Goal: Task Accomplishment & Management: Complete application form

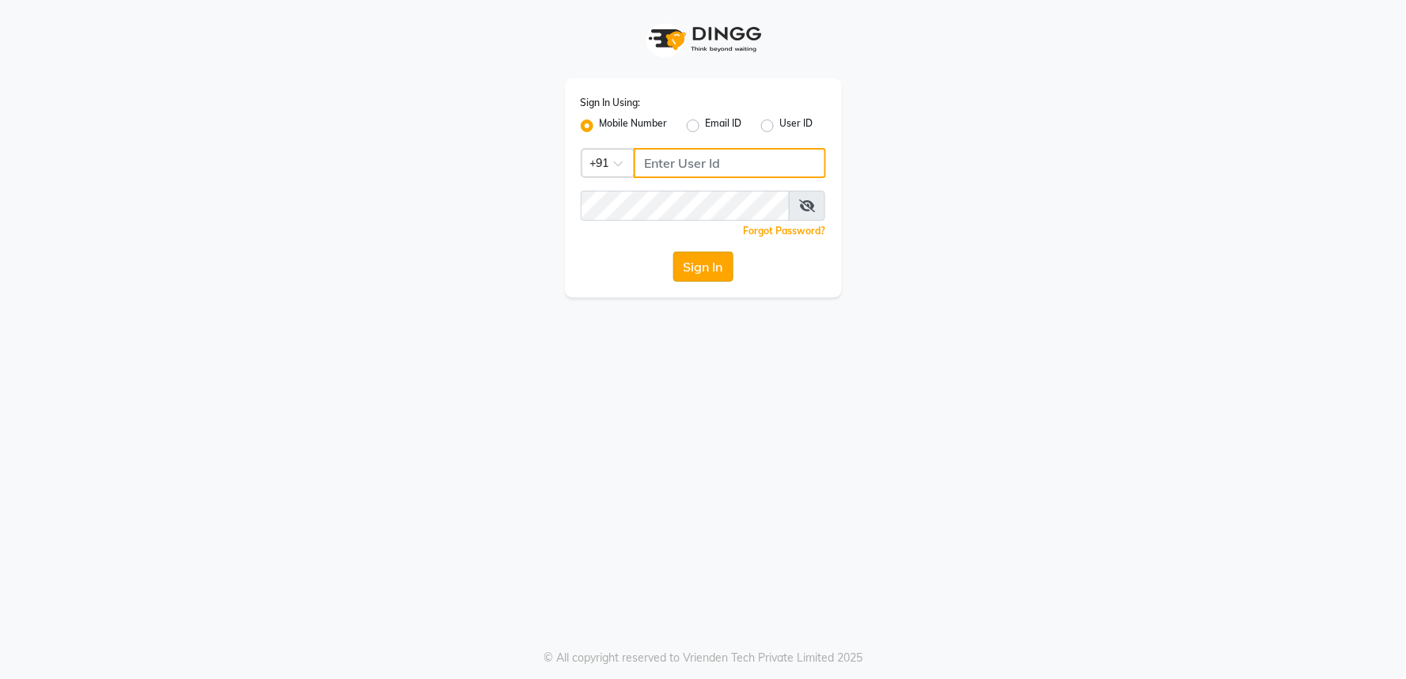
type input "9272109556"
click at [692, 278] on button "Sign In" at bounding box center [703, 267] width 60 height 30
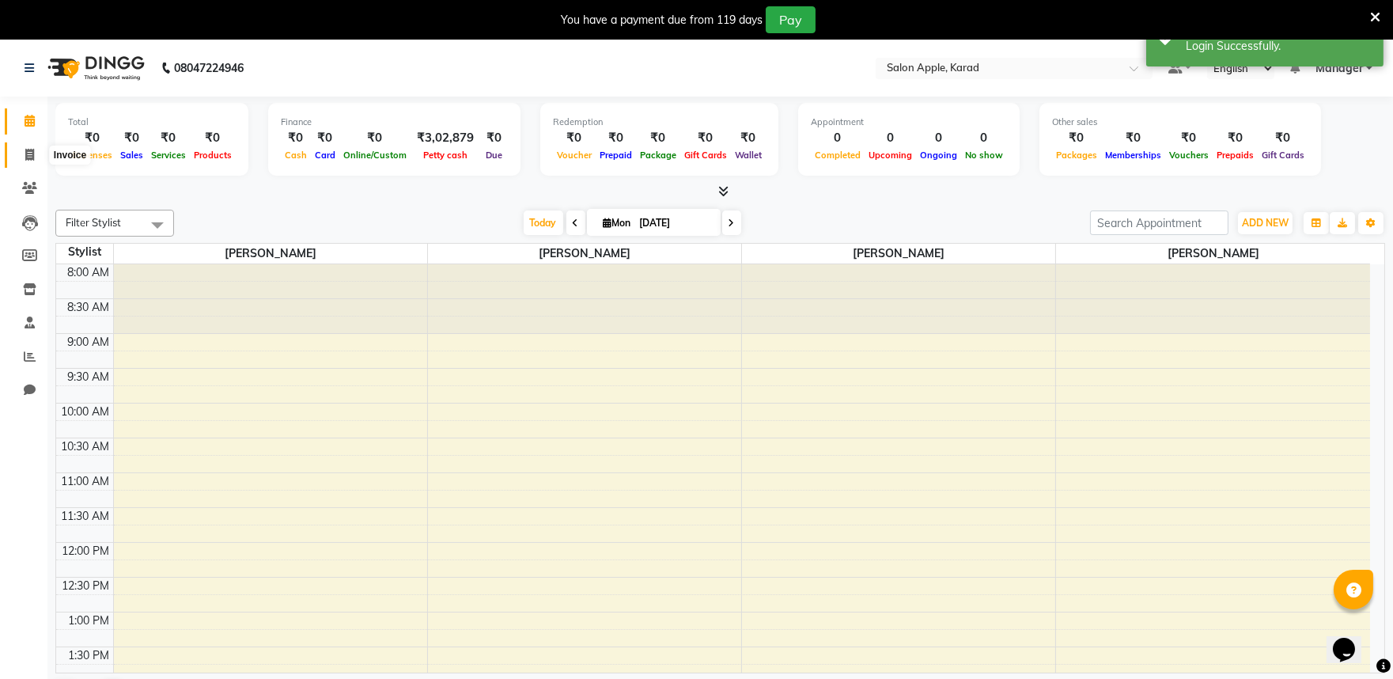
click at [32, 154] on icon at bounding box center [29, 155] width 9 height 12
select select "6151"
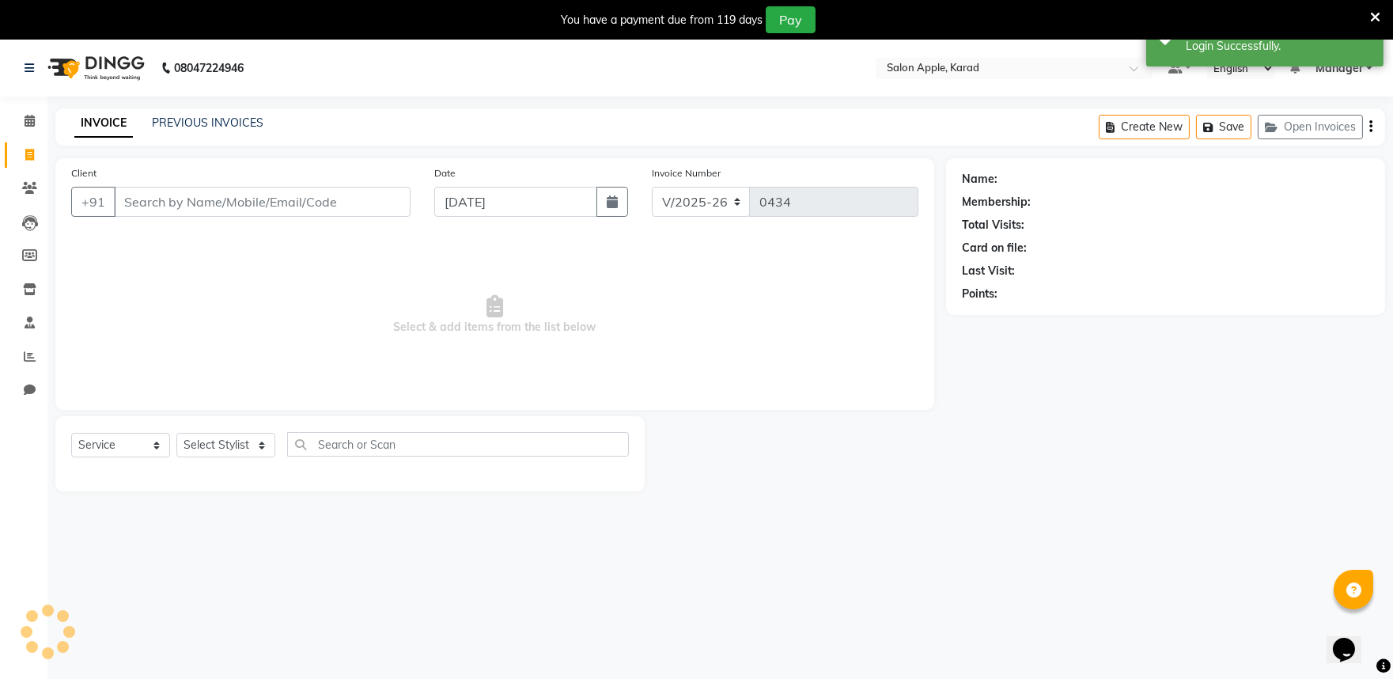
select select "G"
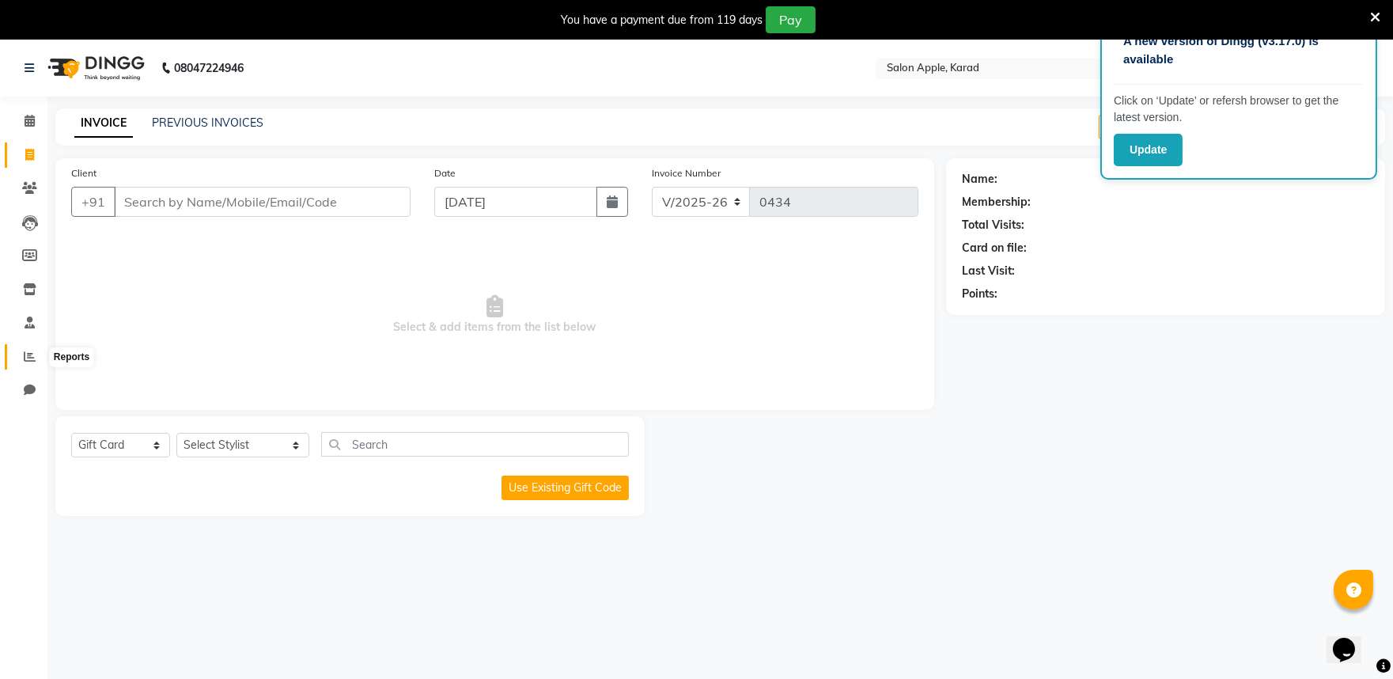
click at [30, 360] on icon at bounding box center [30, 357] width 12 height 12
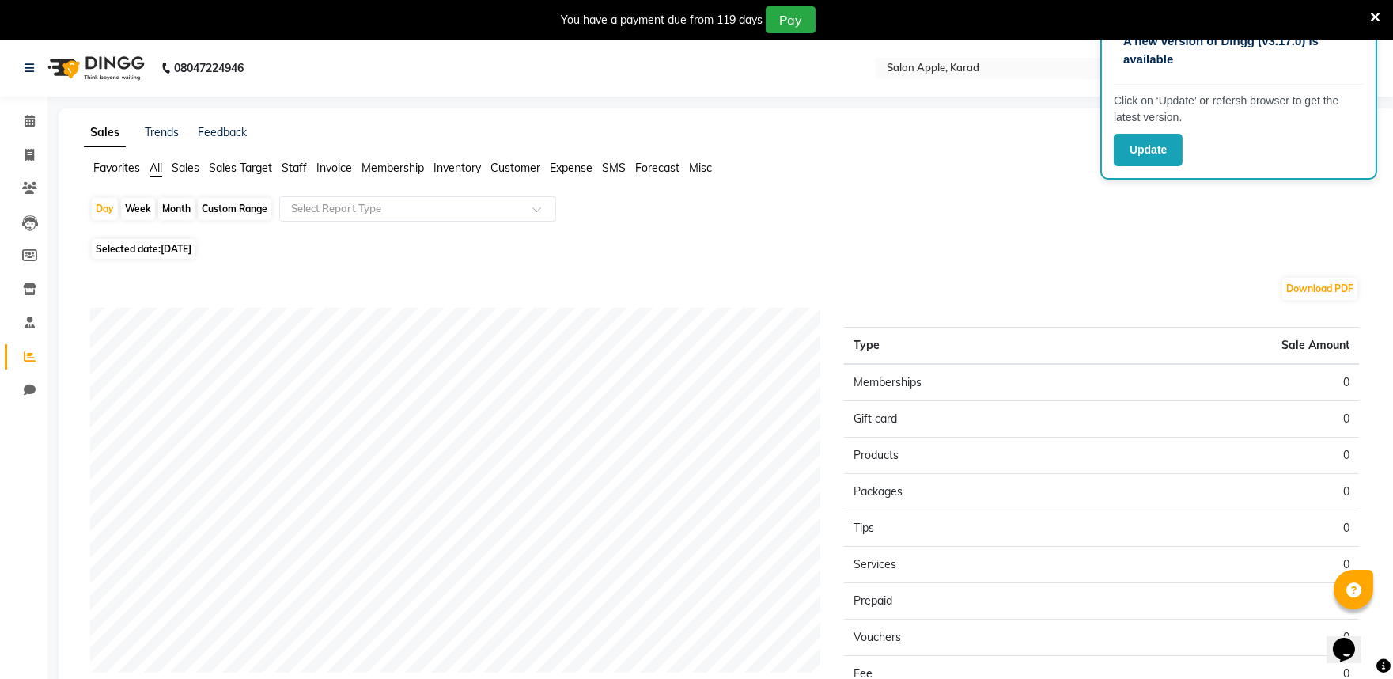
click at [169, 249] on span "[DATE]" at bounding box center [176, 249] width 31 height 12
select select "9"
select select "2025"
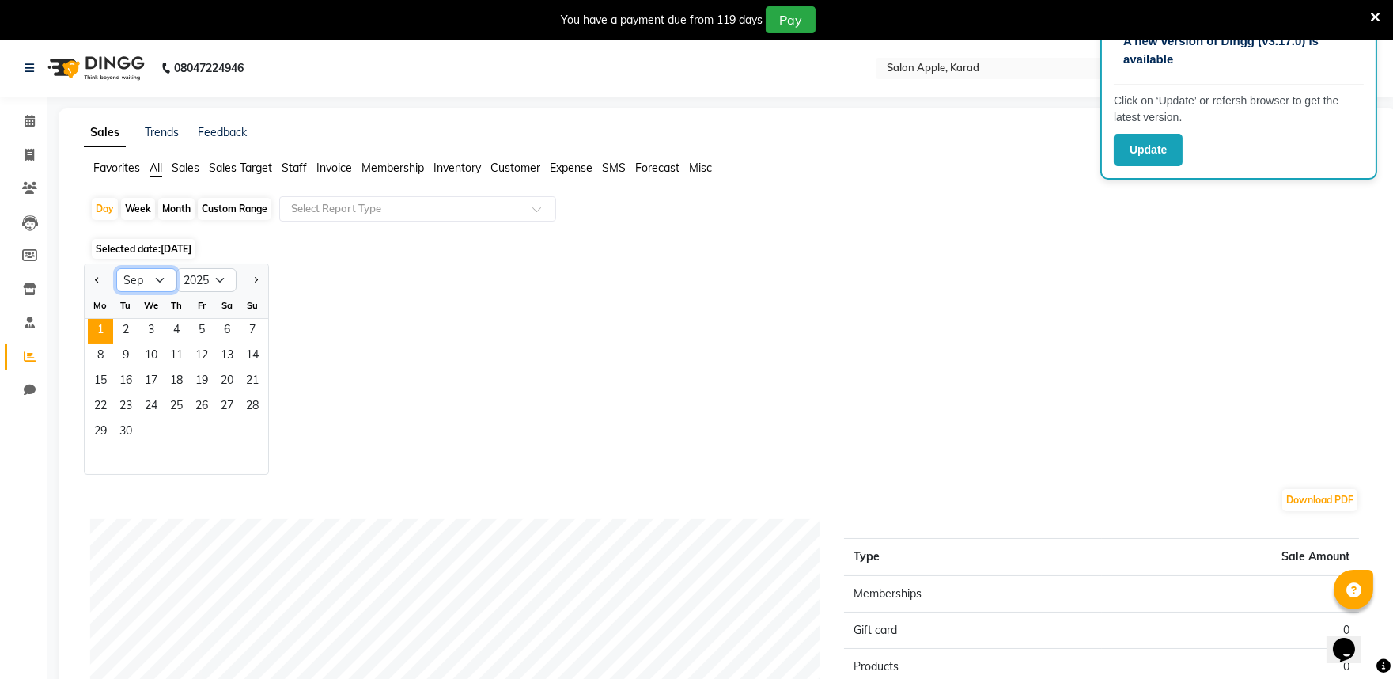
click at [159, 275] on select "Jan Feb Mar Apr May Jun [DATE] Aug Sep Oct Nov Dec" at bounding box center [146, 280] width 60 height 24
select select "8"
click at [116, 268] on select "Jan Feb Mar Apr May Jun [DATE] Aug Sep Oct Nov Dec" at bounding box center [146, 280] width 60 height 24
click at [230, 435] on span "30" at bounding box center [226, 432] width 25 height 25
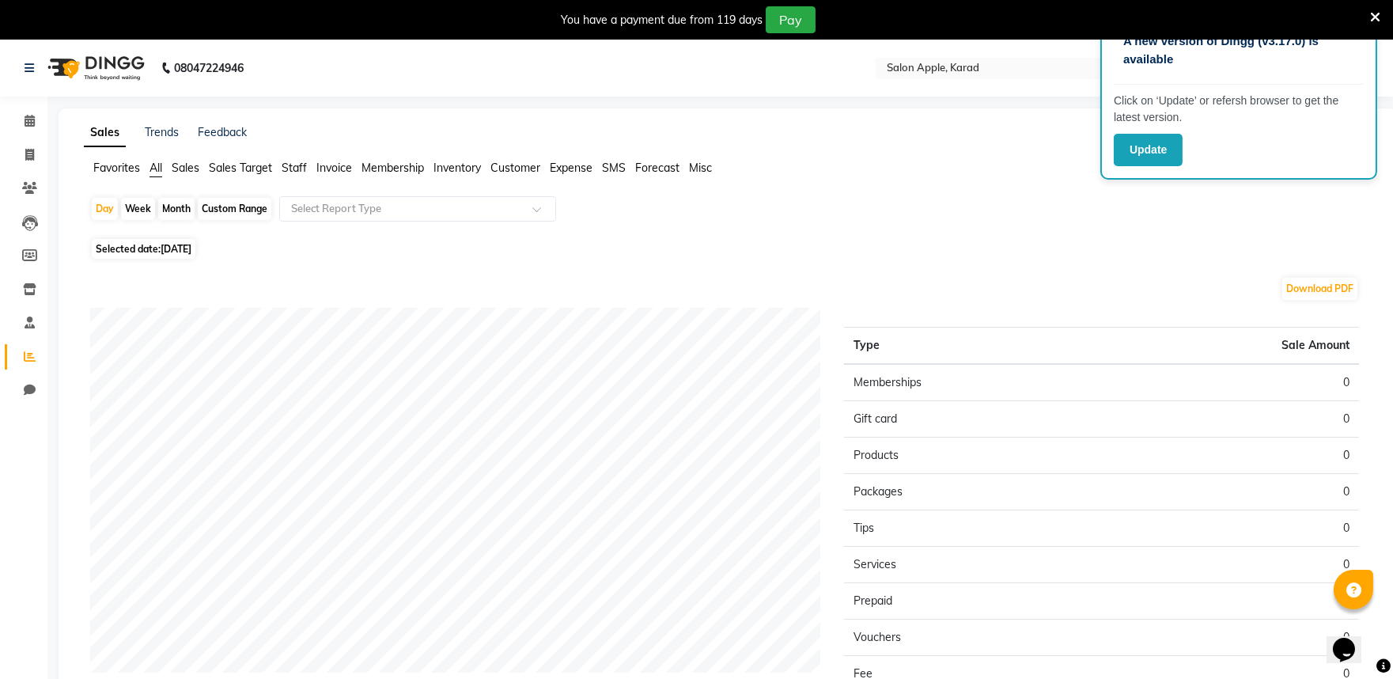
click at [169, 253] on span "[DATE]" at bounding box center [176, 249] width 31 height 12
select select "8"
select select "2025"
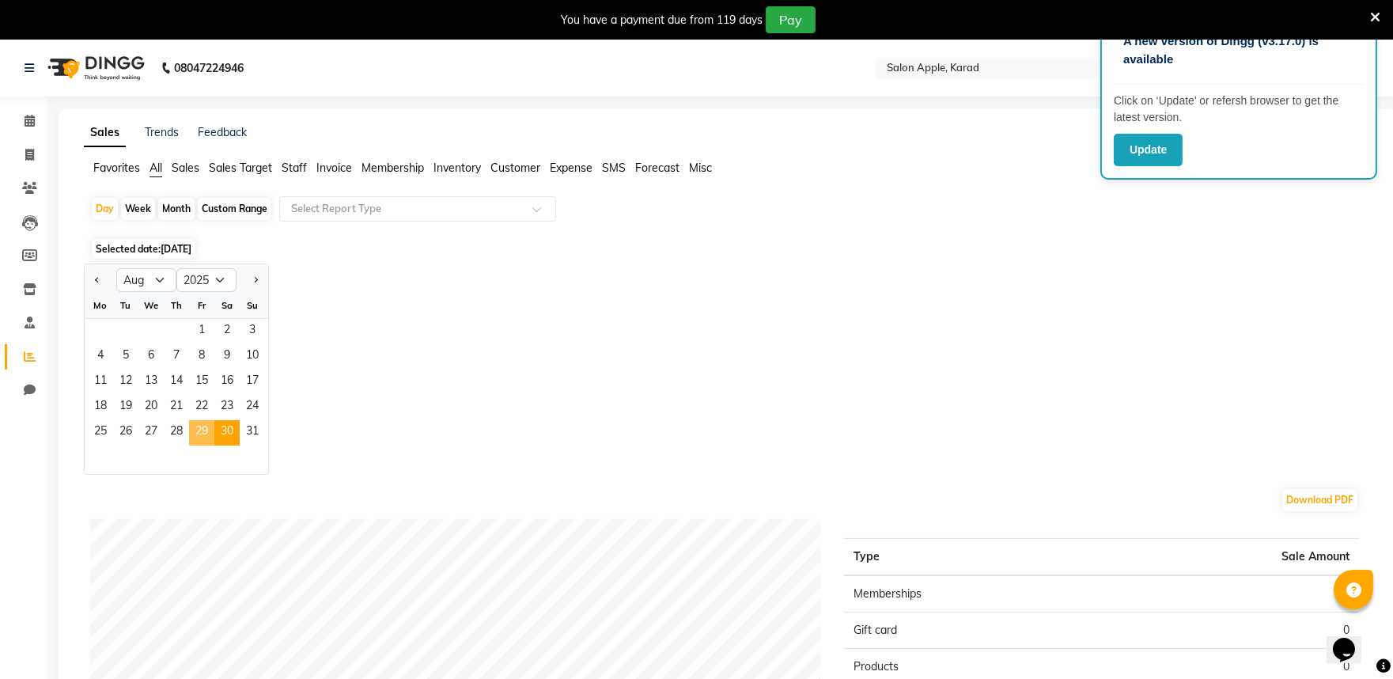
click at [206, 439] on span "29" at bounding box center [201, 432] width 25 height 25
click at [202, 434] on span "29" at bounding box center [201, 432] width 25 height 25
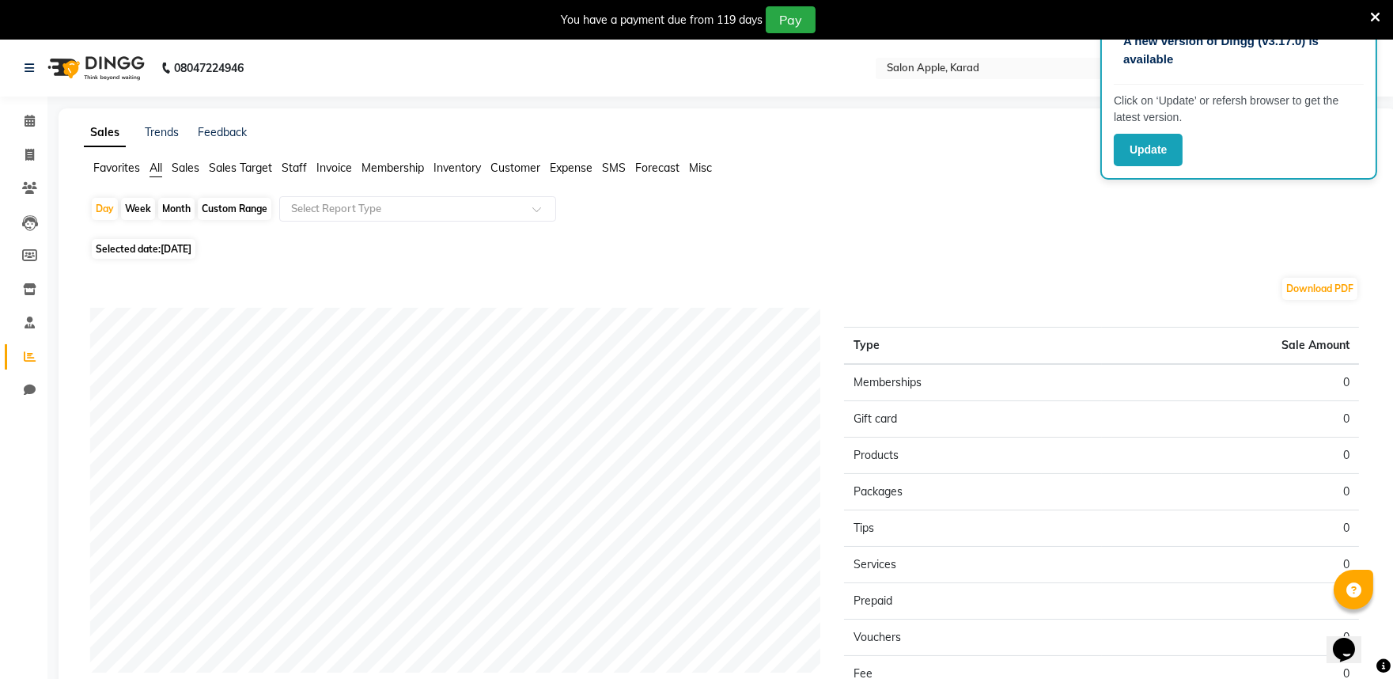
click at [162, 249] on span "Selected date: [DATE]" at bounding box center [144, 249] width 104 height 20
select select "8"
select select "2025"
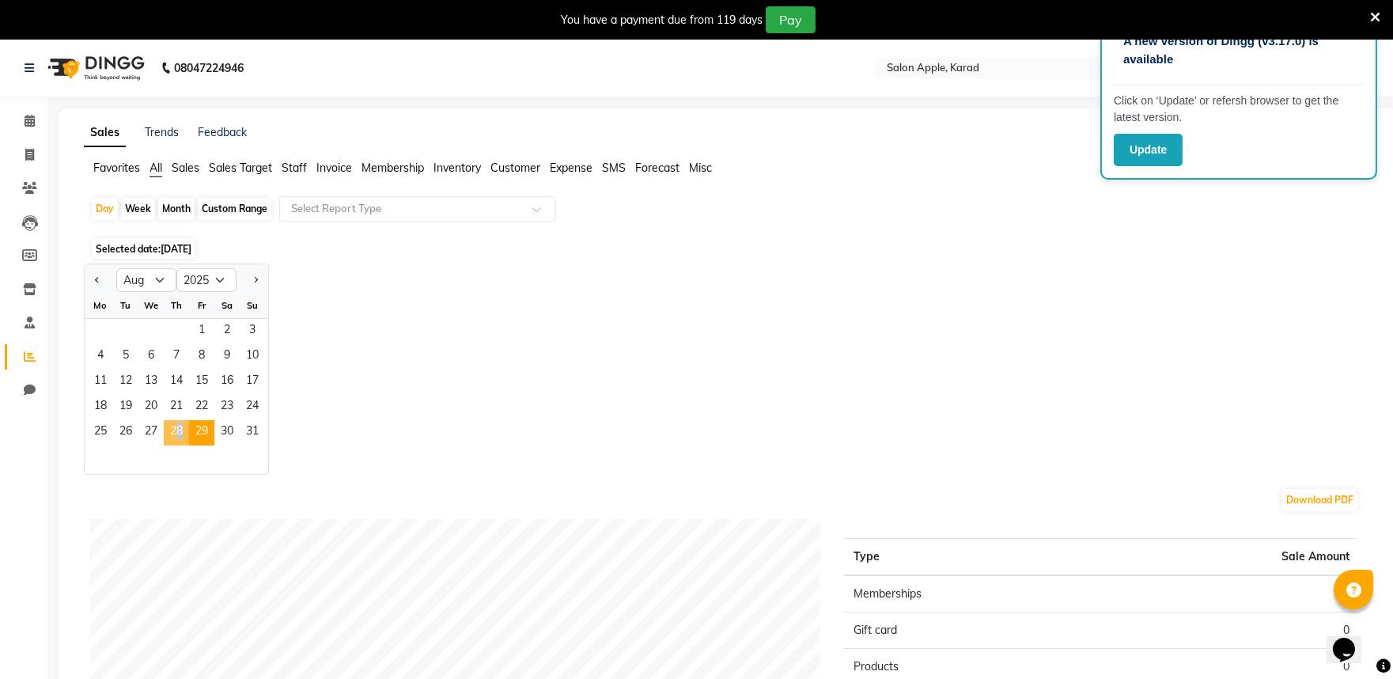
click at [172, 426] on span "28" at bounding box center [176, 432] width 25 height 25
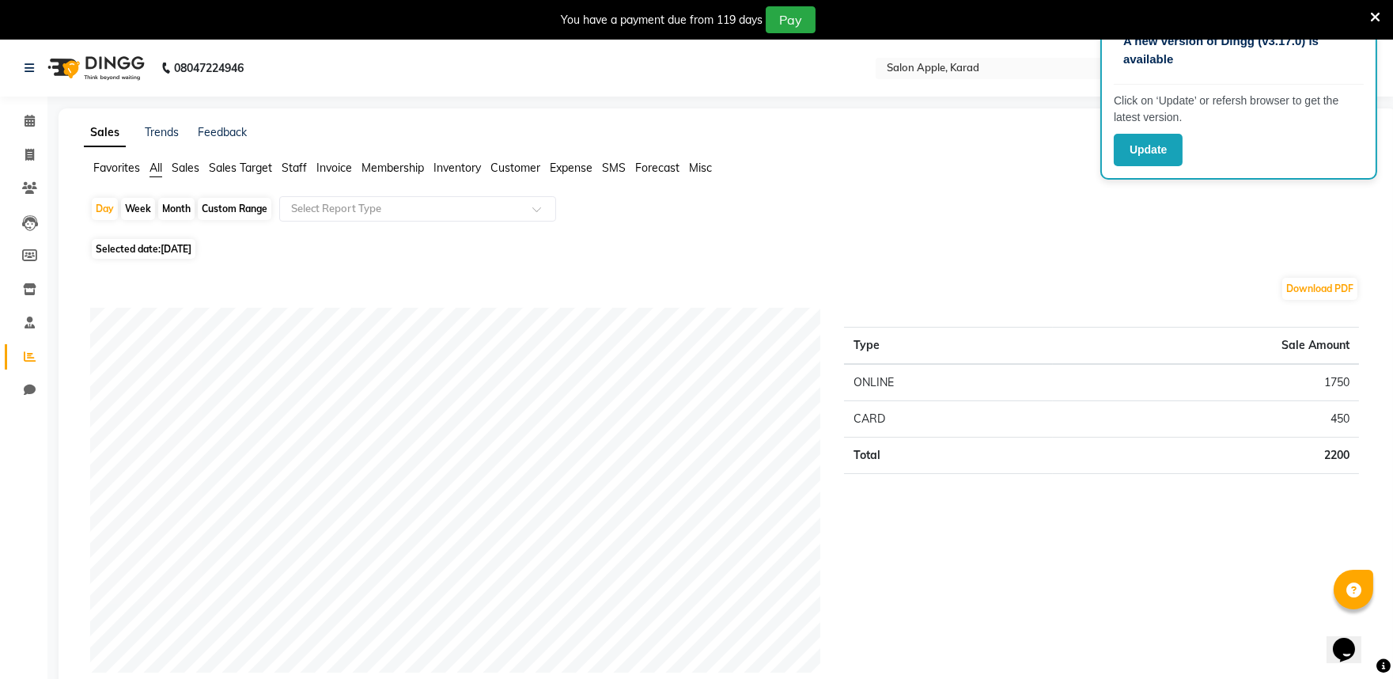
click at [168, 246] on span "[DATE]" at bounding box center [176, 249] width 31 height 12
select select "8"
select select "2025"
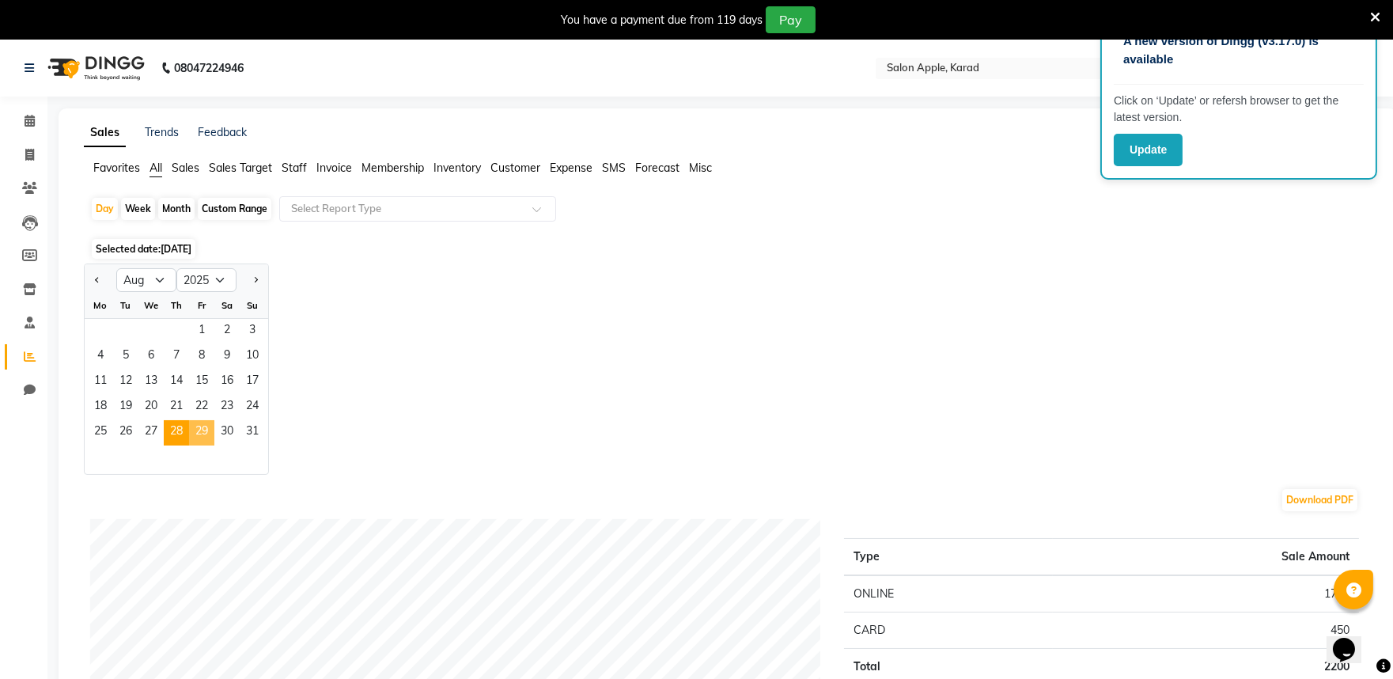
click at [200, 442] on span "29" at bounding box center [201, 432] width 25 height 25
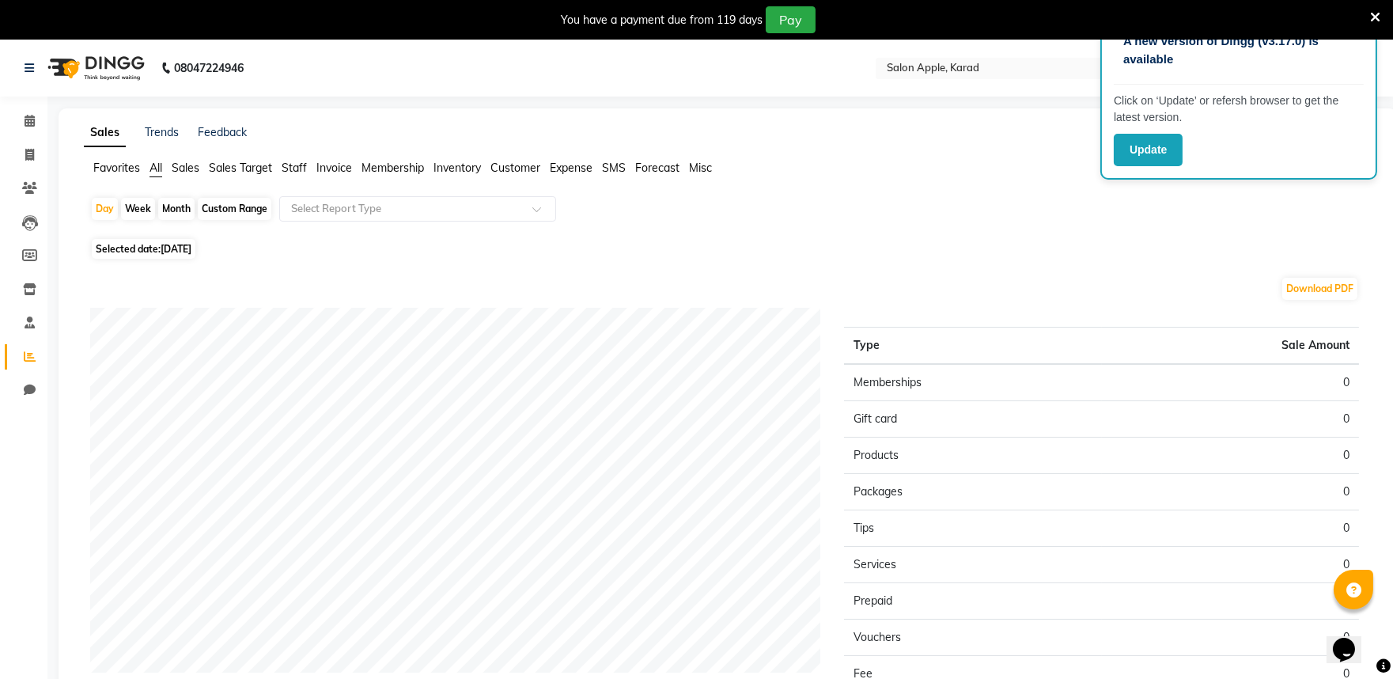
click at [44, 155] on li "Invoice" at bounding box center [23, 155] width 47 height 34
click at [30, 162] on span at bounding box center [30, 155] width 28 height 18
select select "service"
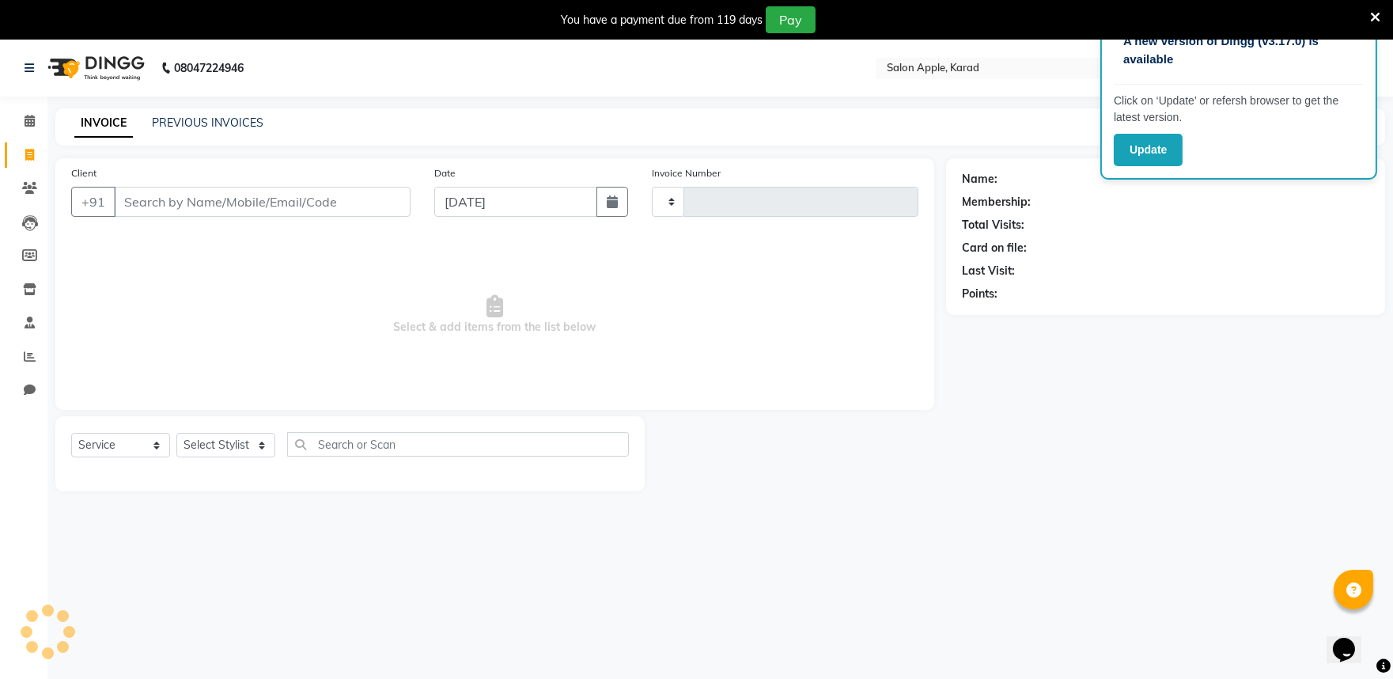
scroll to position [40, 0]
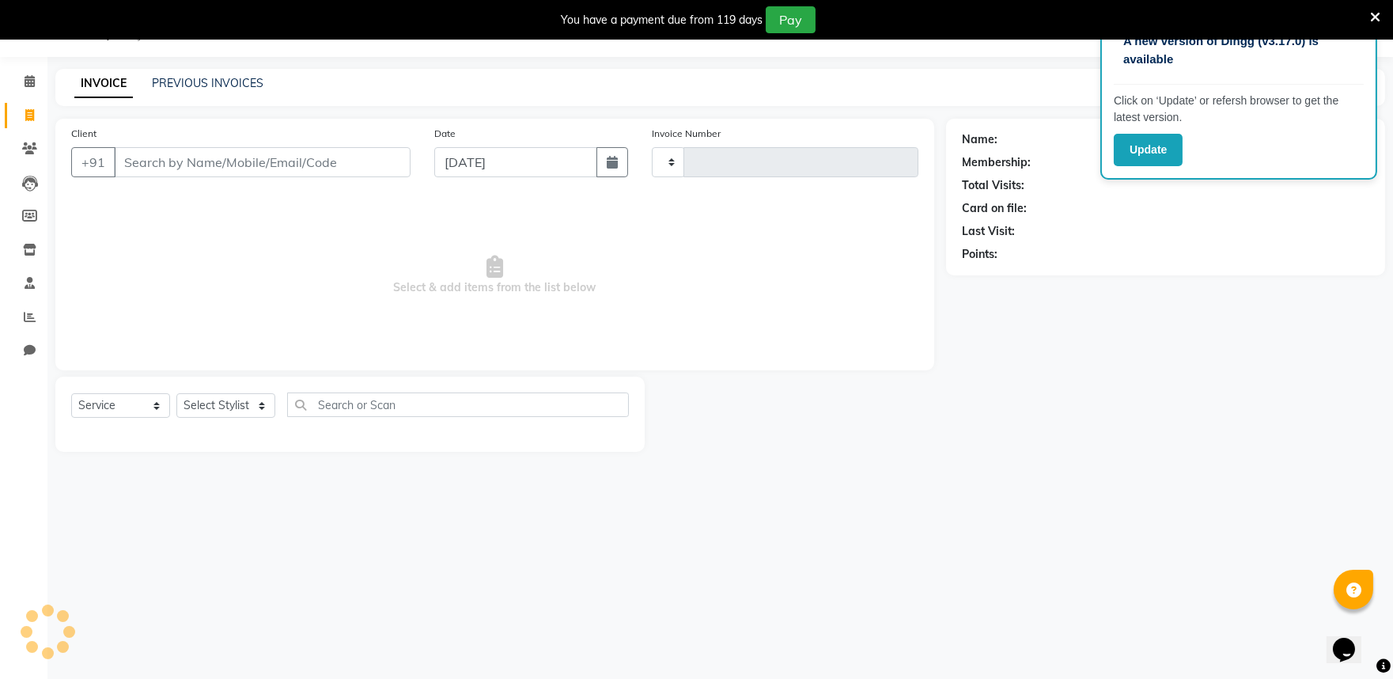
type input "0434"
select select "6151"
select select "G"
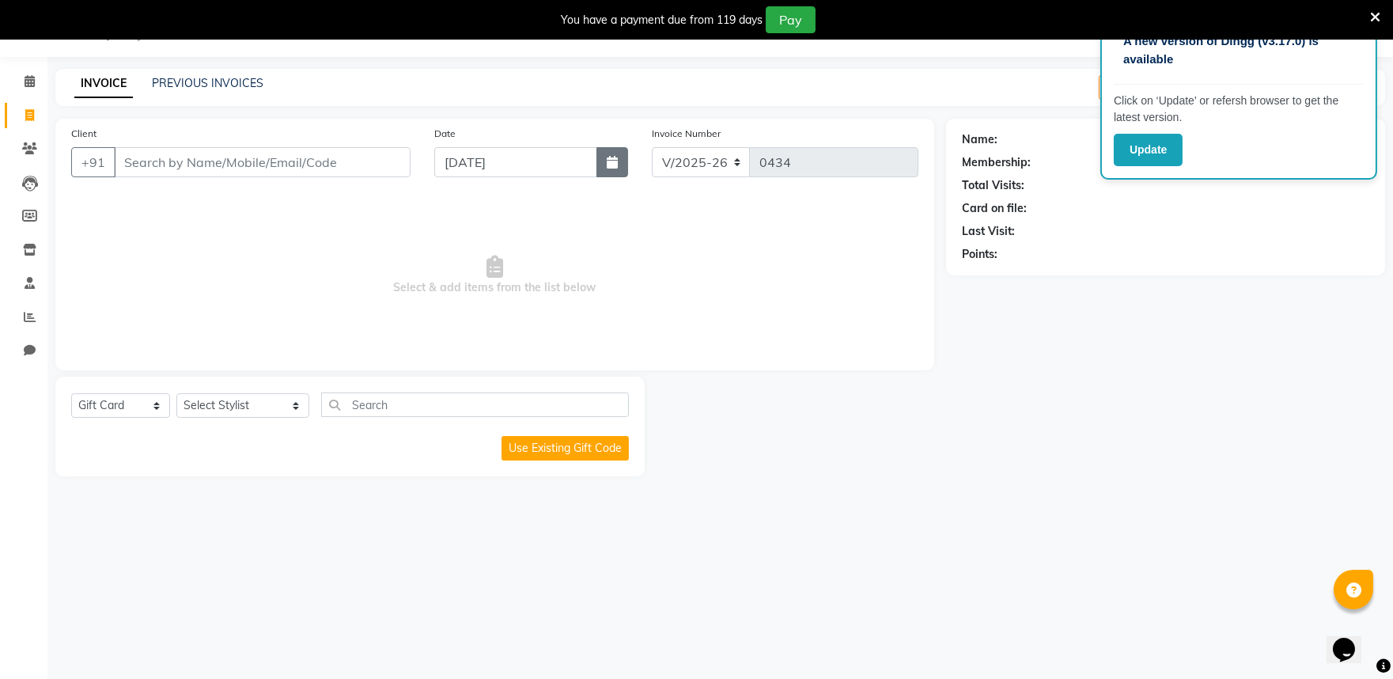
click at [597, 163] on button "button" at bounding box center [613, 162] width 32 height 30
select select "9"
select select "2025"
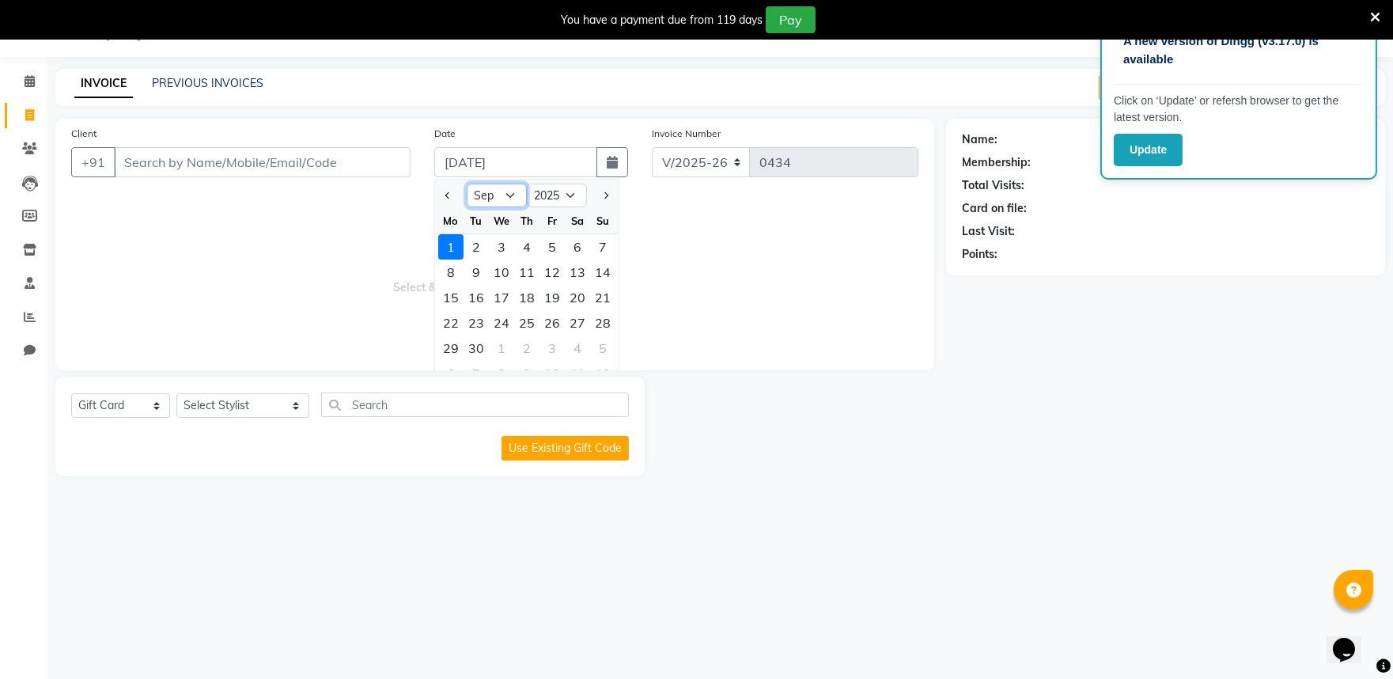
click at [515, 201] on select "Jan Feb Mar Apr May Jun [DATE] Aug Sep Oct Nov Dec" at bounding box center [497, 196] width 60 height 24
select select "8"
click at [467, 184] on select "Jan Feb Mar Apr May Jun [DATE] Aug Sep Oct Nov Dec" at bounding box center [497, 196] width 60 height 24
click at [556, 354] on div "29" at bounding box center [552, 347] width 25 height 25
type input "[DATE]"
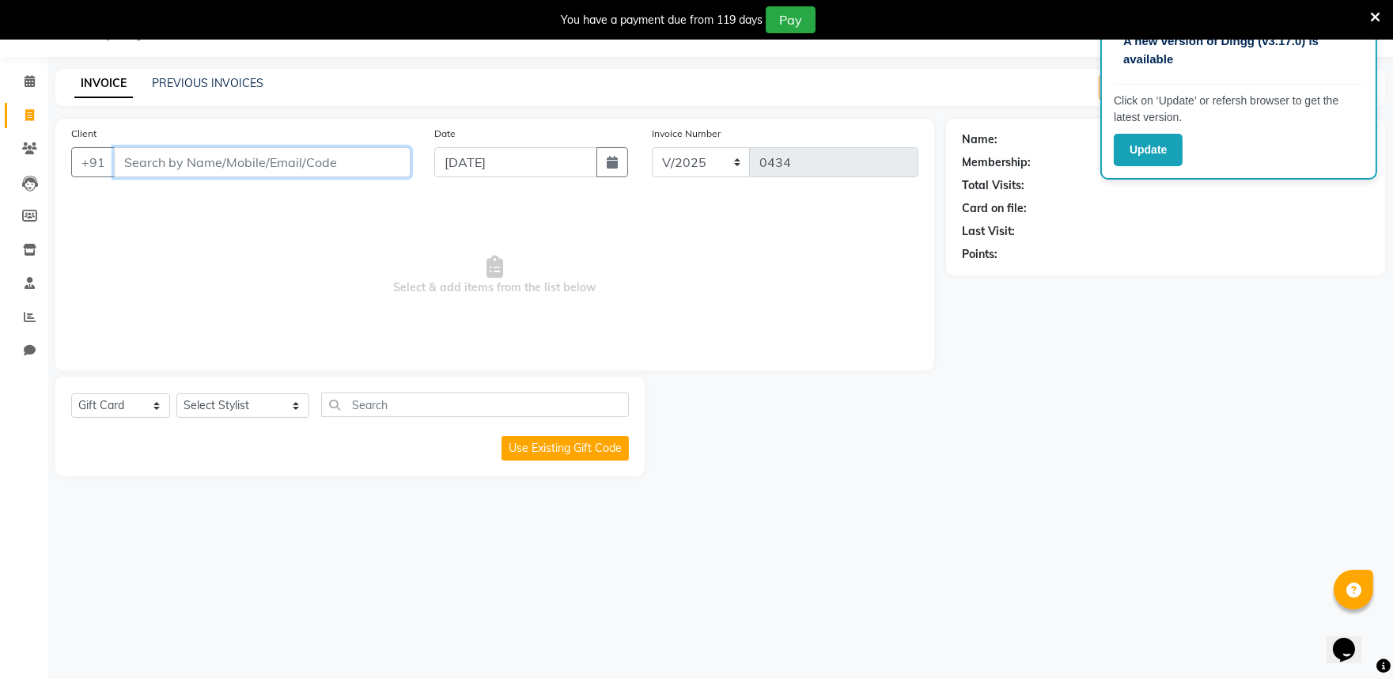
click at [155, 159] on input "Client" at bounding box center [262, 162] width 297 height 30
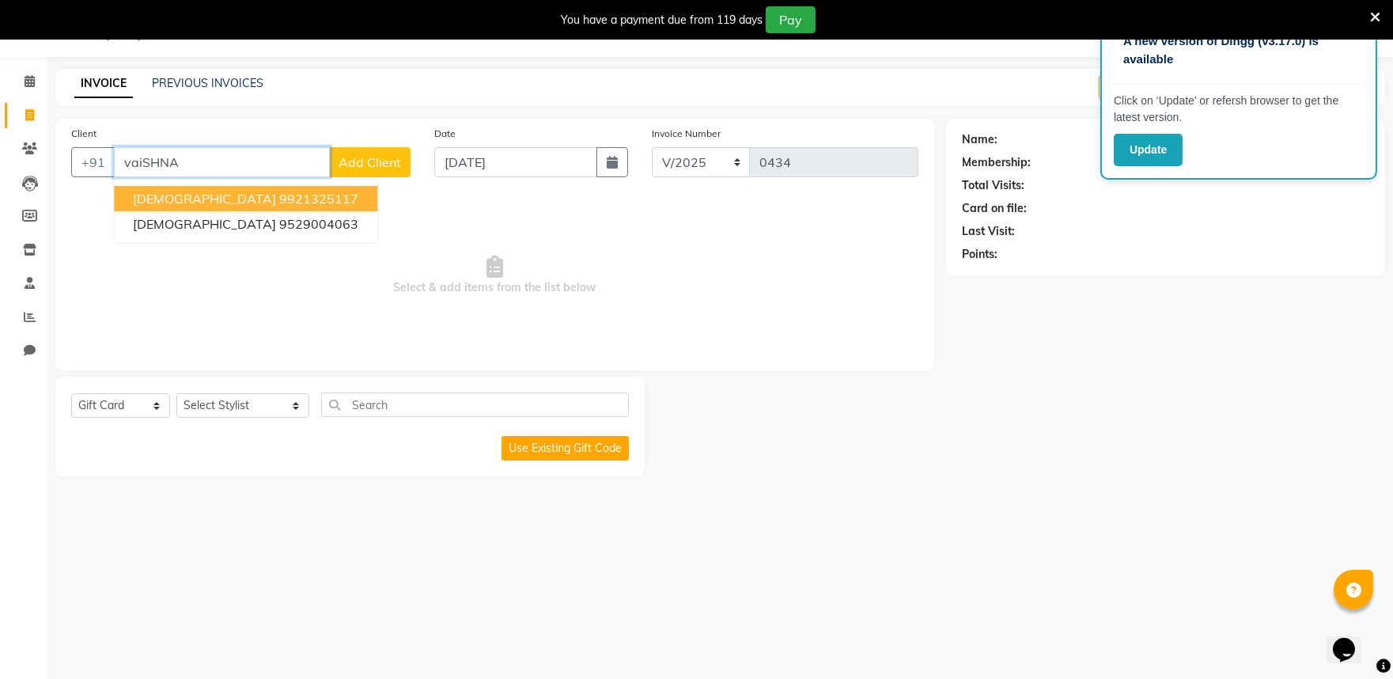
click at [179, 195] on span "[DEMOGRAPHIC_DATA]" at bounding box center [204, 199] width 143 height 16
type input "9921325117"
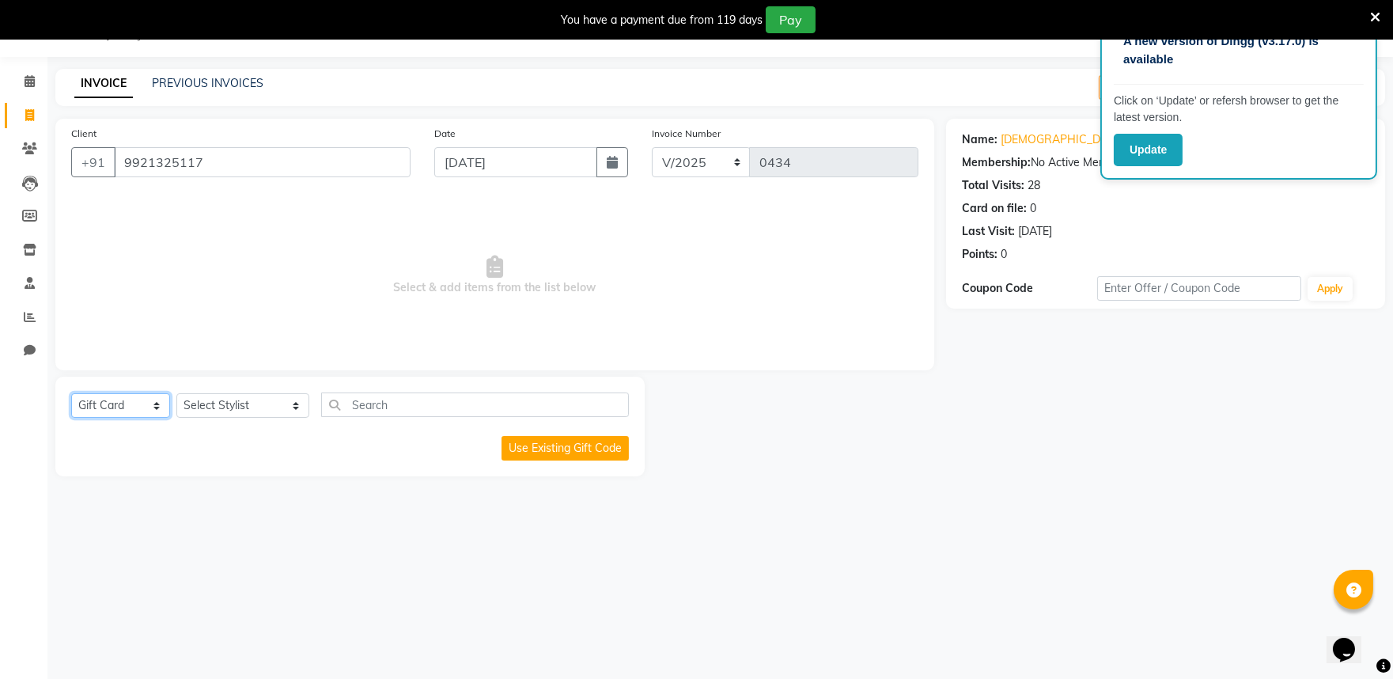
click at [148, 398] on select "Select Service Product Membership Package Voucher Prepaid Gift Card" at bounding box center [120, 405] width 99 height 25
select select "service"
click at [71, 394] on select "Select Service Product Membership Package Voucher Prepaid Gift Card" at bounding box center [120, 405] width 99 height 25
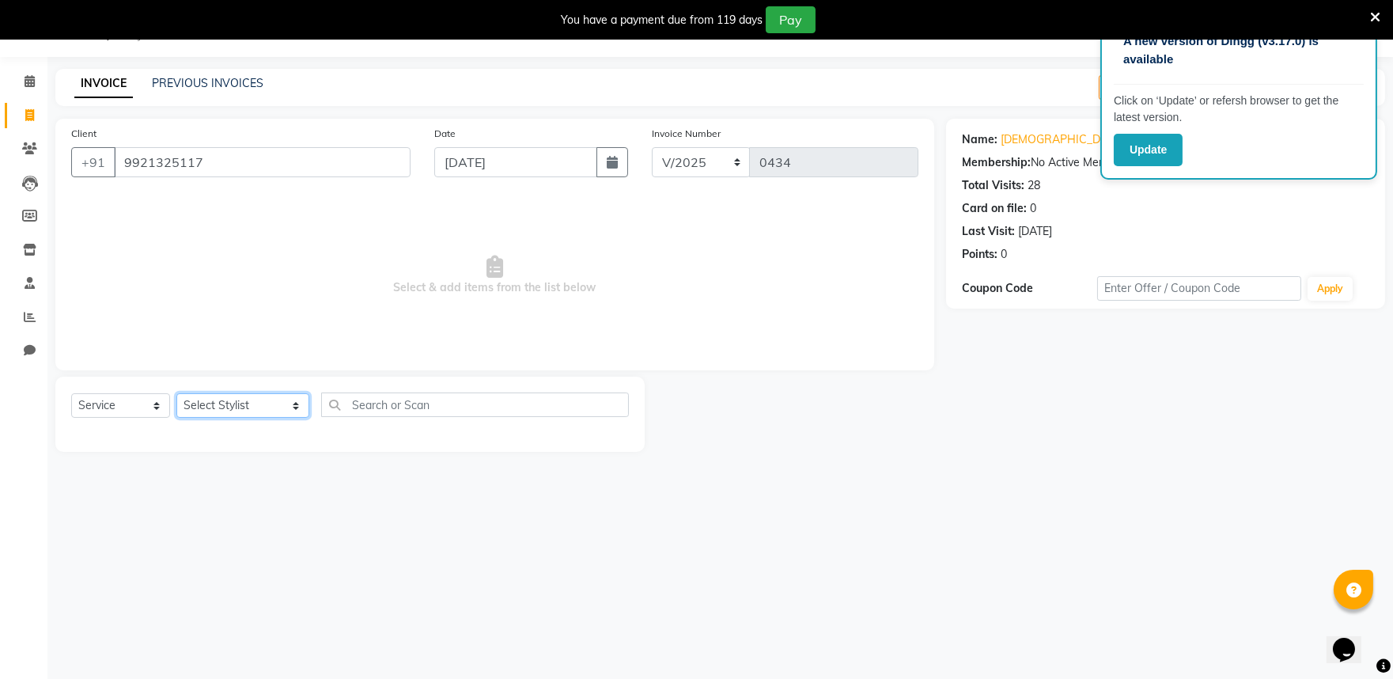
click at [223, 402] on select "Select Stylist [PERSON_NAME] mane [PERSON_NAME] Manager [PERSON_NAME] [PERSON_N…" at bounding box center [242, 405] width 133 height 25
select select "67332"
click at [176, 394] on select "Select Stylist [PERSON_NAME] mane [PERSON_NAME] Manager [PERSON_NAME] [PERSON_N…" at bounding box center [242, 405] width 133 height 25
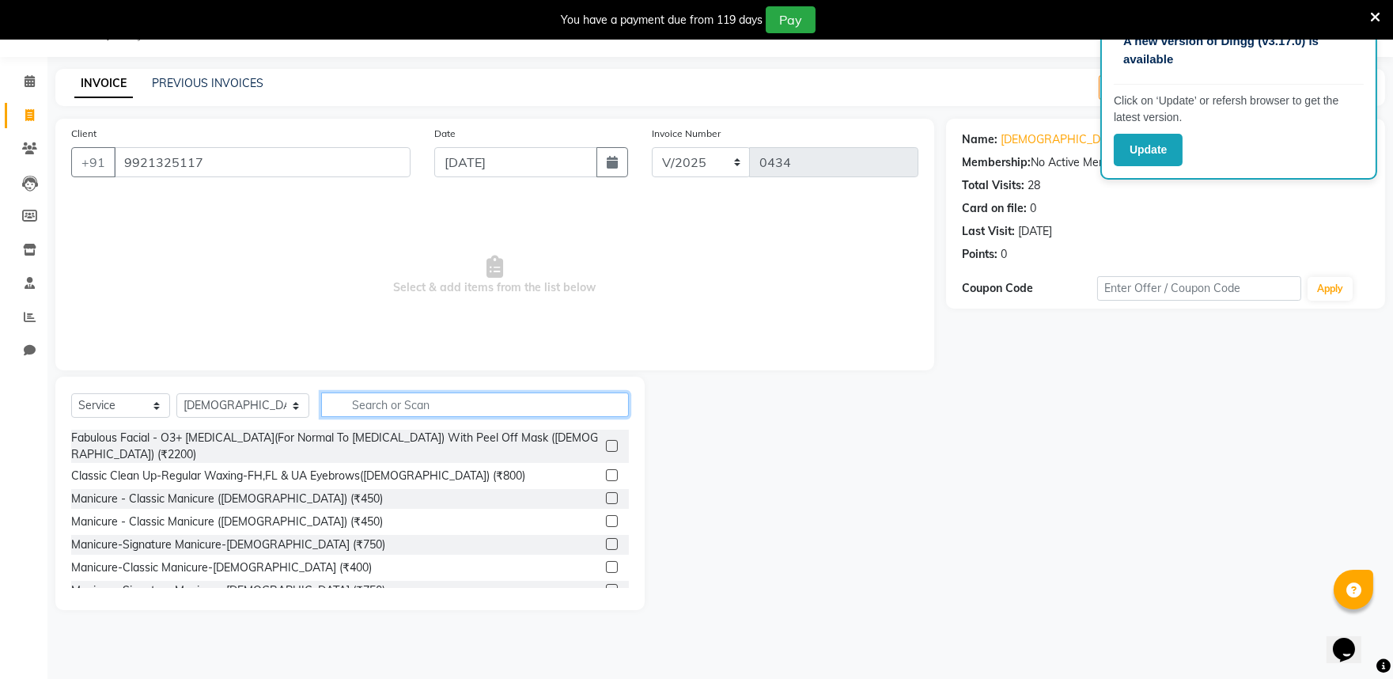
click at [354, 402] on input "text" at bounding box center [475, 404] width 308 height 25
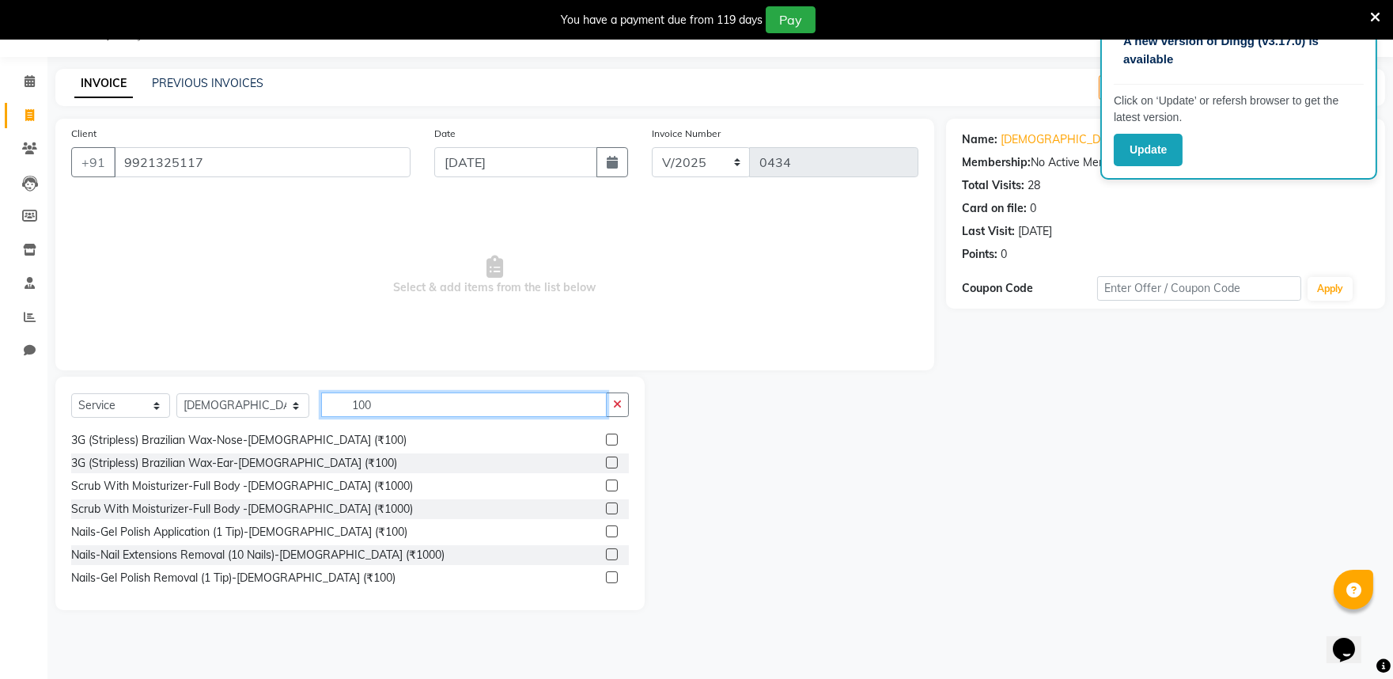
scroll to position [0, 0]
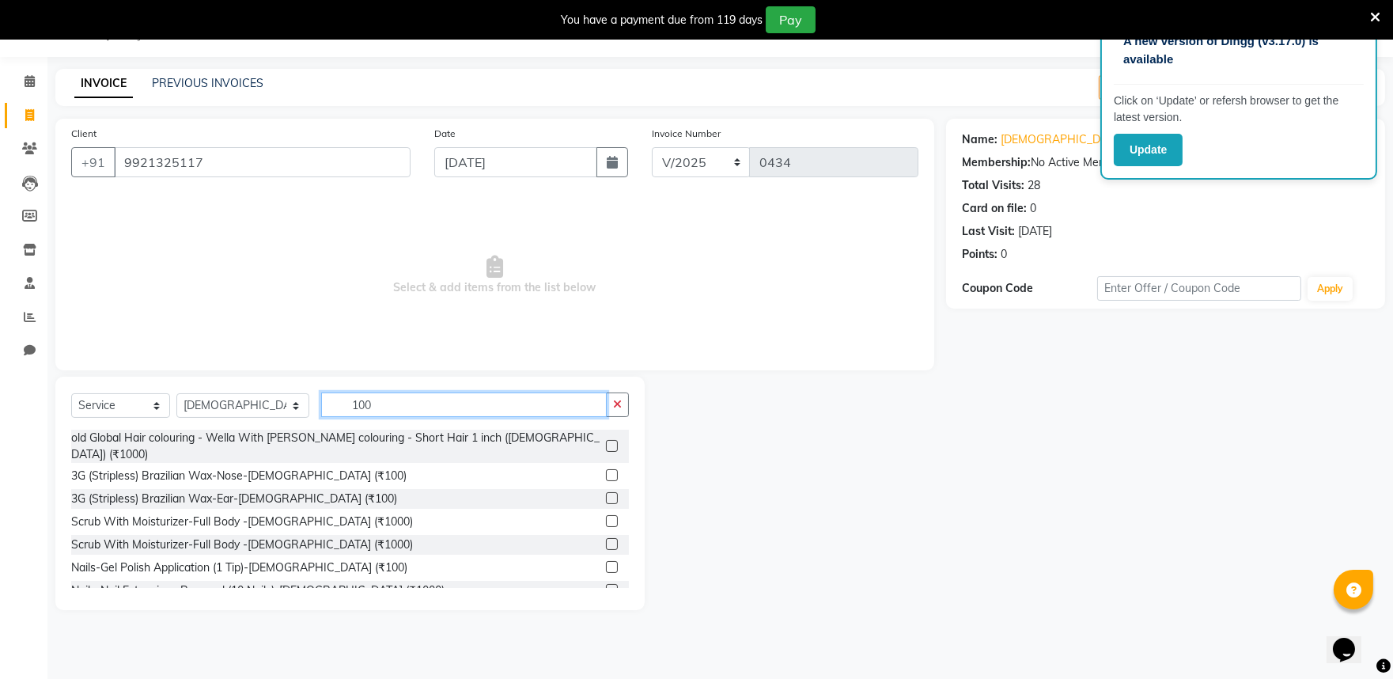
type input "100"
click at [606, 561] on label at bounding box center [612, 567] width 12 height 12
click at [606, 563] on input "checkbox" at bounding box center [611, 568] width 10 height 10
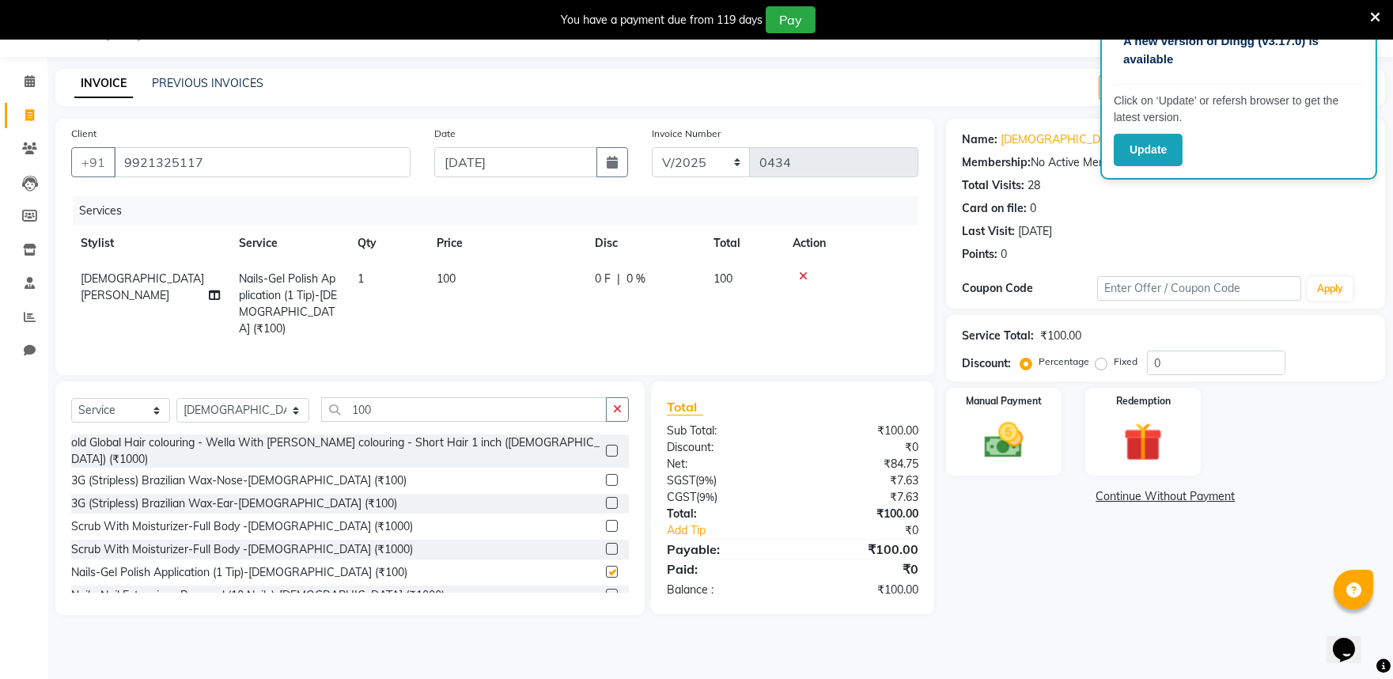
checkbox input "false"
click at [356, 400] on input "100" at bounding box center [464, 409] width 286 height 25
type input "1"
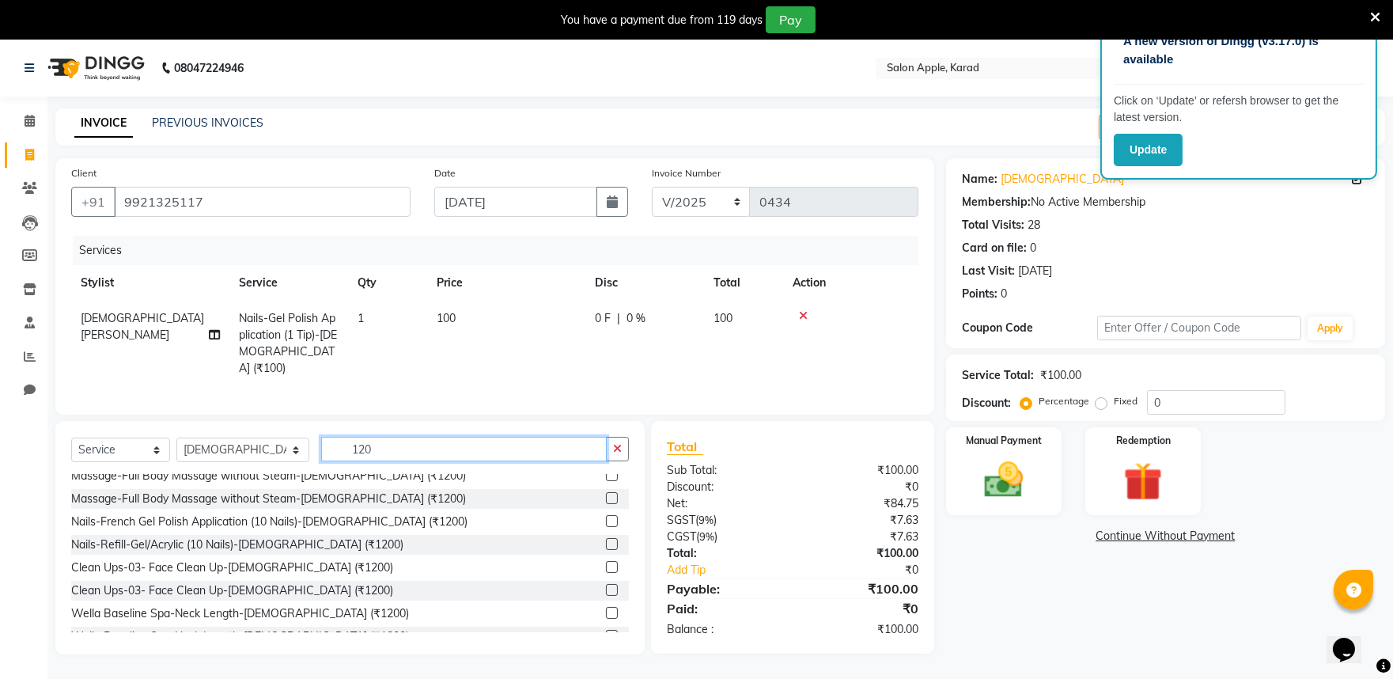
scroll to position [88, 0]
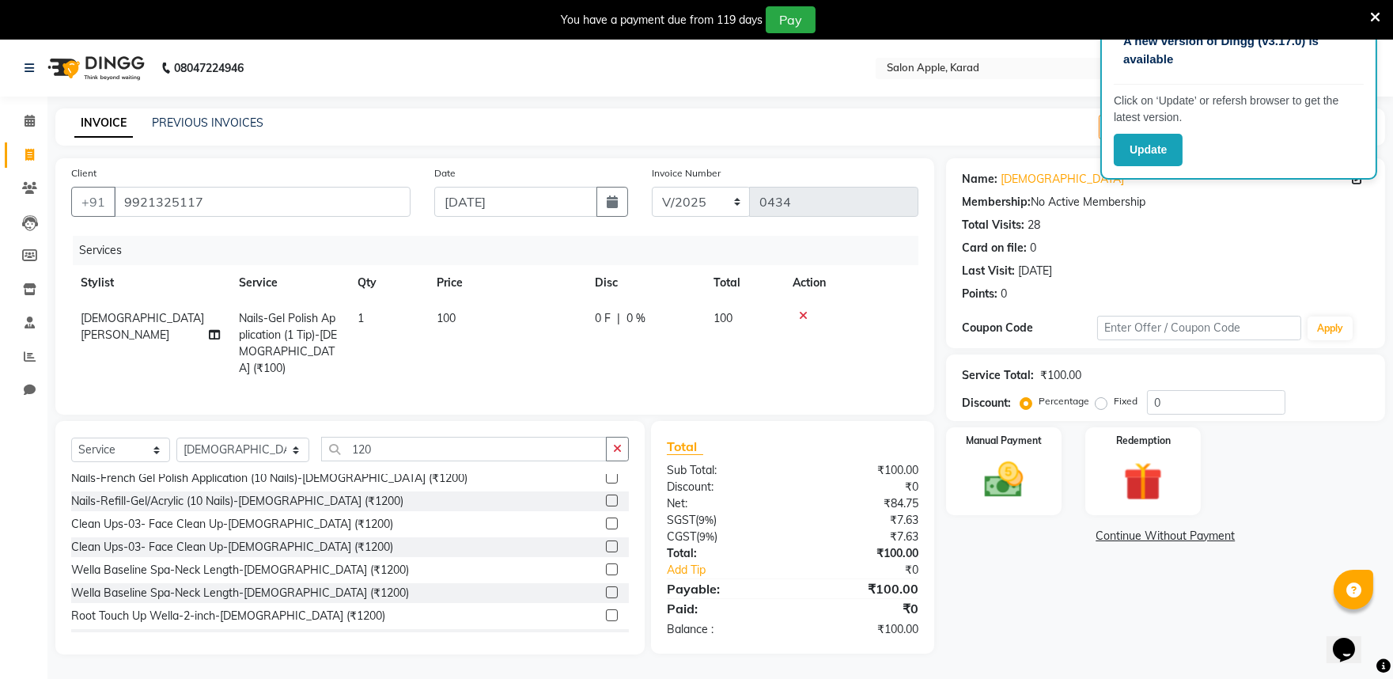
click at [374, 429] on div "Select Service Product Membership Package Voucher Prepaid Gift Card Select Styl…" at bounding box center [349, 537] width 589 height 233
click at [357, 443] on input "120" at bounding box center [464, 449] width 286 height 25
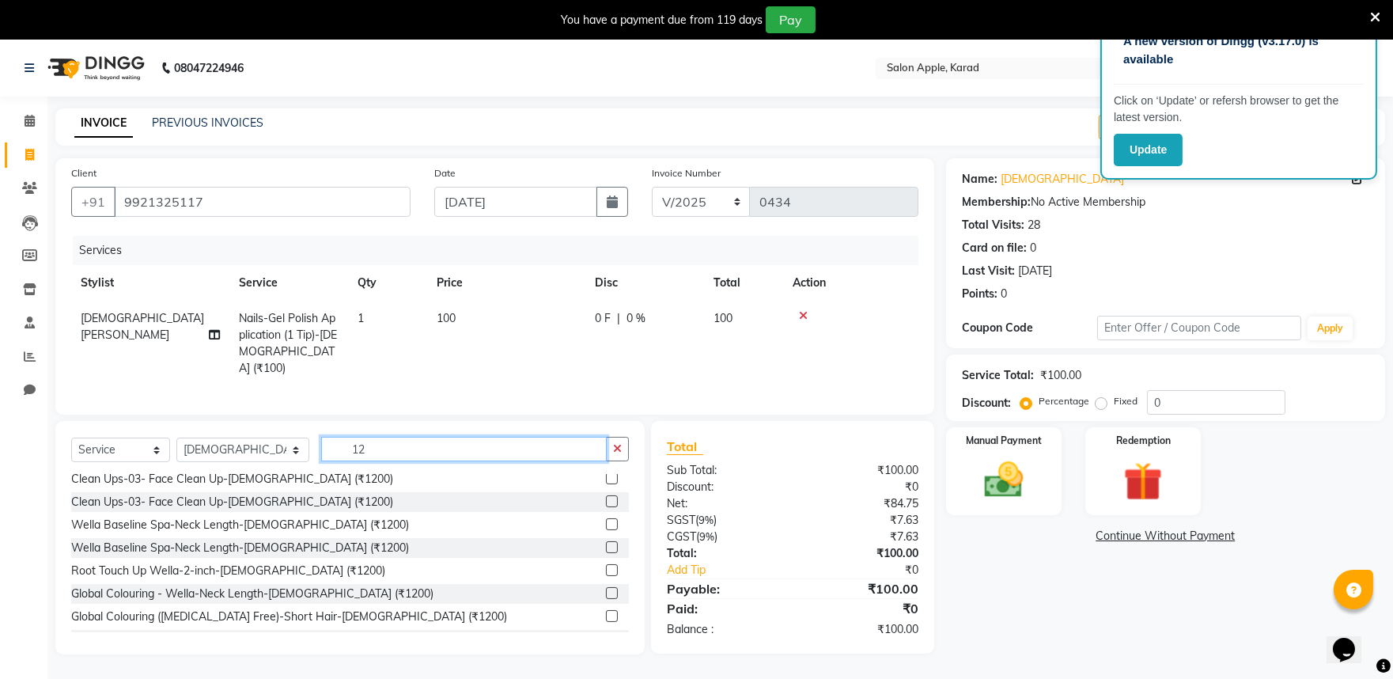
type input "1"
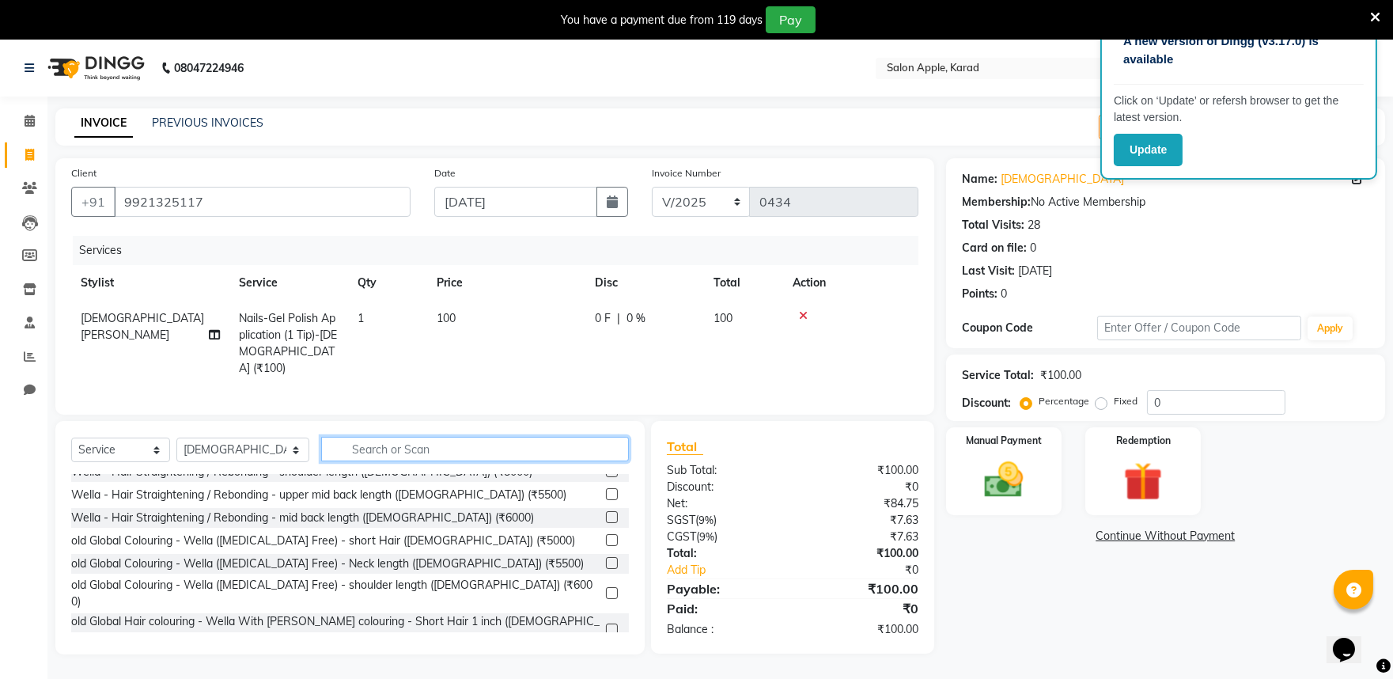
click at [322, 441] on input "text" at bounding box center [475, 449] width 308 height 25
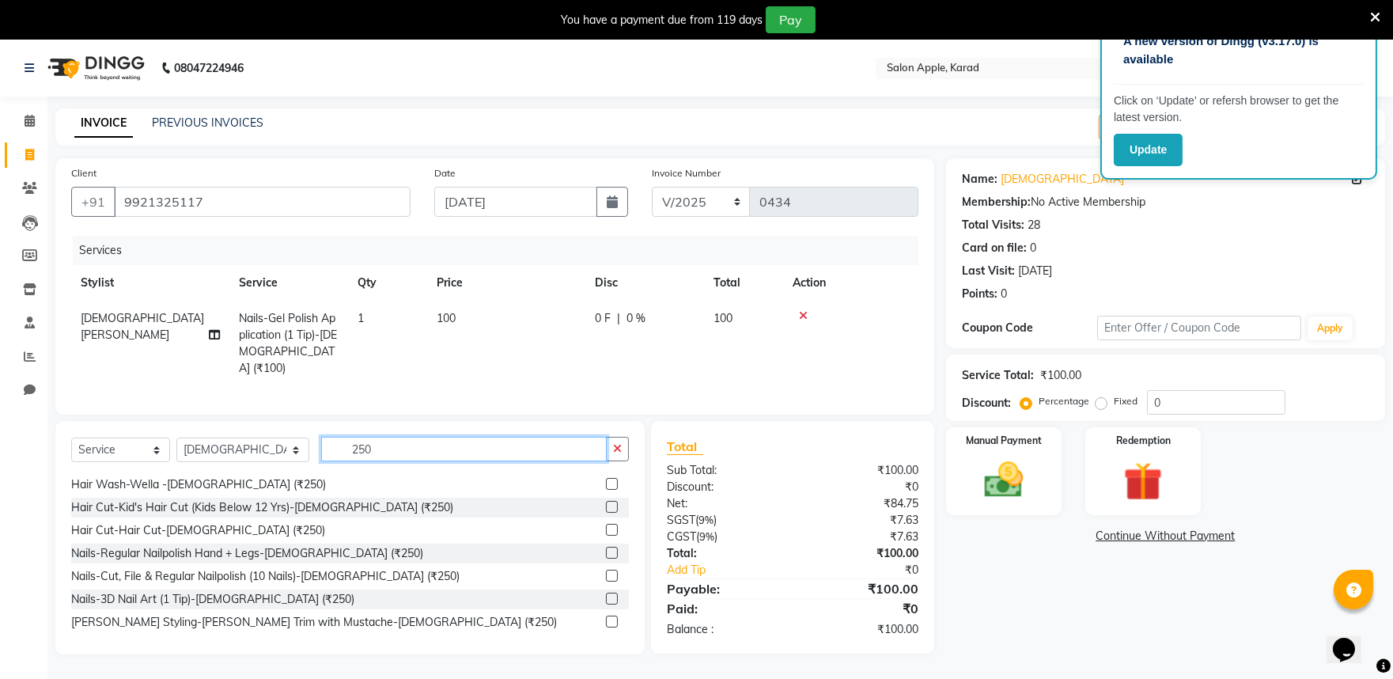
scroll to position [290, 0]
type input "250"
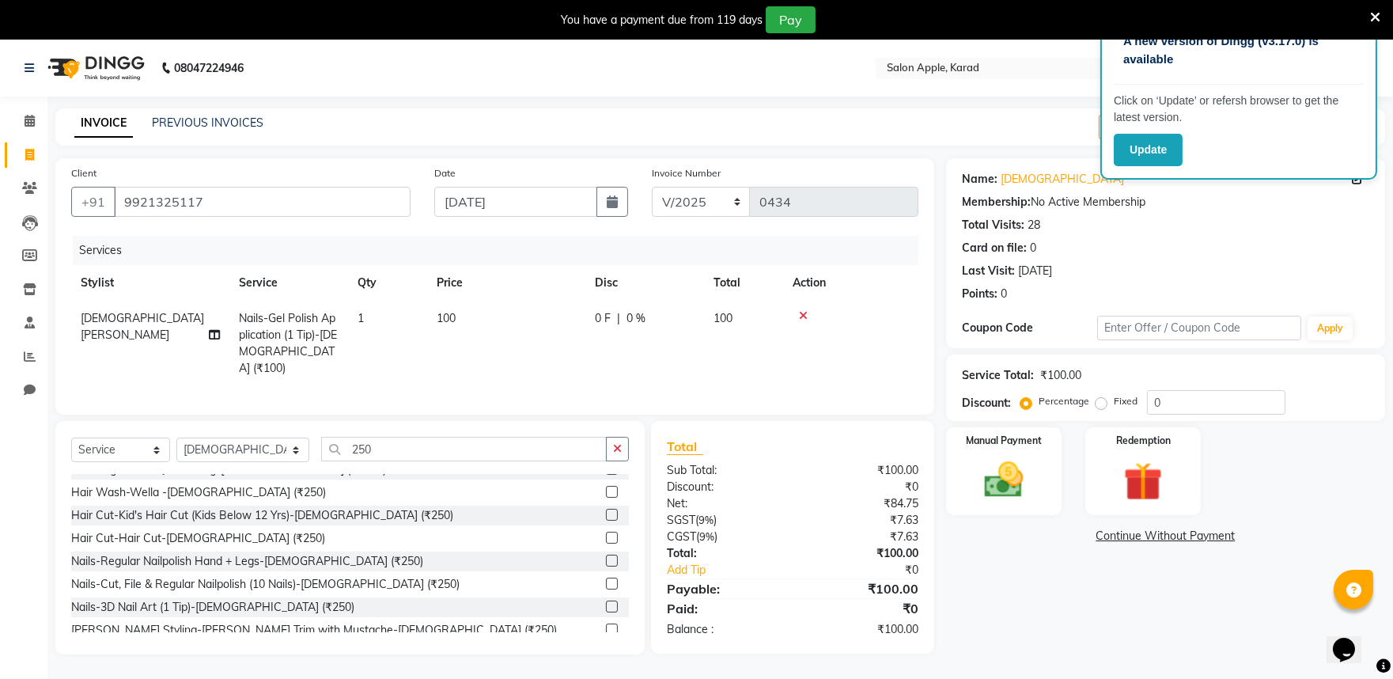
click at [606, 533] on label at bounding box center [612, 538] width 12 height 12
click at [606, 533] on input "checkbox" at bounding box center [611, 538] width 10 height 10
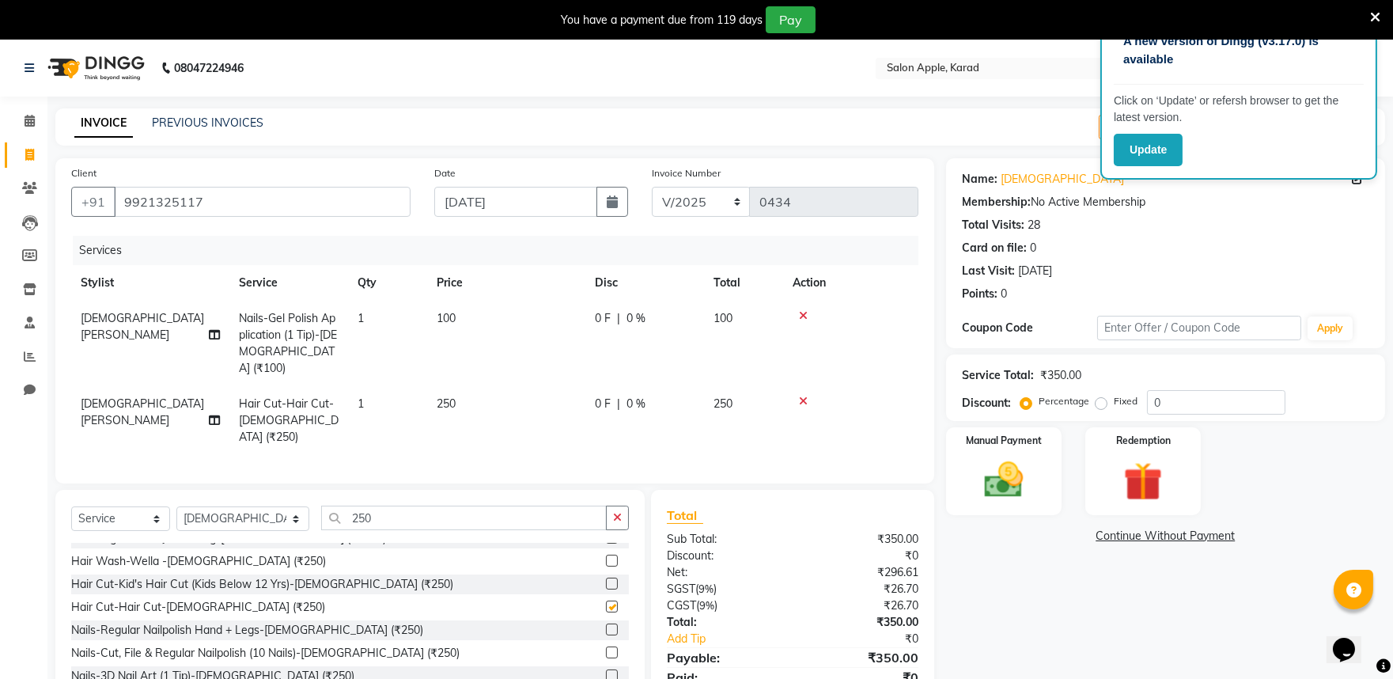
checkbox input "false"
click at [217, 415] on icon at bounding box center [214, 420] width 11 height 11
select select "67332"
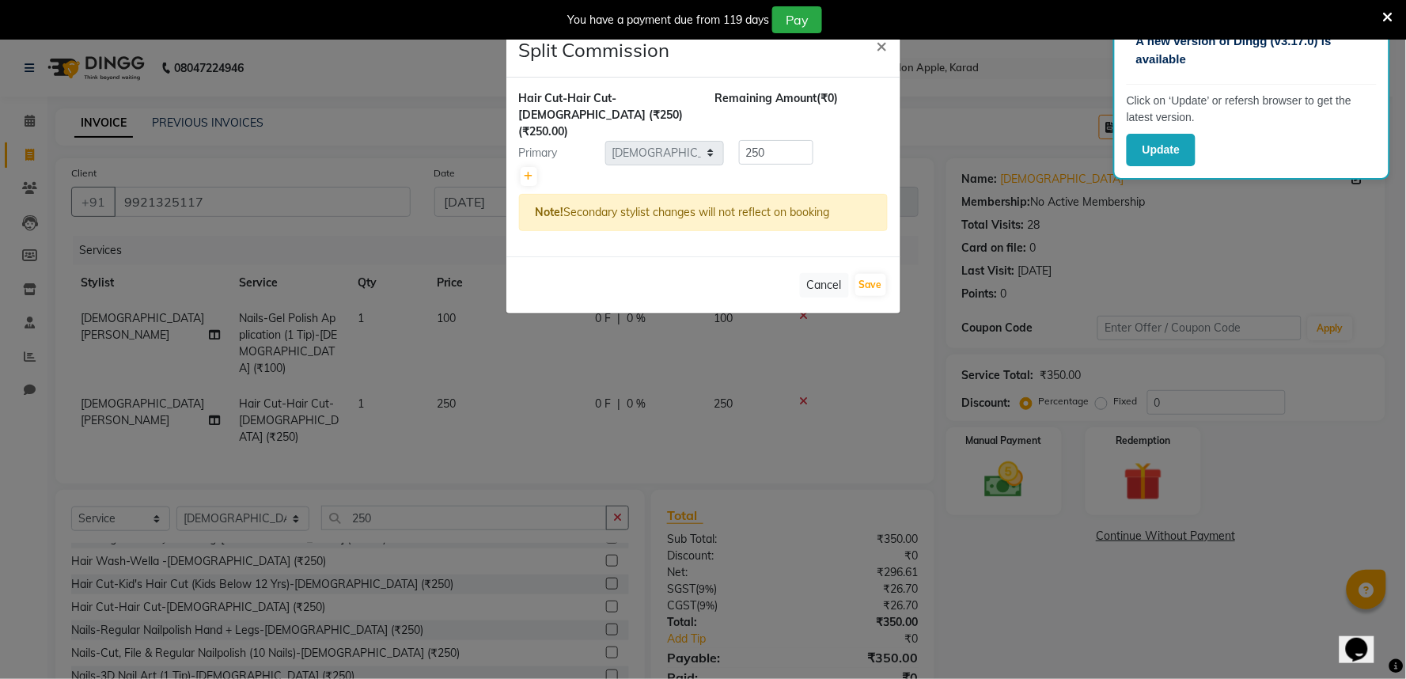
click at [141, 389] on ngb-modal-window "Split Commission × Hair Cut-Hair Cut-[DEMOGRAPHIC_DATA] (₹250) (₹250.00) Remain…" at bounding box center [703, 339] width 1406 height 679
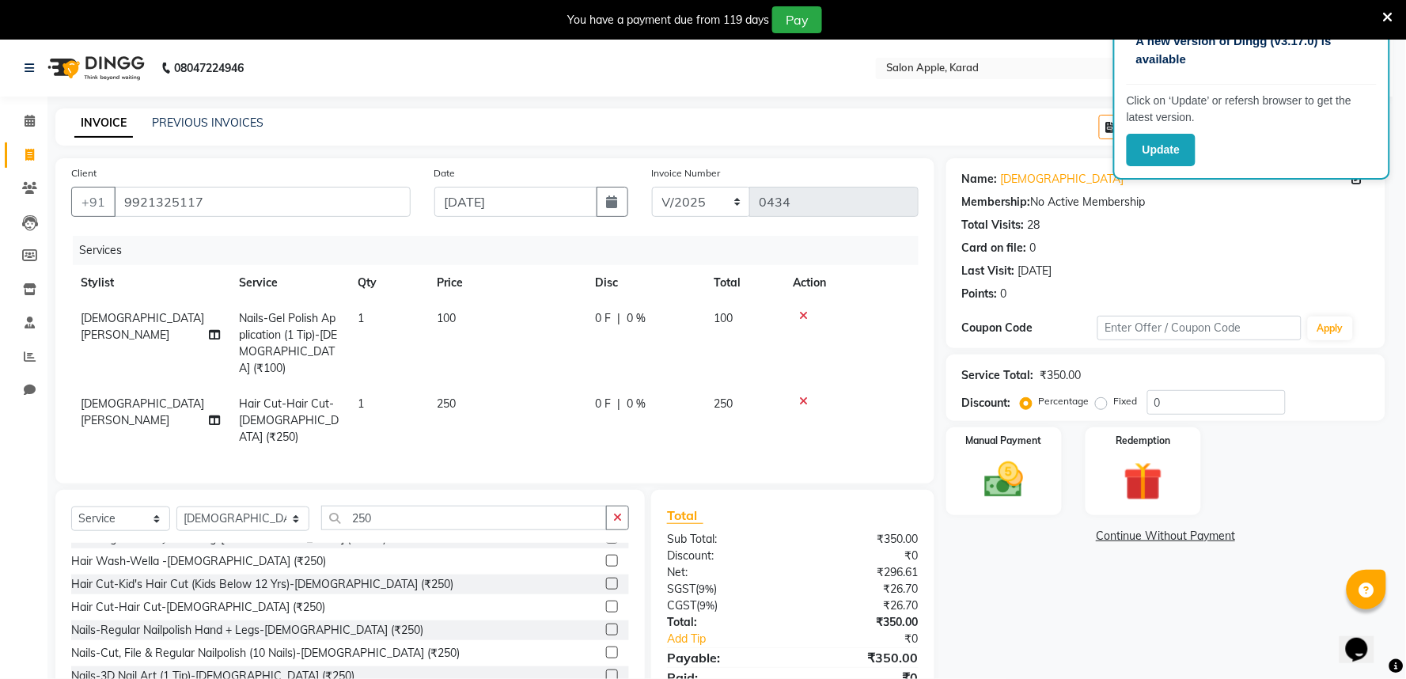
click at [138, 389] on ngb-modal-window "Split Commission × Hair Cut-Hair Cut-[DEMOGRAPHIC_DATA] (₹250) (₹250.00) Remain…" at bounding box center [703, 339] width 1406 height 679
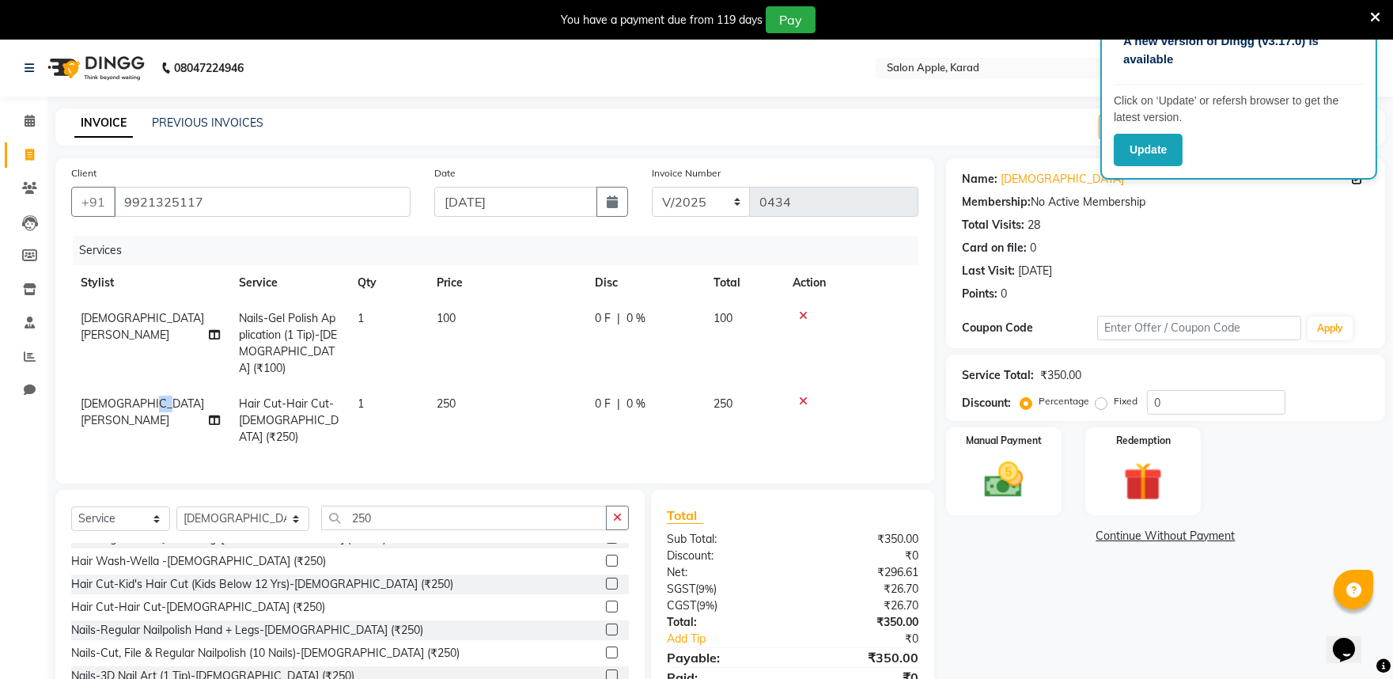
click at [147, 396] on span "[DEMOGRAPHIC_DATA][PERSON_NAME]" at bounding box center [142, 411] width 123 height 31
select select "67332"
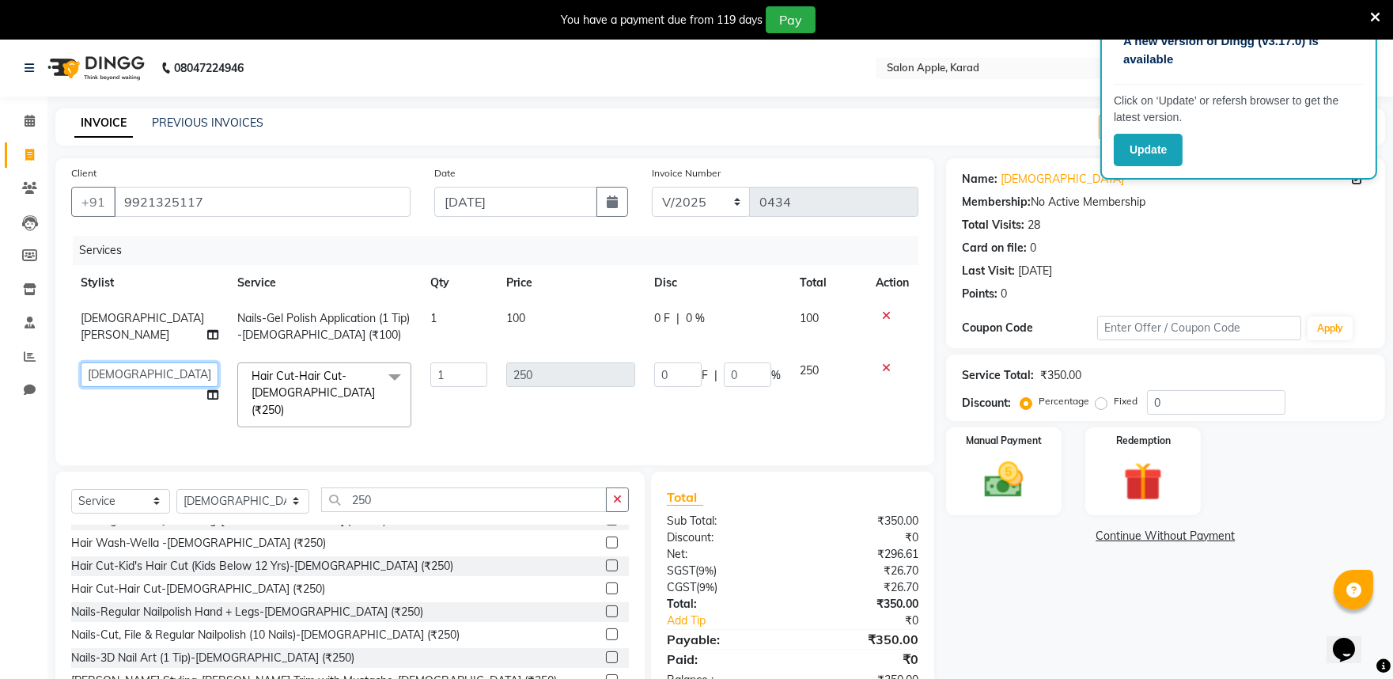
click at [141, 381] on select "[PERSON_NAME] mane [PERSON_NAME] Manager [PERSON_NAME] [PERSON_NAME] [PERSON_NA…" at bounding box center [150, 374] width 138 height 25
click at [760, 382] on input "0" at bounding box center [747, 374] width 47 height 25
type input "55"
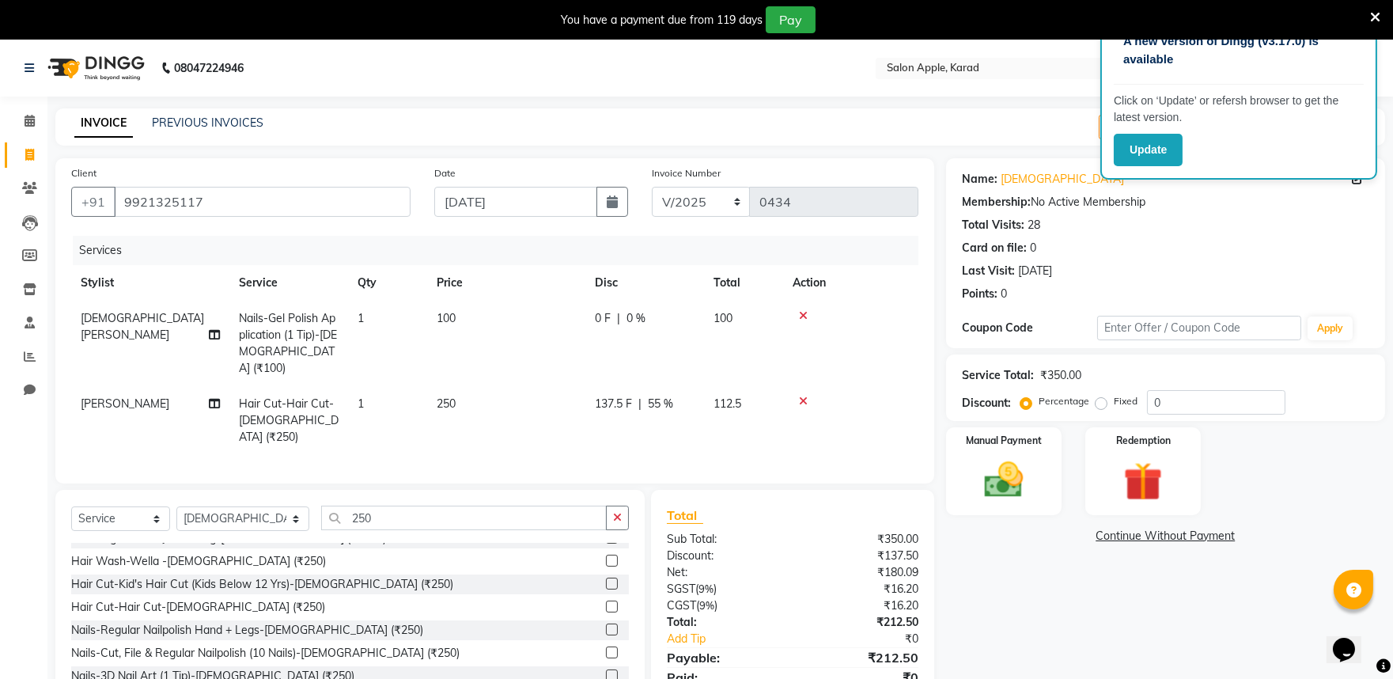
click at [801, 506] on div "Total" at bounding box center [792, 515] width 251 height 19
click at [985, 468] on img at bounding box center [1004, 480] width 66 height 47
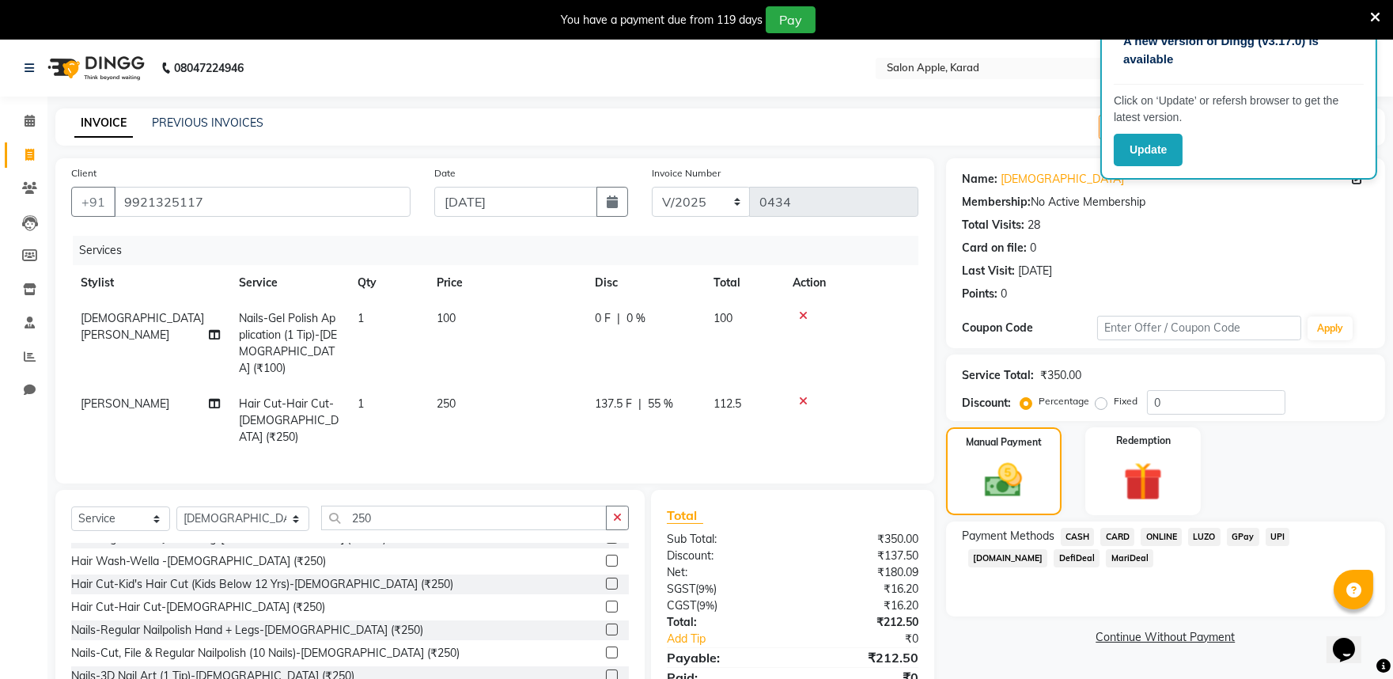
click at [1085, 536] on span "CASH" at bounding box center [1078, 537] width 34 height 18
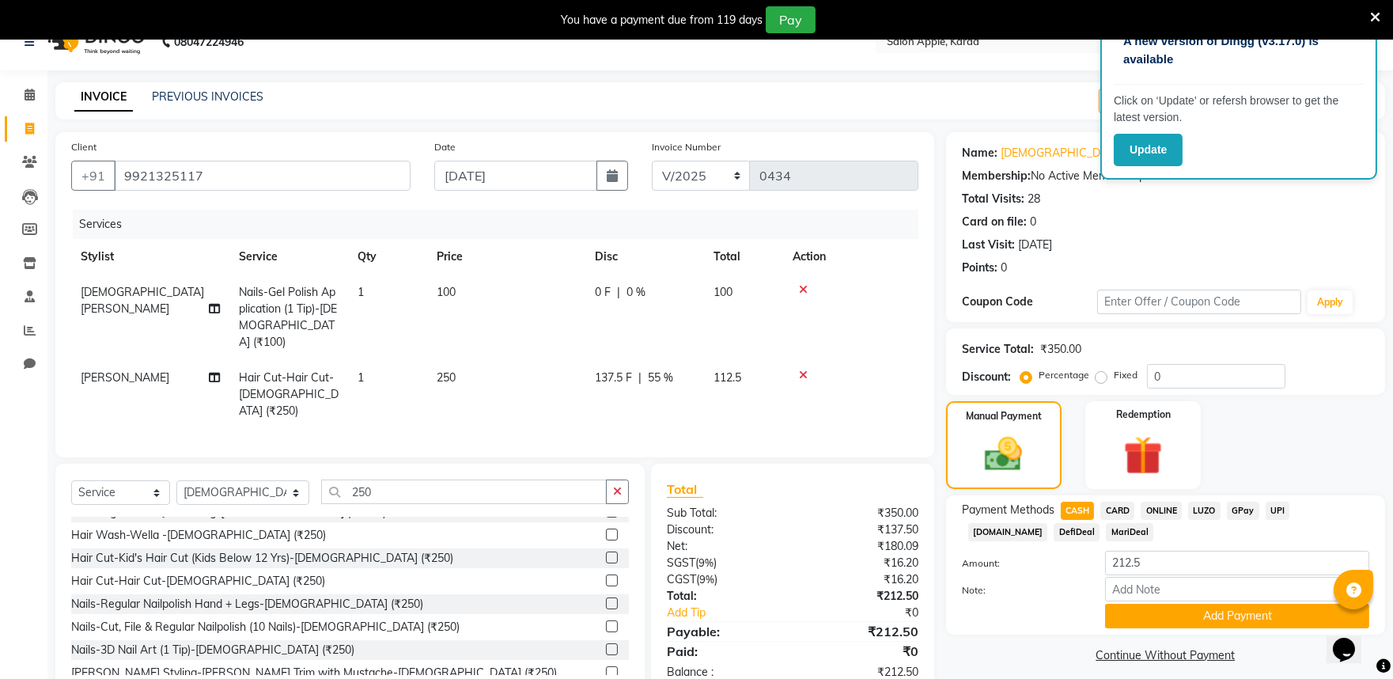
scroll to position [47, 0]
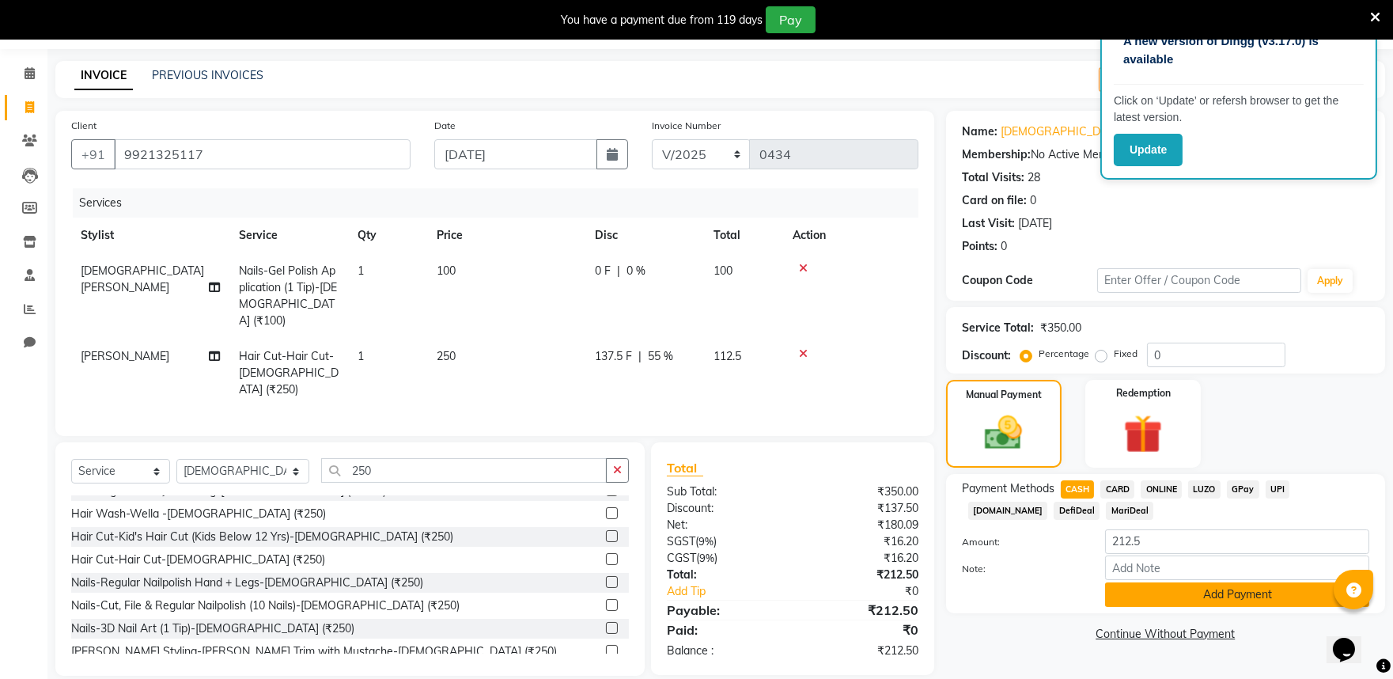
click at [1216, 606] on button "Add Payment" at bounding box center [1237, 594] width 264 height 25
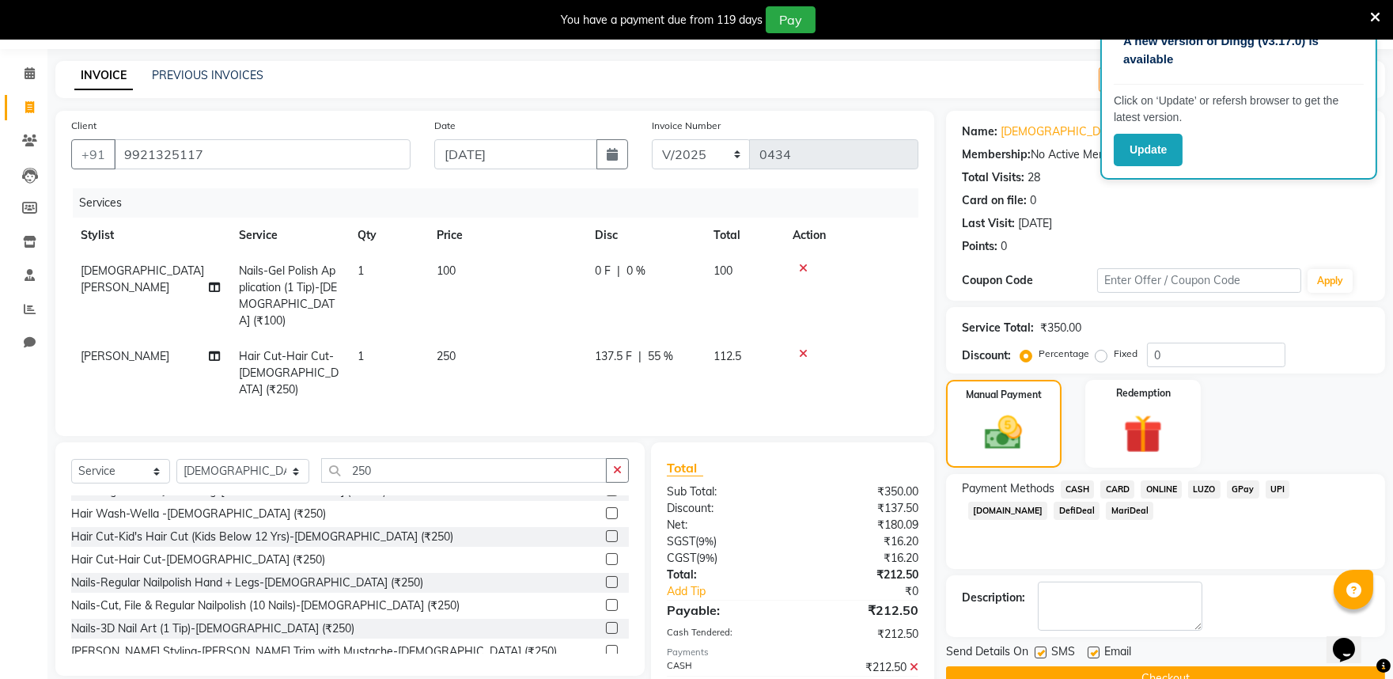
scroll to position [103, 0]
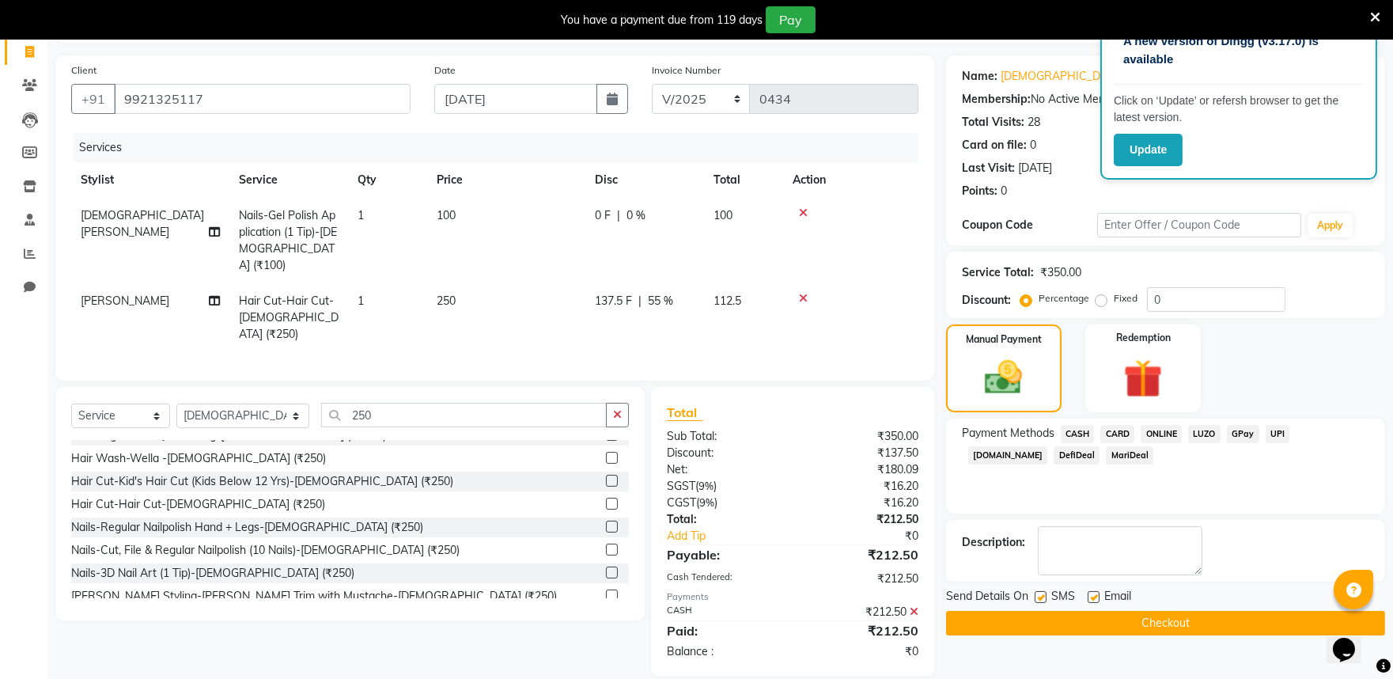
click at [1164, 620] on button "Checkout" at bounding box center [1165, 623] width 439 height 25
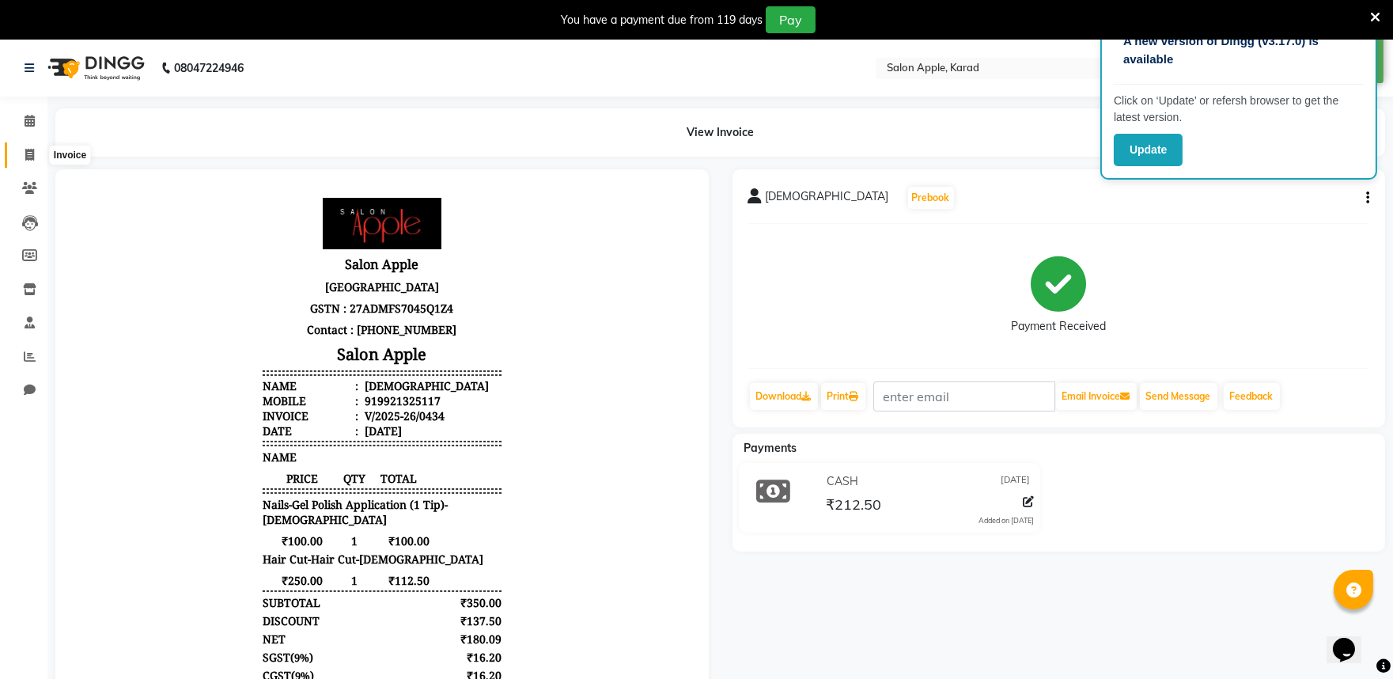
click at [28, 157] on icon at bounding box center [29, 155] width 9 height 12
select select "6151"
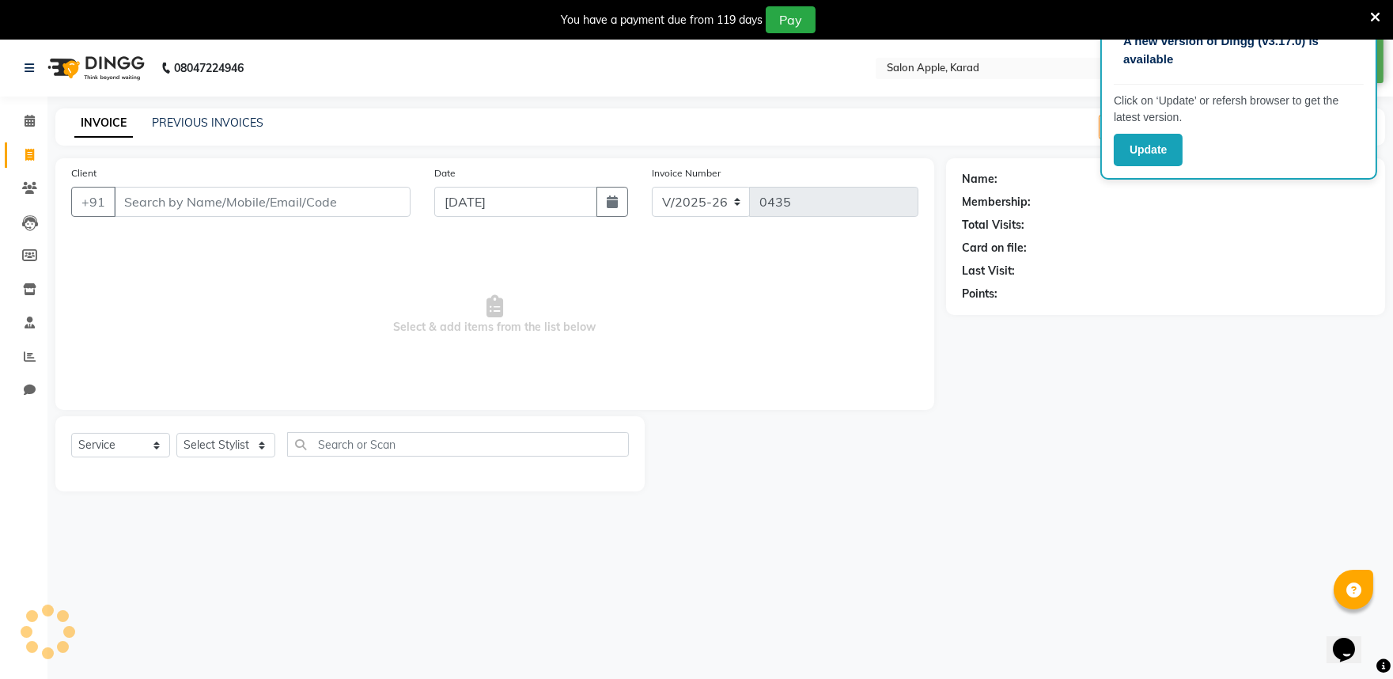
scroll to position [40, 0]
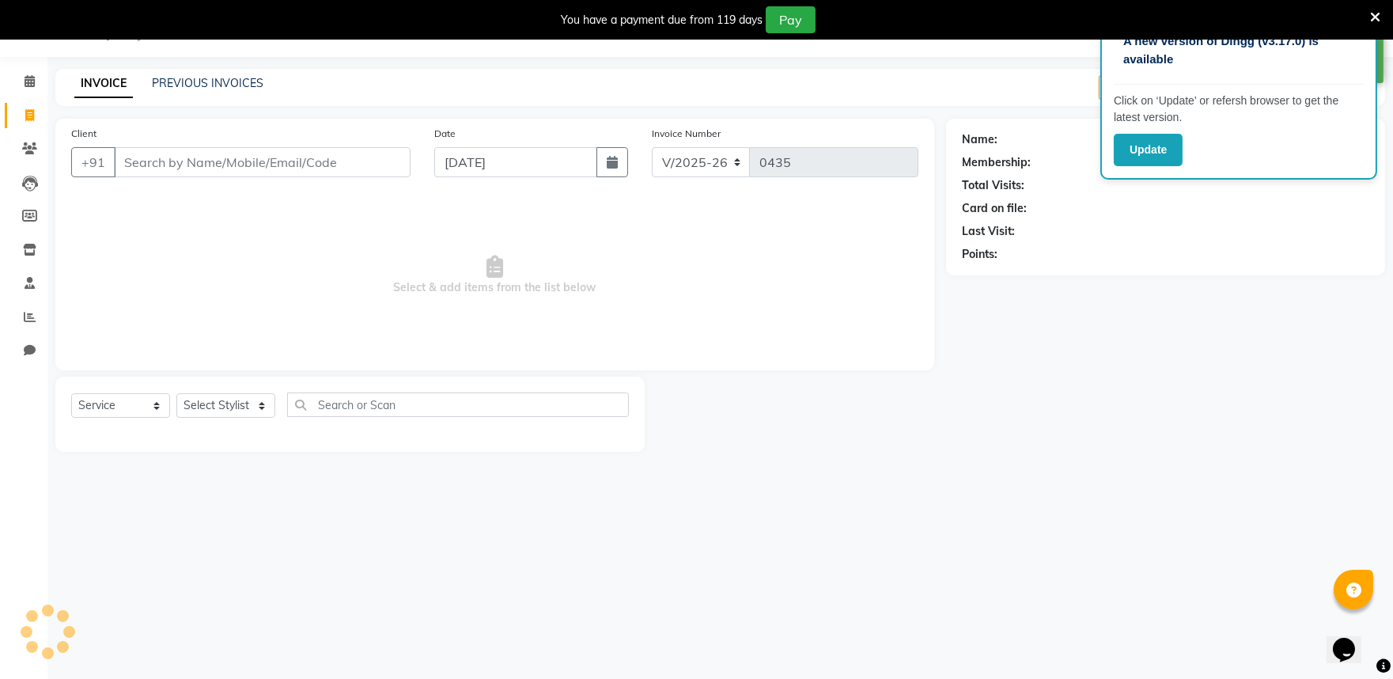
select select "G"
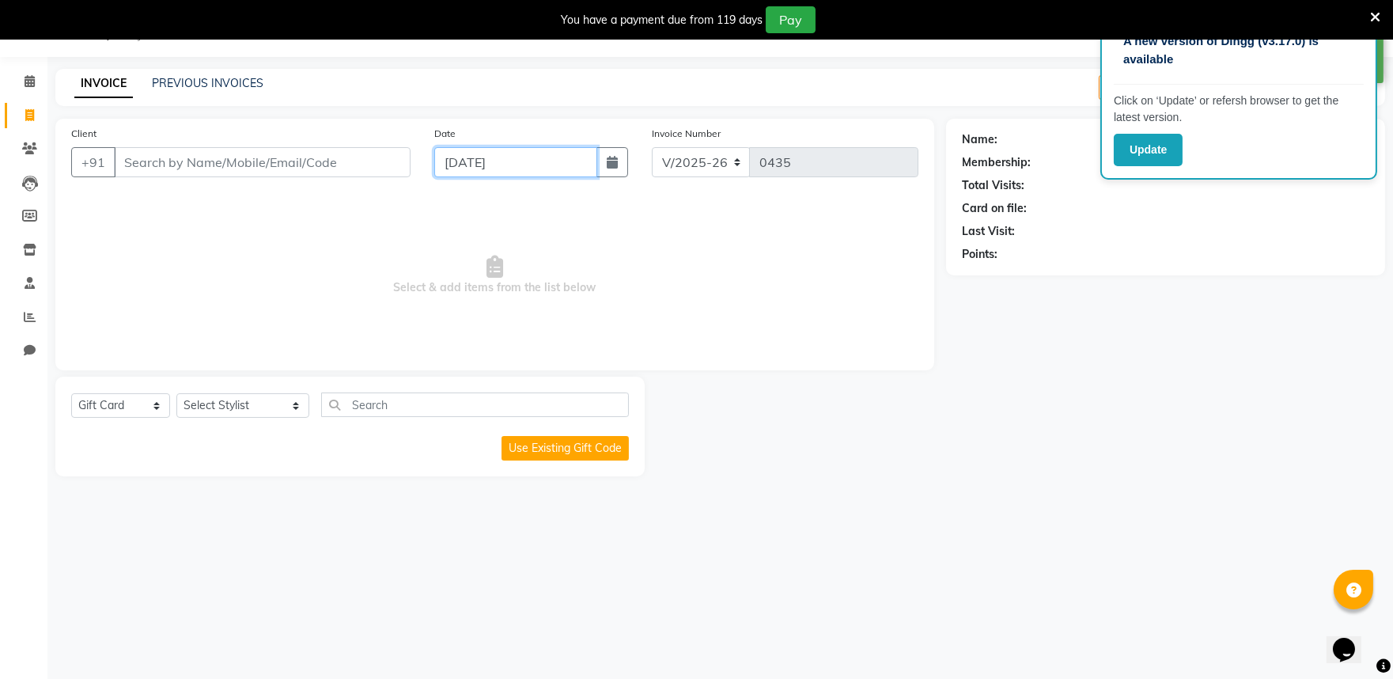
click at [519, 153] on input "[DATE]" at bounding box center [515, 162] width 163 height 30
select select "9"
select select "2025"
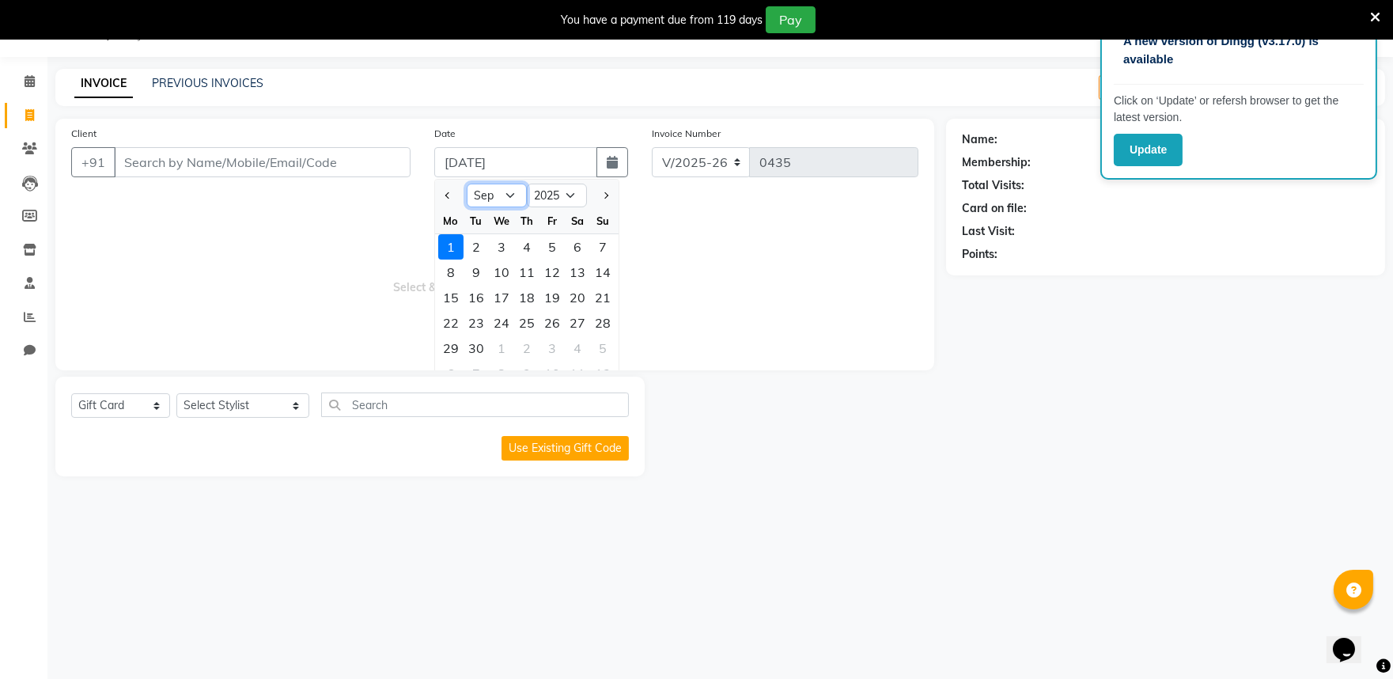
click at [508, 191] on select "Jan Feb Mar Apr May Jun [DATE] Aug Sep Oct Nov Dec" at bounding box center [497, 196] width 60 height 24
select select "8"
click at [467, 184] on select "Jan Feb Mar Apr May Jun [DATE] Aug Sep Oct Nov Dec" at bounding box center [497, 196] width 60 height 24
click at [256, 165] on input "Client" at bounding box center [262, 162] width 297 height 30
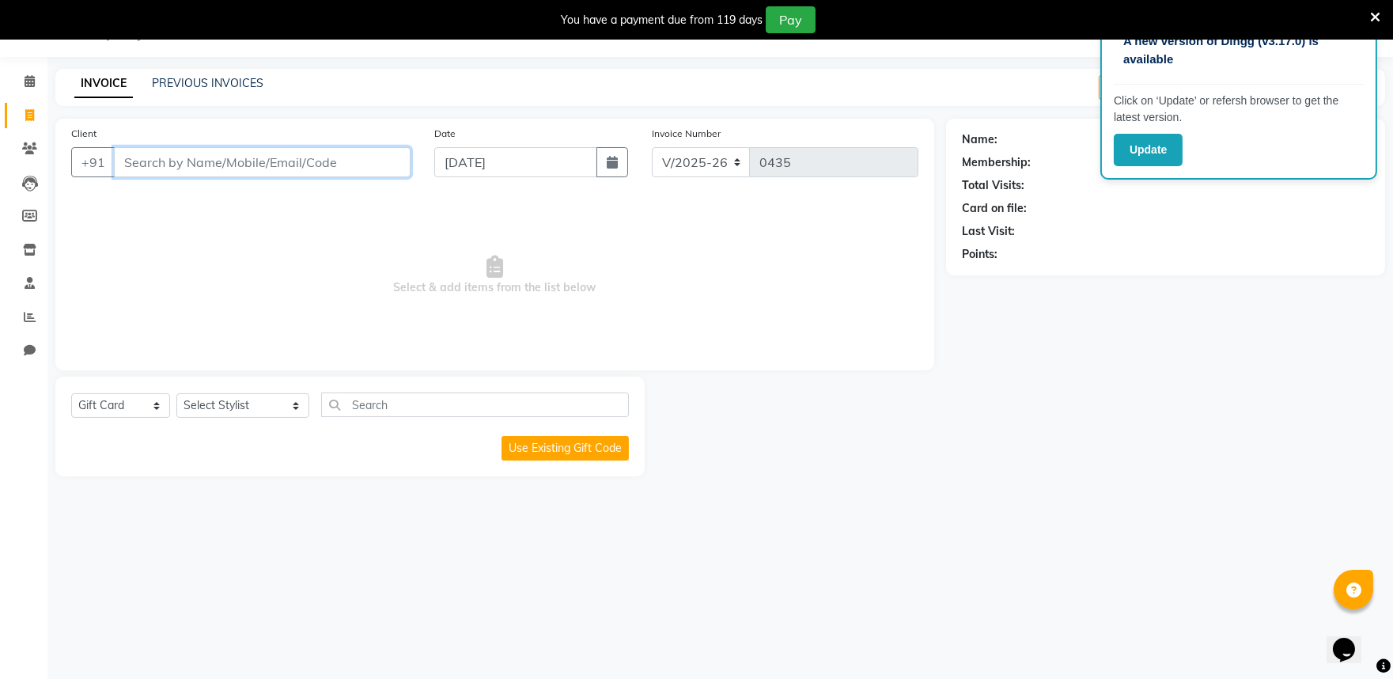
click at [161, 163] on input "Client" at bounding box center [262, 162] width 297 height 30
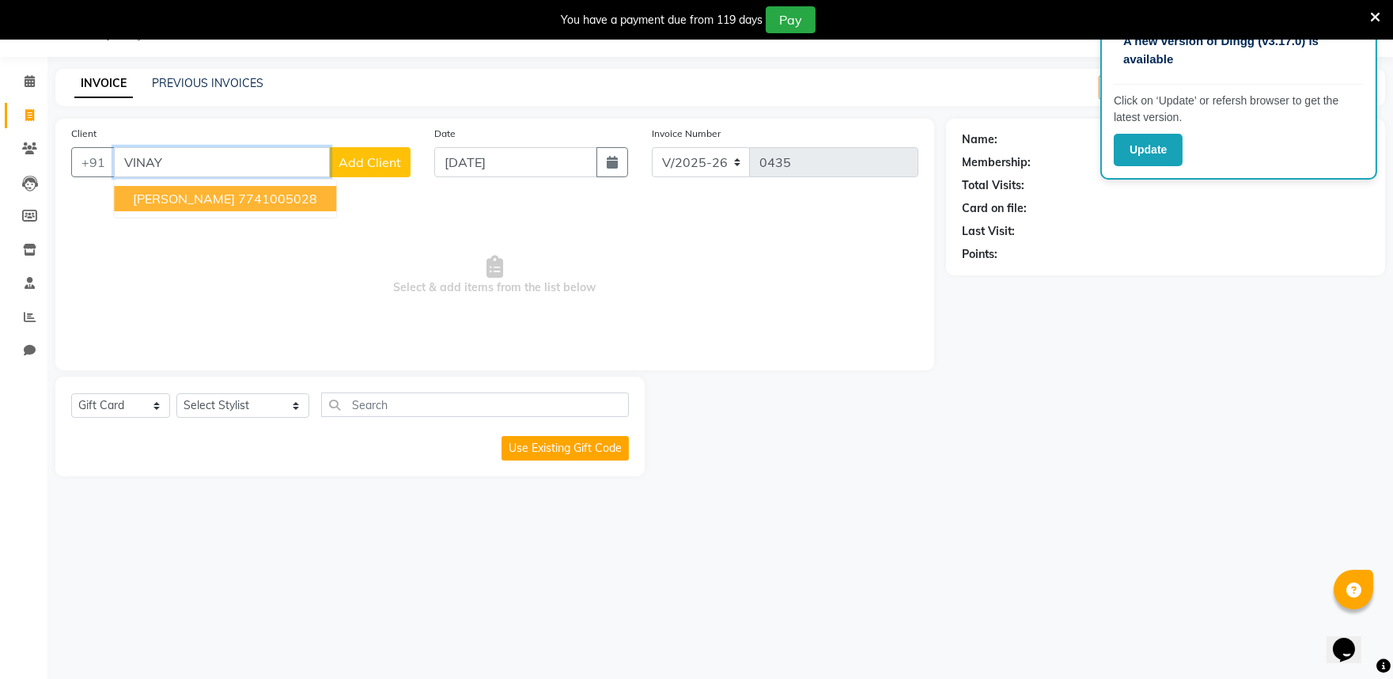
click at [214, 199] on span "[PERSON_NAME]" at bounding box center [184, 199] width 102 height 16
type input "7741005028"
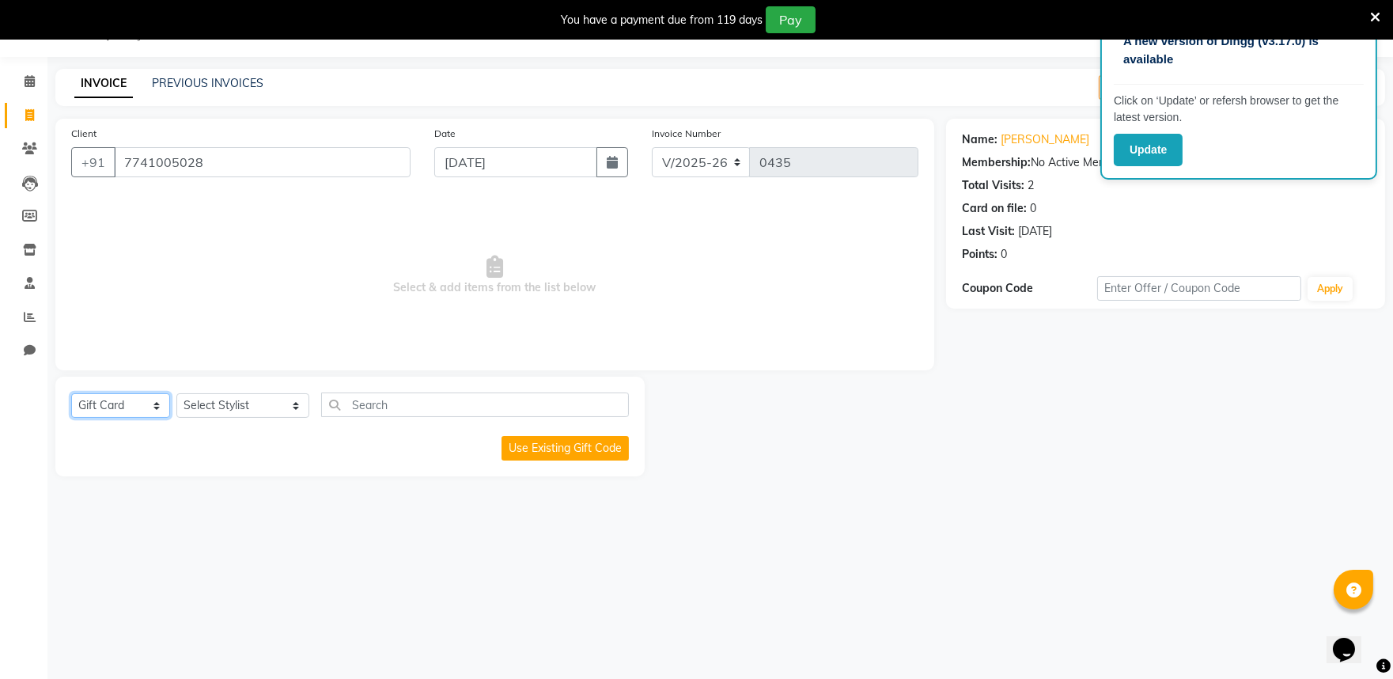
click at [112, 407] on select "Select Service Product Membership Package Voucher Prepaid Gift Card" at bounding box center [120, 405] width 99 height 25
select select "service"
click at [71, 394] on select "Select Service Product Membership Package Voucher Prepaid Gift Card" at bounding box center [120, 405] width 99 height 25
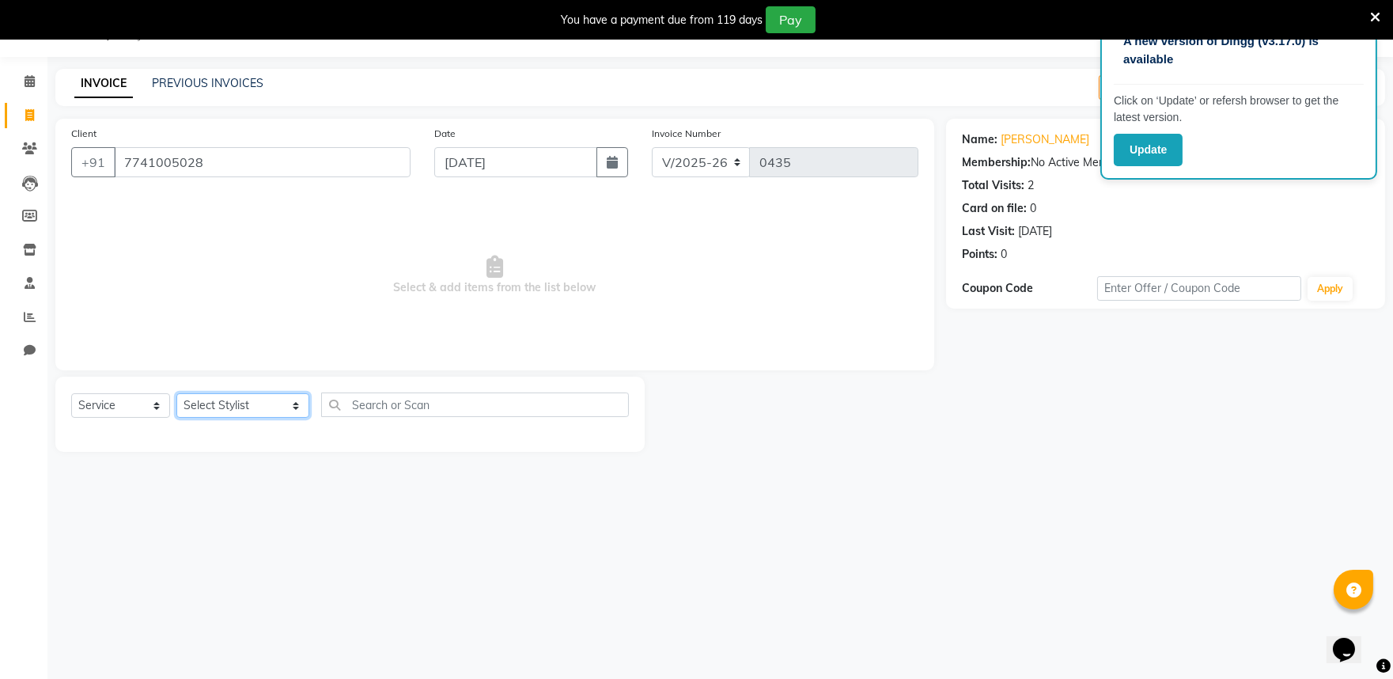
click at [218, 405] on select "Select Stylist [PERSON_NAME] mane [PERSON_NAME] Manager [PERSON_NAME] [PERSON_N…" at bounding box center [242, 405] width 133 height 25
select select "83946"
click at [176, 394] on select "Select Stylist [PERSON_NAME] mane [PERSON_NAME] Manager [PERSON_NAME] [PERSON_N…" at bounding box center [242, 405] width 133 height 25
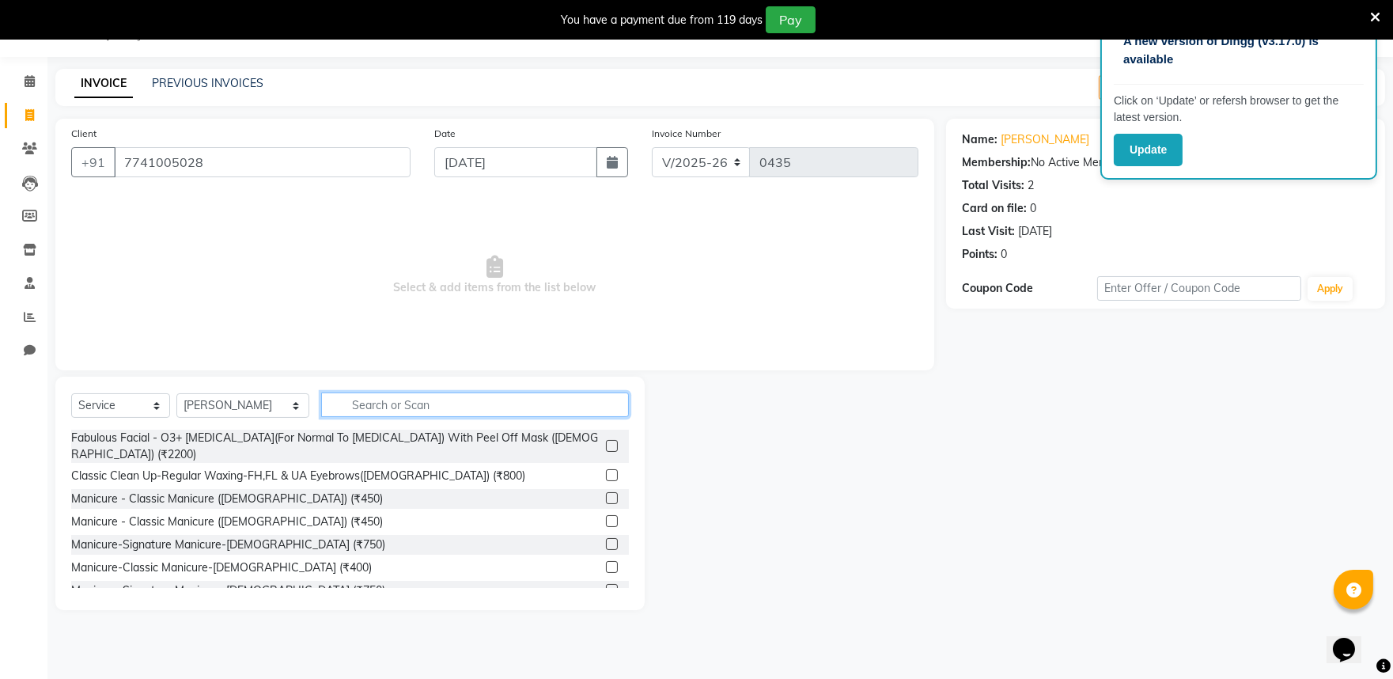
click at [370, 404] on input "text" at bounding box center [475, 404] width 308 height 25
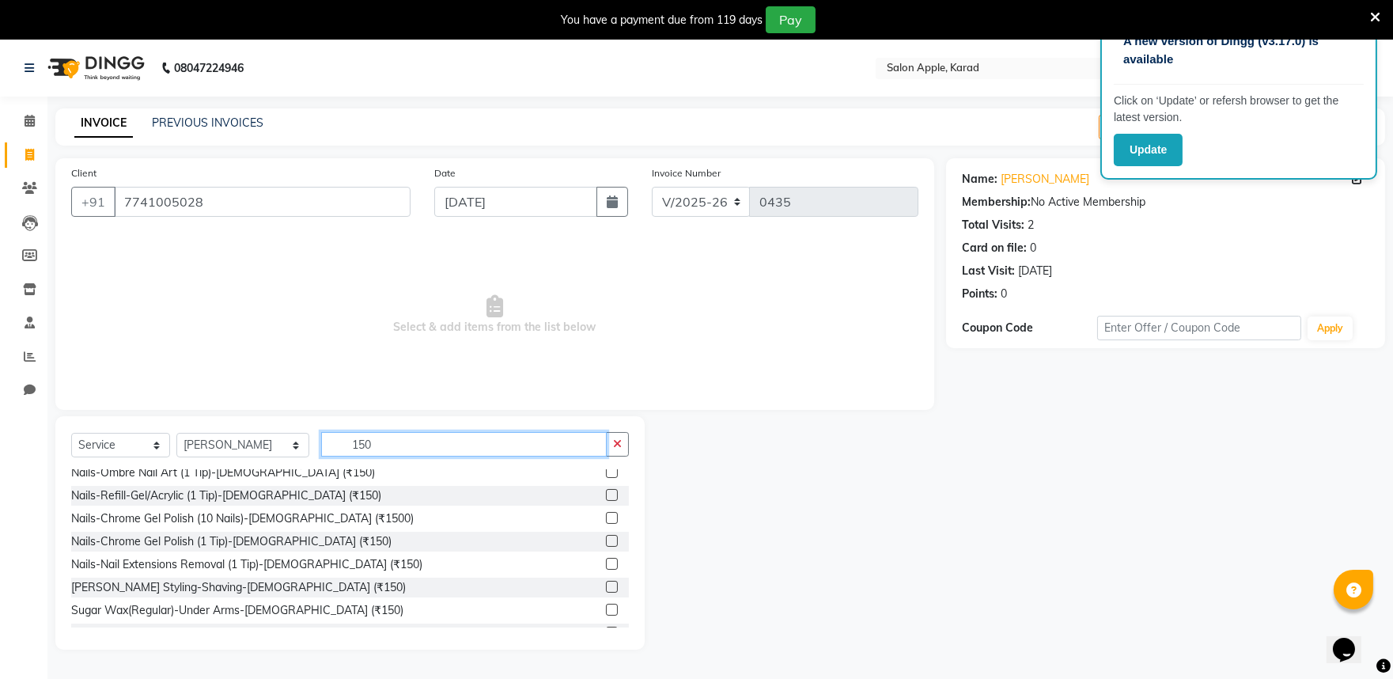
scroll to position [351, 0]
type input "150"
click at [606, 587] on label at bounding box center [612, 586] width 12 height 12
click at [606, 587] on input "checkbox" at bounding box center [611, 587] width 10 height 10
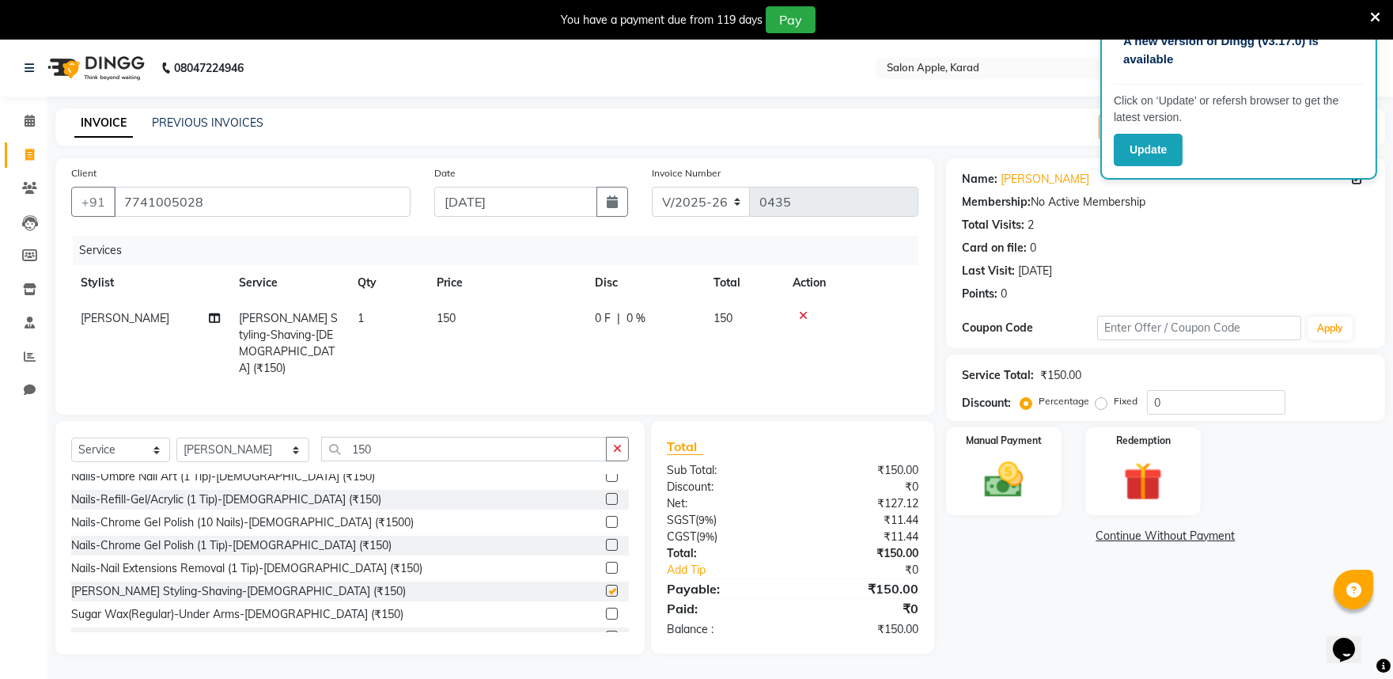
checkbox input "false"
click at [1179, 398] on input "0" at bounding box center [1216, 402] width 138 height 25
type input "050"
click at [1018, 481] on img at bounding box center [1004, 480] width 66 height 47
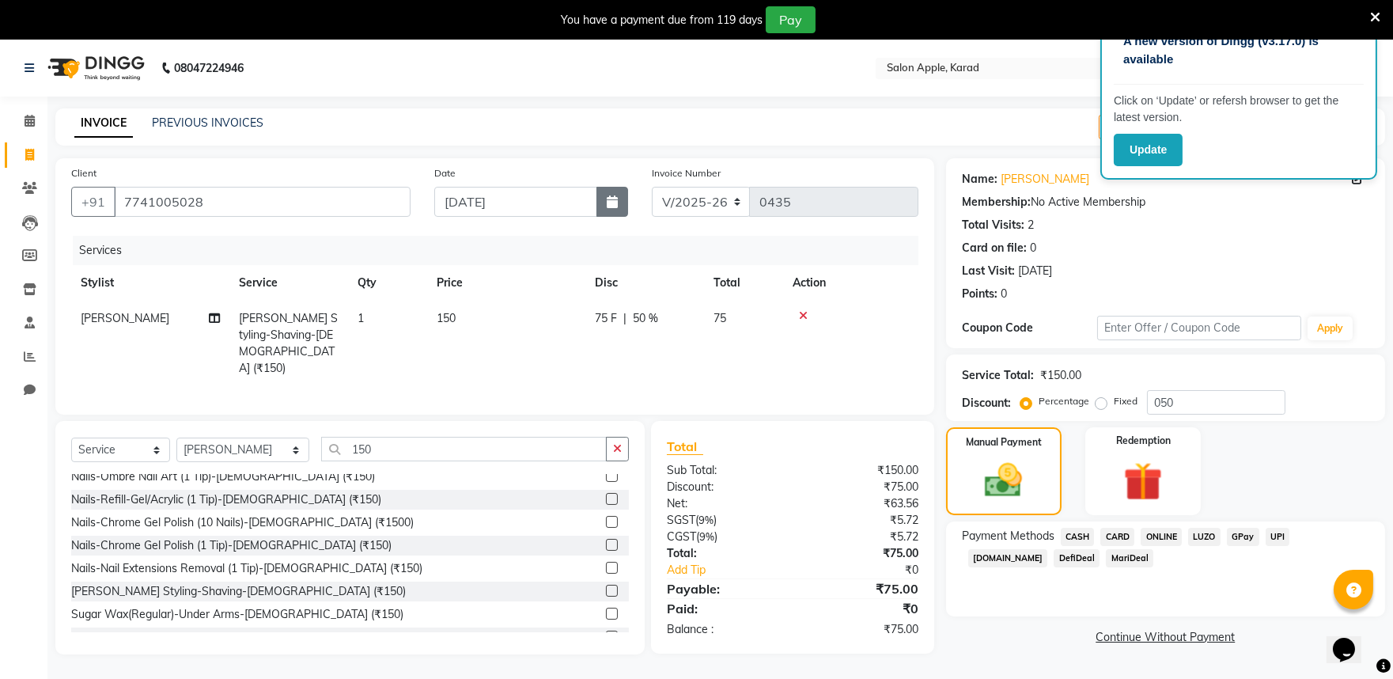
click at [604, 195] on button "button" at bounding box center [613, 202] width 32 height 30
select select "9"
select select "2025"
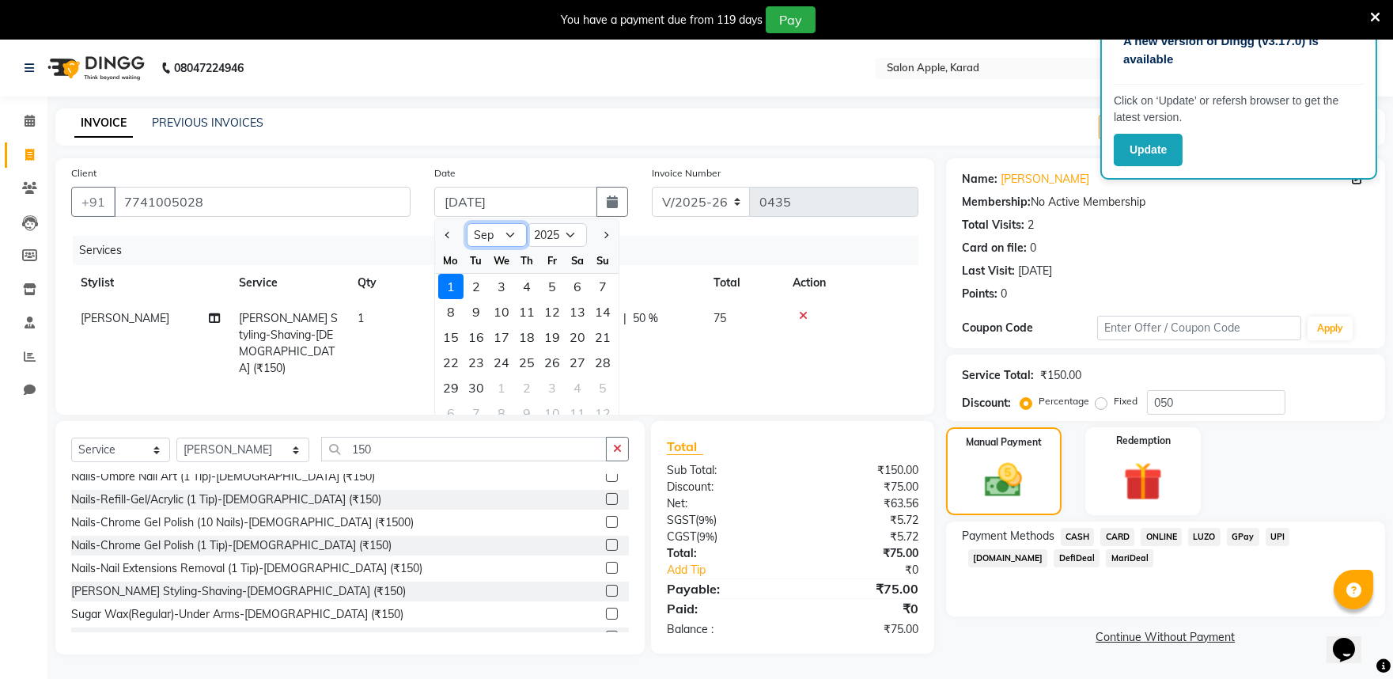
click at [506, 230] on select "Jan Feb Mar Apr May Jun [DATE] Aug Sep Oct Nov Dec" at bounding box center [497, 235] width 60 height 24
select select "8"
click at [467, 223] on select "Jan Feb Mar Apr May Jun [DATE] Aug Sep Oct Nov Dec" at bounding box center [497, 235] width 60 height 24
click at [555, 390] on div "29" at bounding box center [552, 387] width 25 height 25
type input "[DATE]"
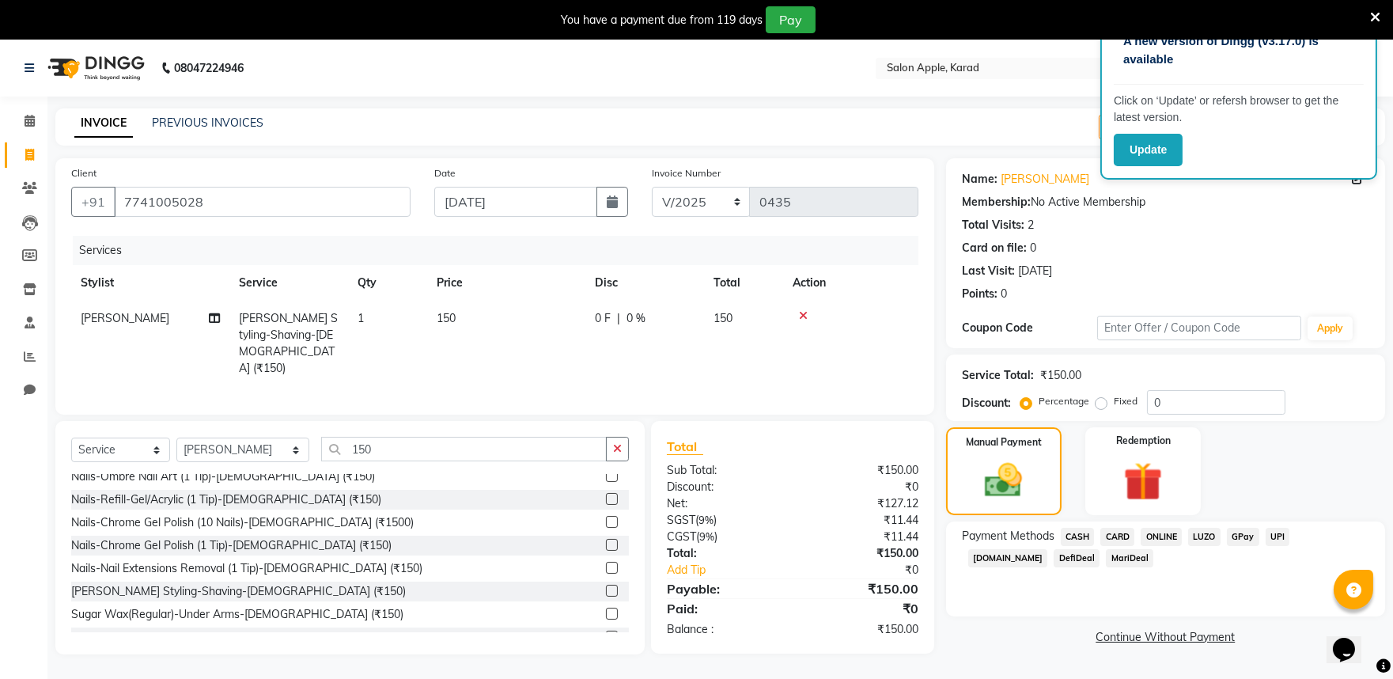
scroll to position [40, 0]
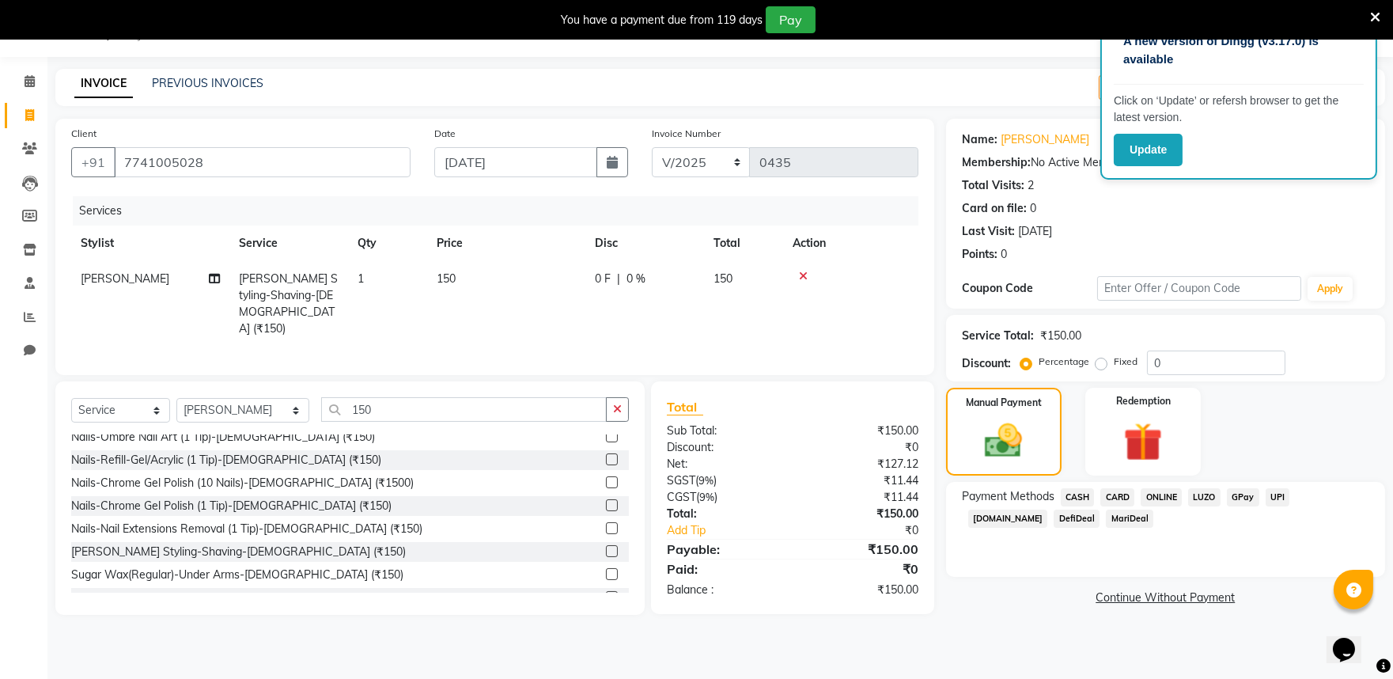
click at [1166, 494] on span "ONLINE" at bounding box center [1161, 497] width 41 height 18
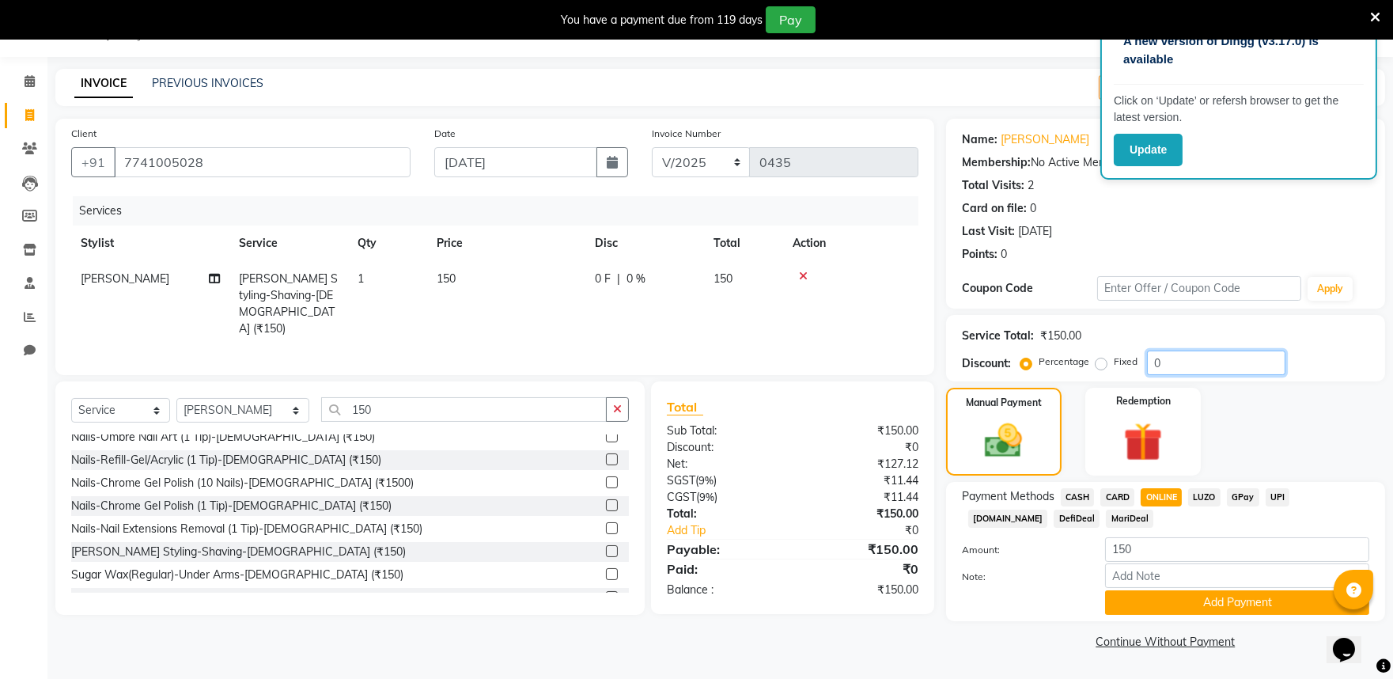
click at [1196, 358] on input "0" at bounding box center [1216, 363] width 138 height 25
type input "050"
click at [1207, 597] on button "Add Payment" at bounding box center [1237, 602] width 264 height 25
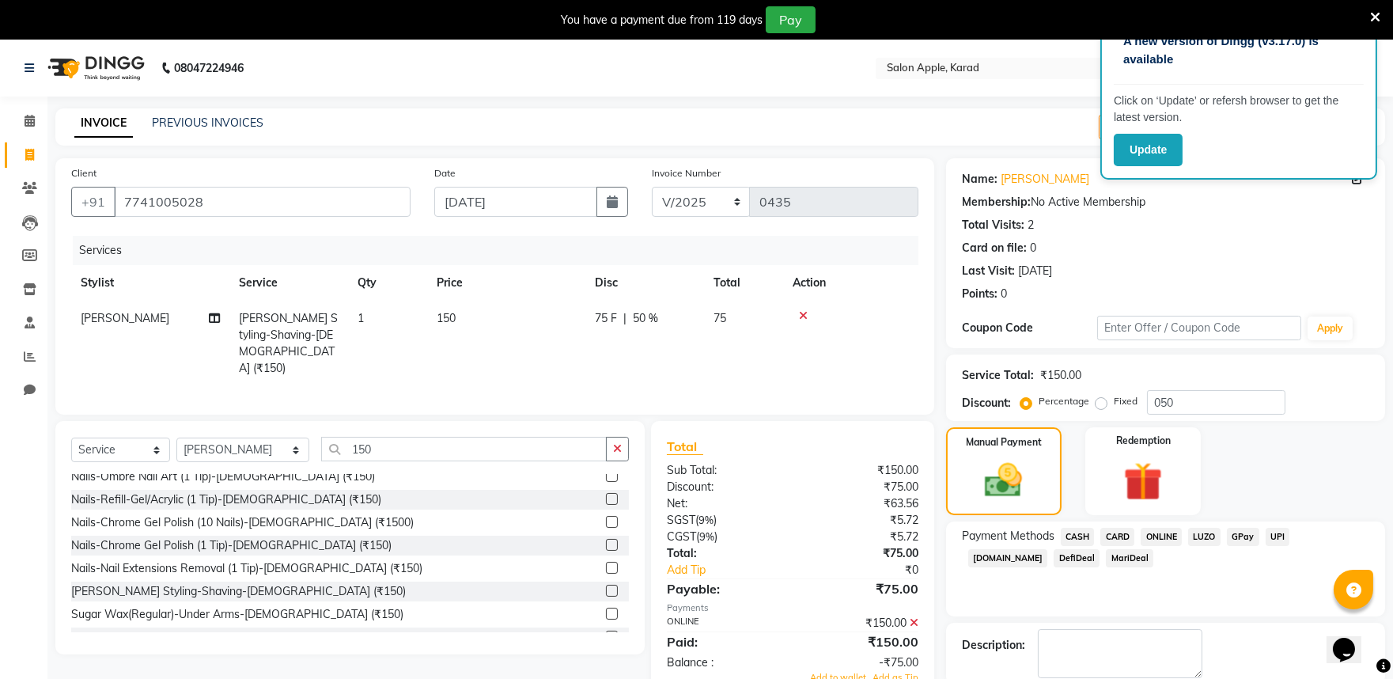
scroll to position [82, 0]
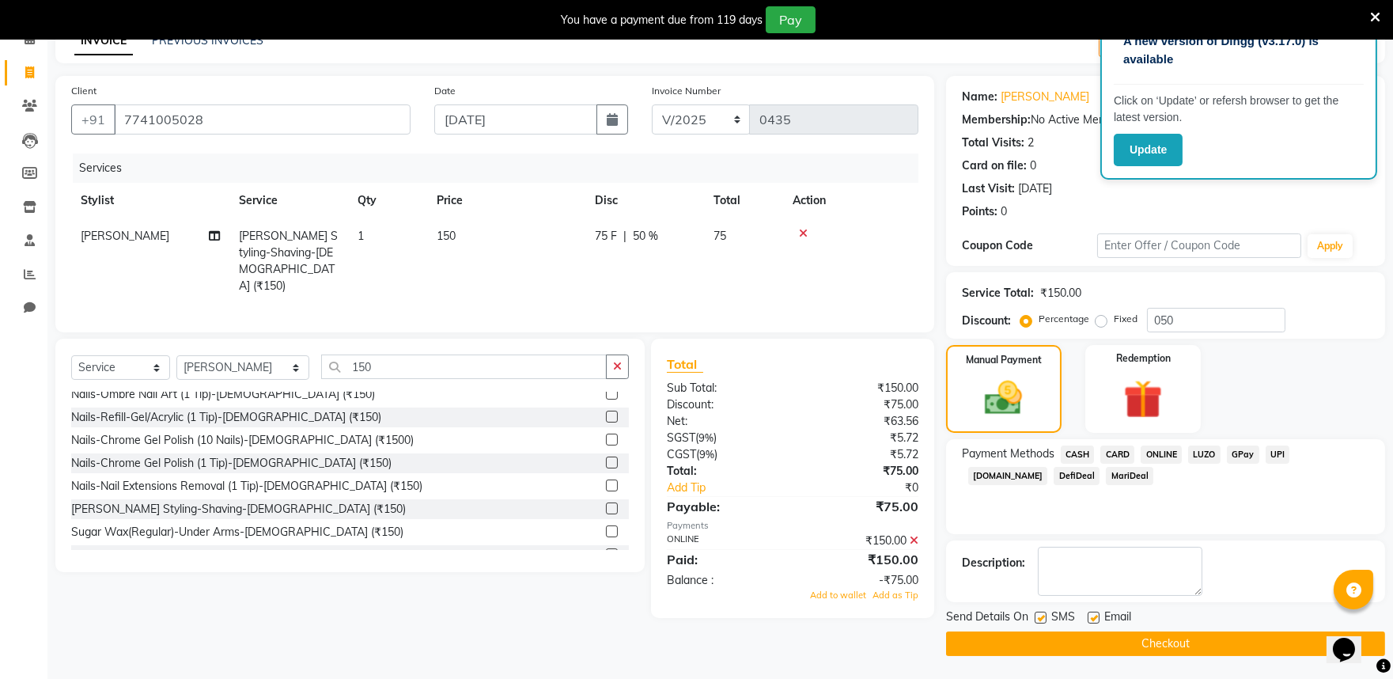
click at [1148, 646] on button "Checkout" at bounding box center [1165, 643] width 439 height 25
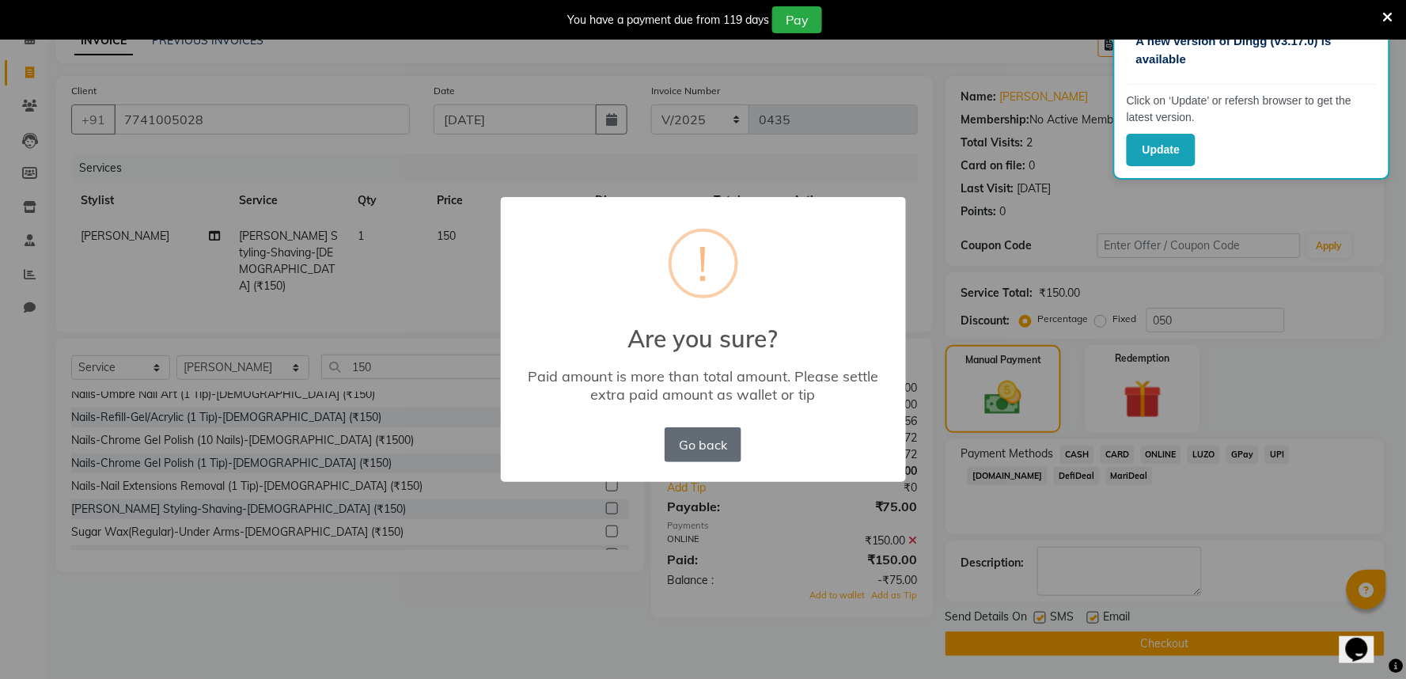
click at [696, 438] on button "Go back" at bounding box center [703, 444] width 76 height 35
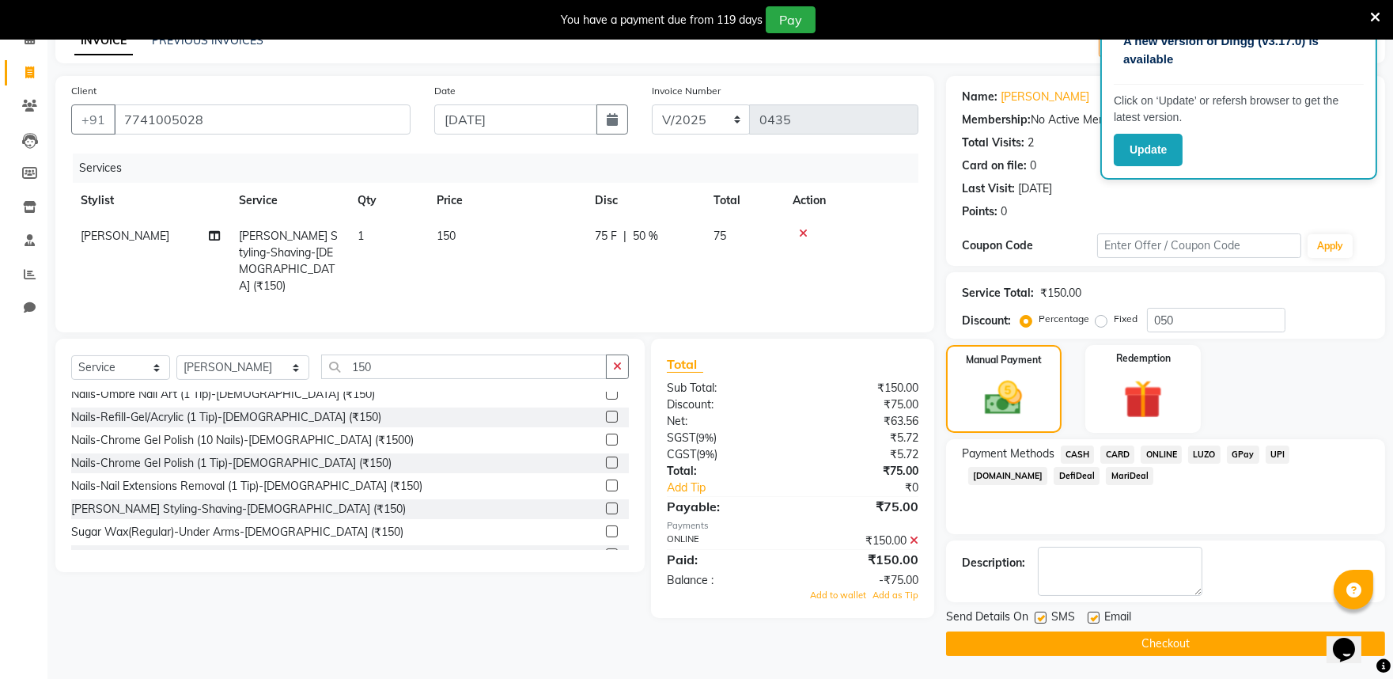
click at [1168, 449] on span "ONLINE" at bounding box center [1161, 454] width 41 height 18
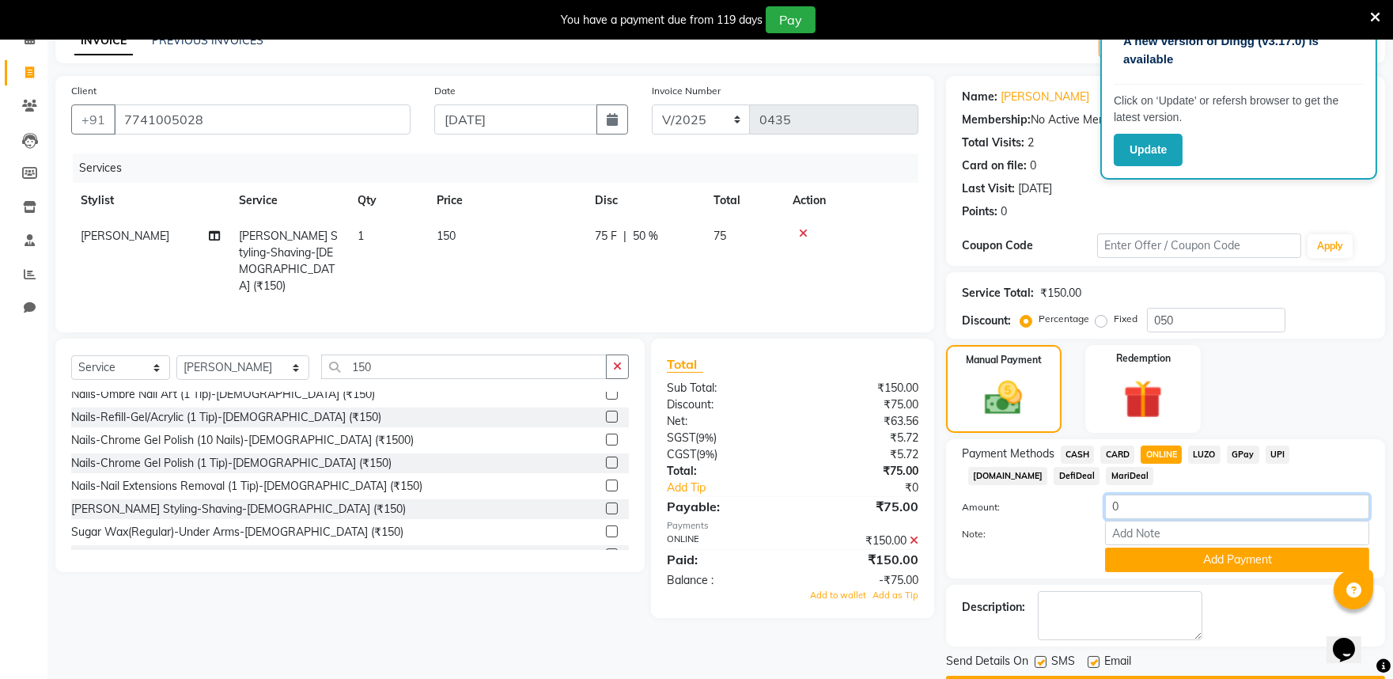
click at [1142, 513] on input "0" at bounding box center [1237, 507] width 264 height 25
type input "075"
click at [1173, 562] on button "Add Payment" at bounding box center [1237, 560] width 264 height 25
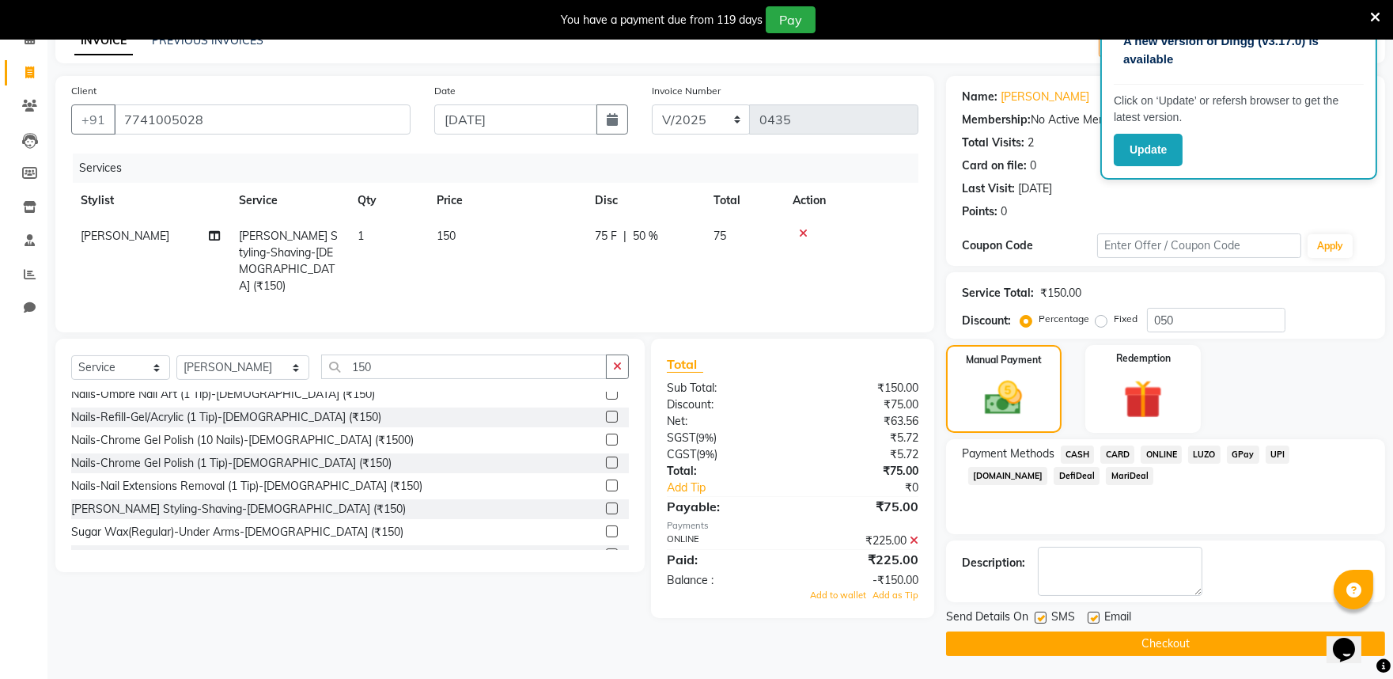
click at [799, 231] on icon at bounding box center [803, 233] width 9 height 11
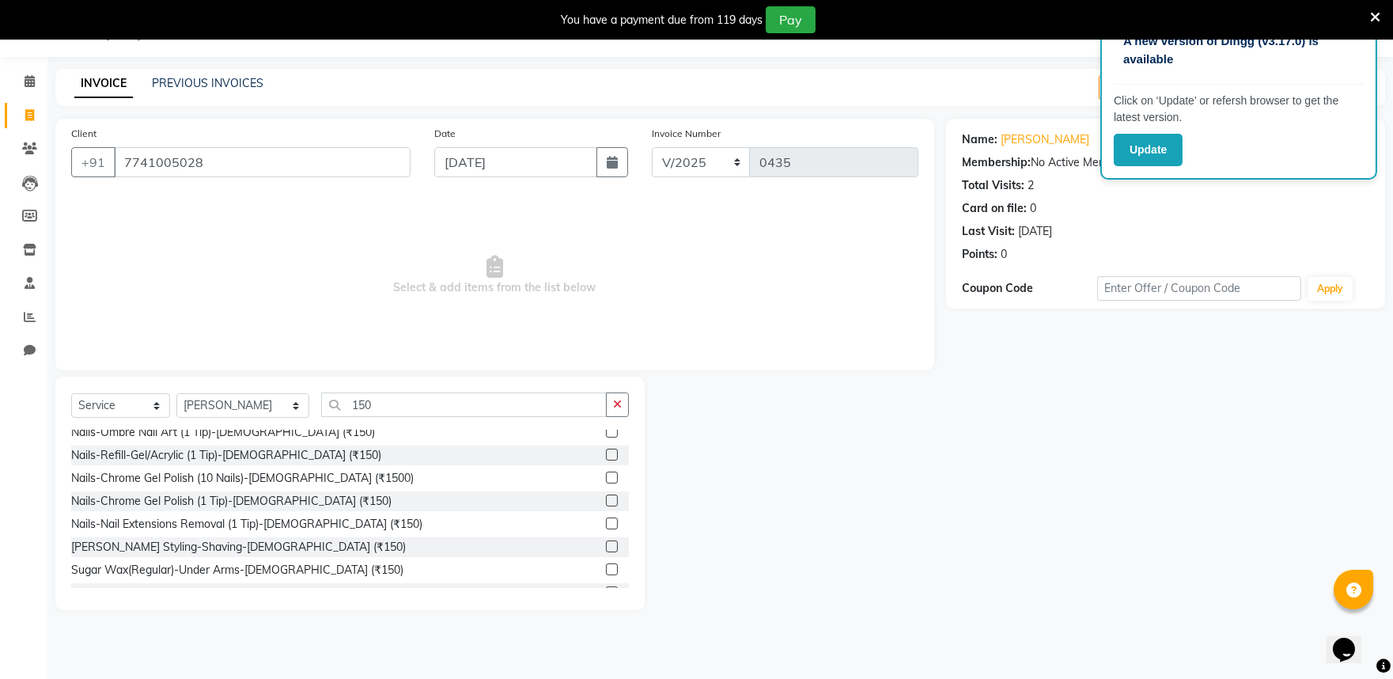
click at [606, 542] on label at bounding box center [612, 546] width 12 height 12
click at [606, 542] on input "checkbox" at bounding box center [611, 547] width 10 height 10
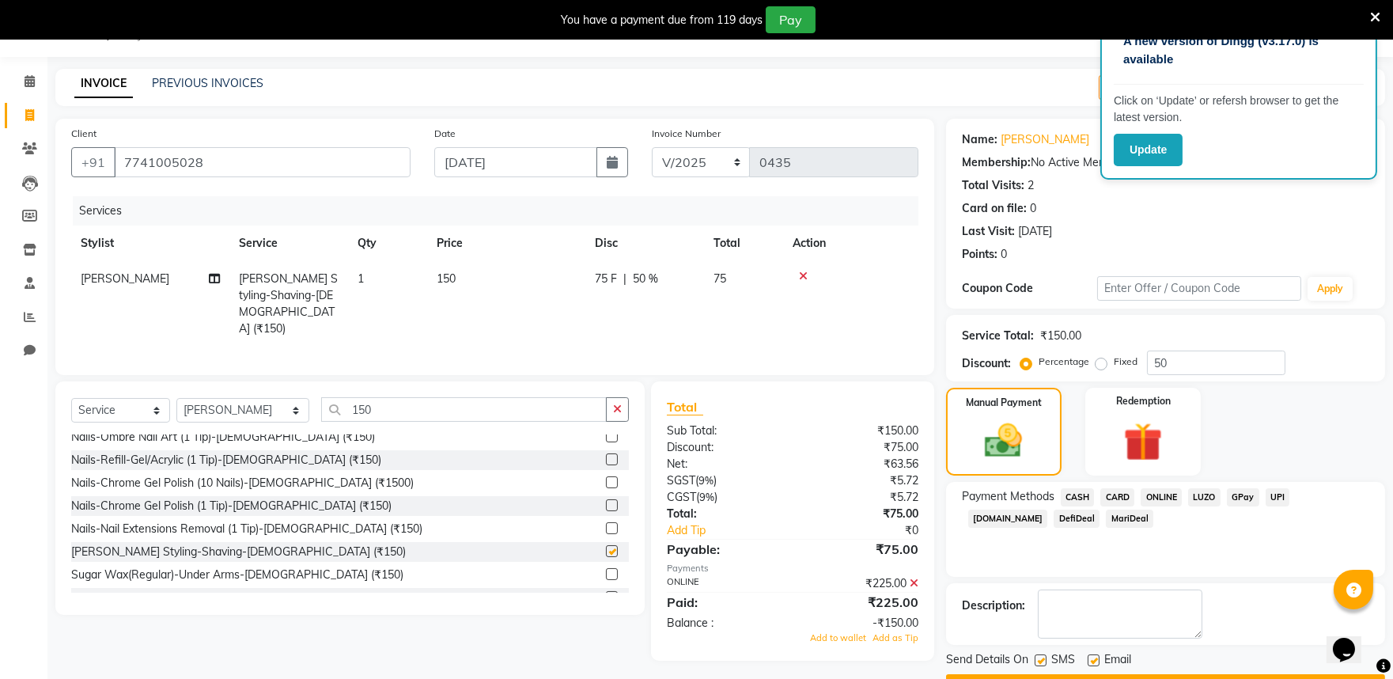
scroll to position [82, 0]
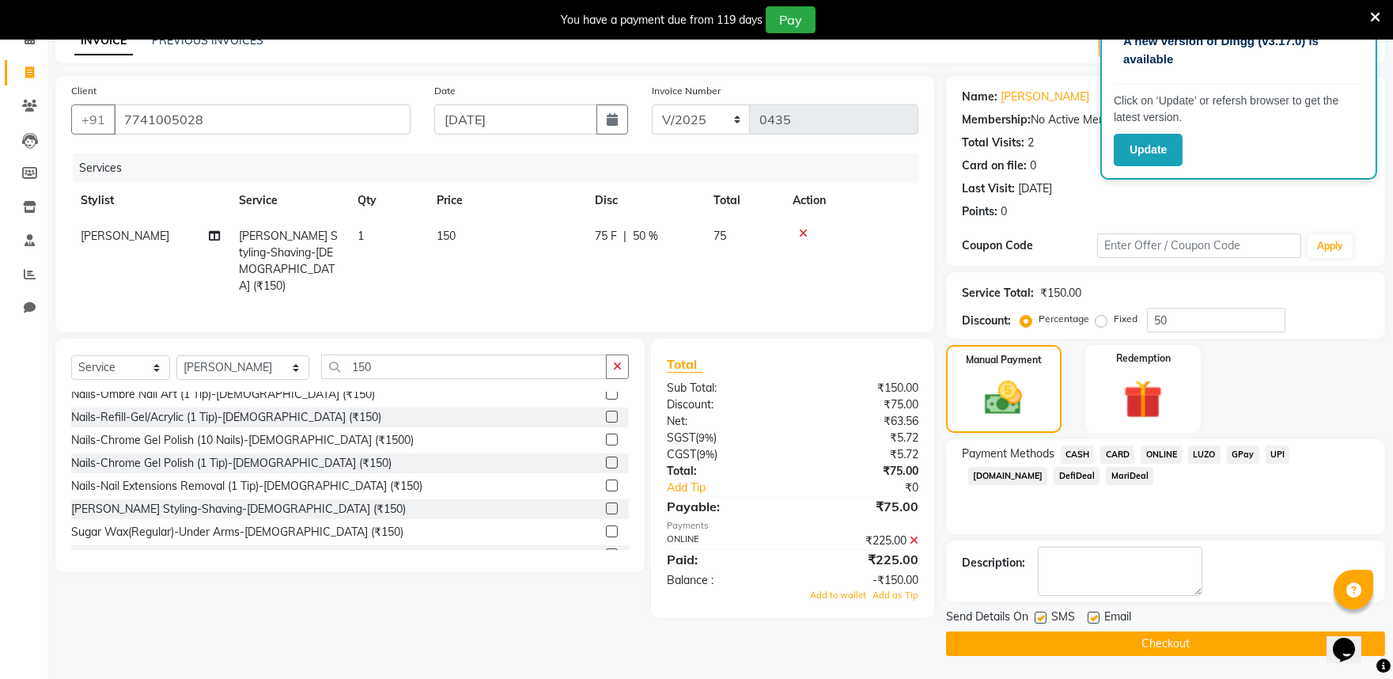
click at [1163, 449] on span "ONLINE" at bounding box center [1161, 454] width 41 height 18
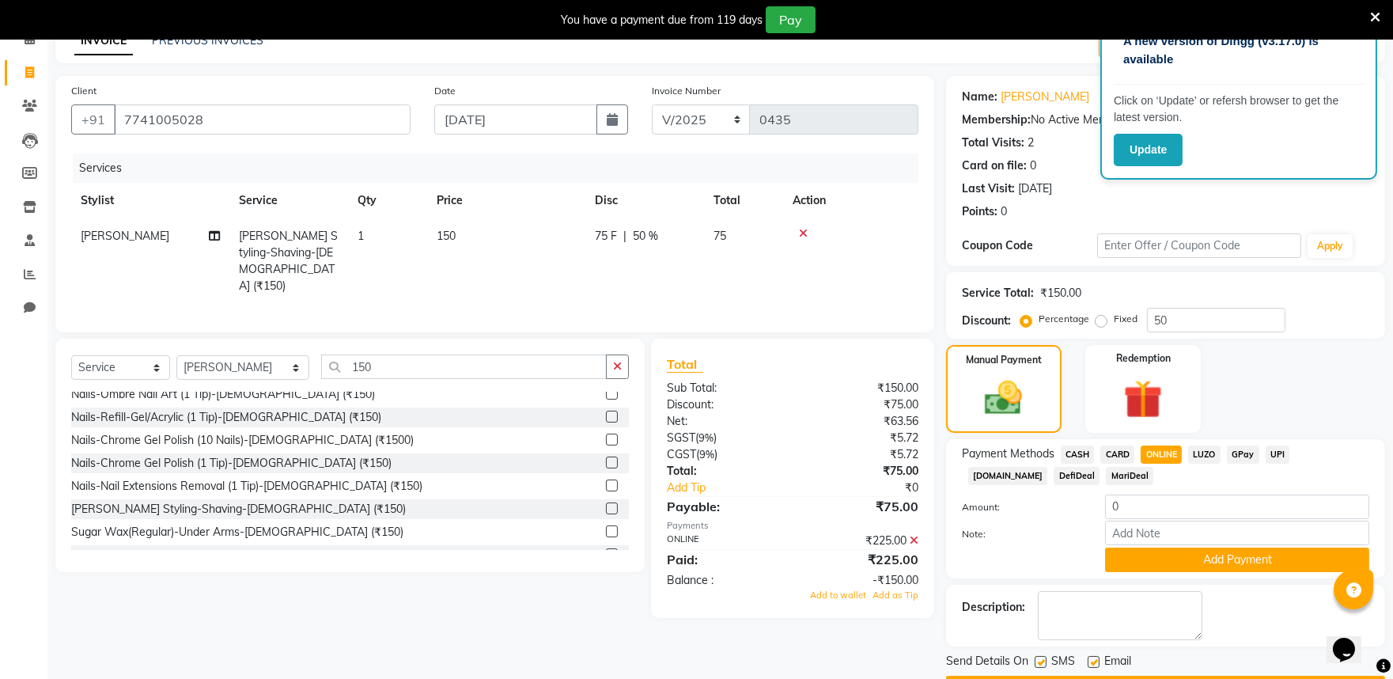
click at [915, 535] on icon at bounding box center [914, 540] width 9 height 11
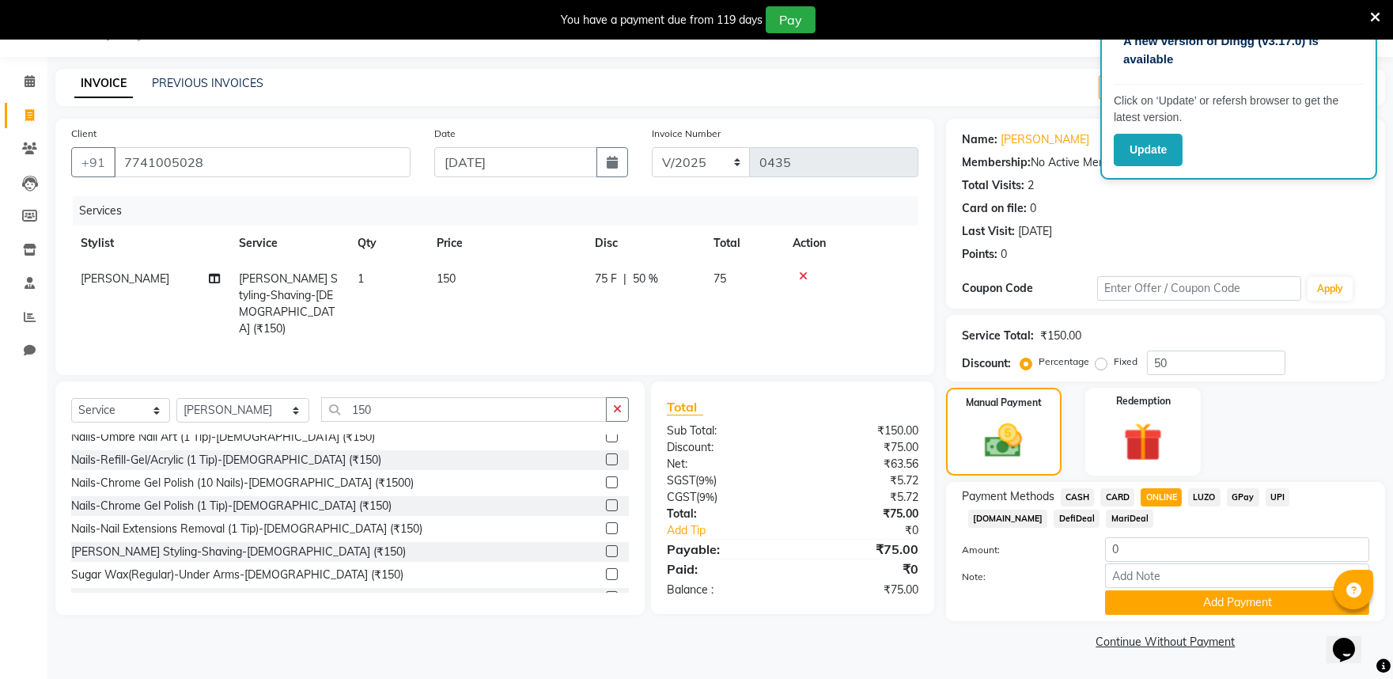
scroll to position [40, 0]
click at [1175, 595] on button "Add Payment" at bounding box center [1237, 602] width 264 height 25
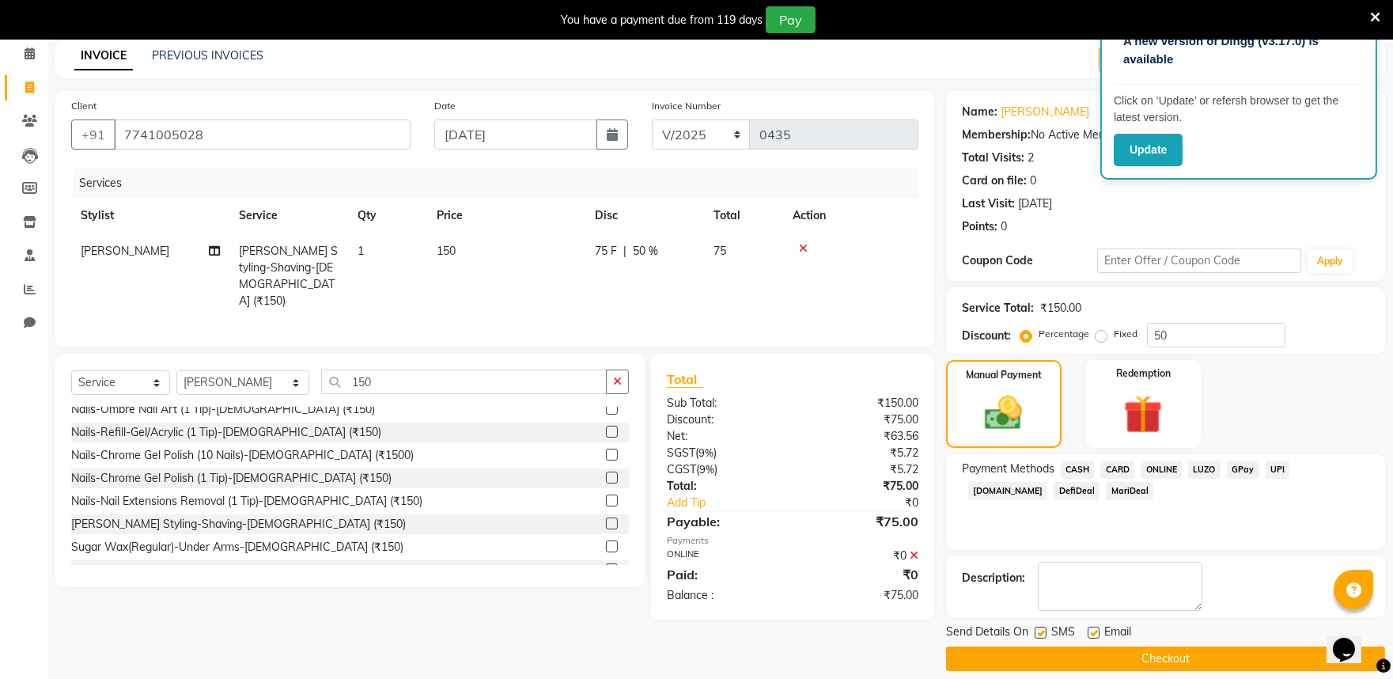
scroll to position [82, 0]
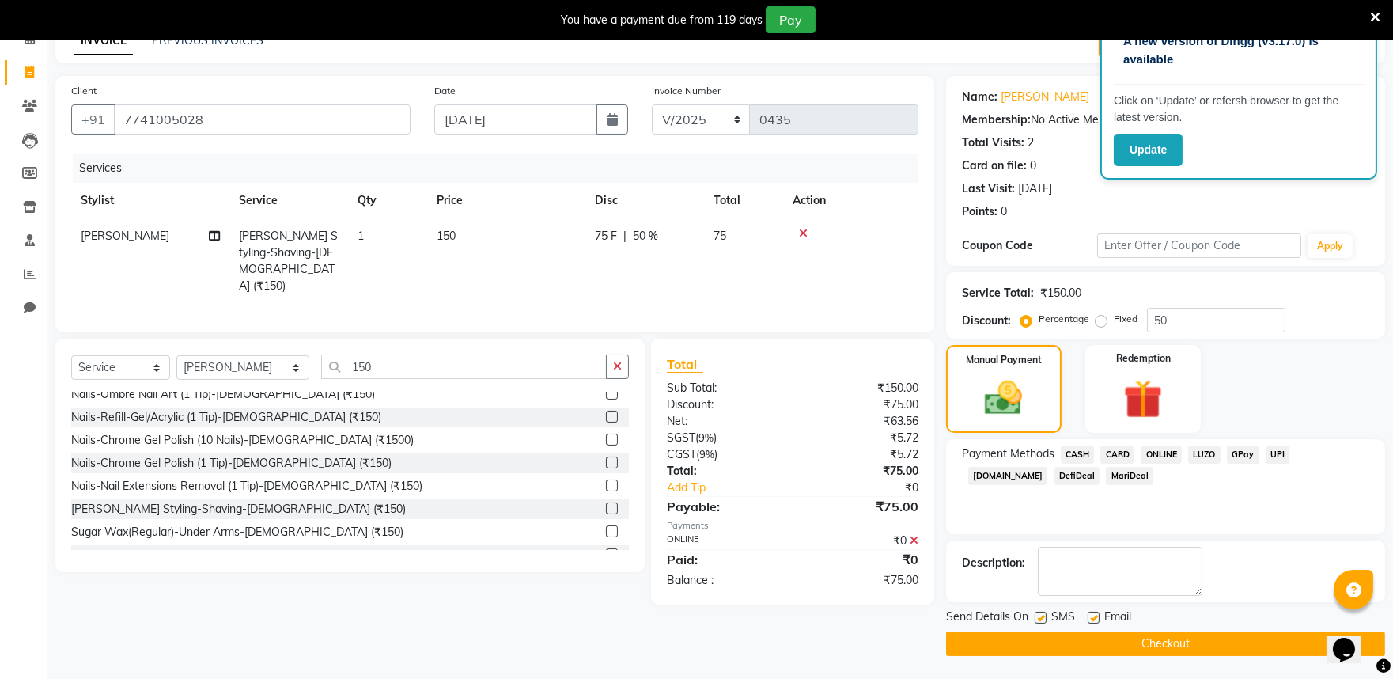
click at [1134, 642] on button "Checkout" at bounding box center [1165, 643] width 439 height 25
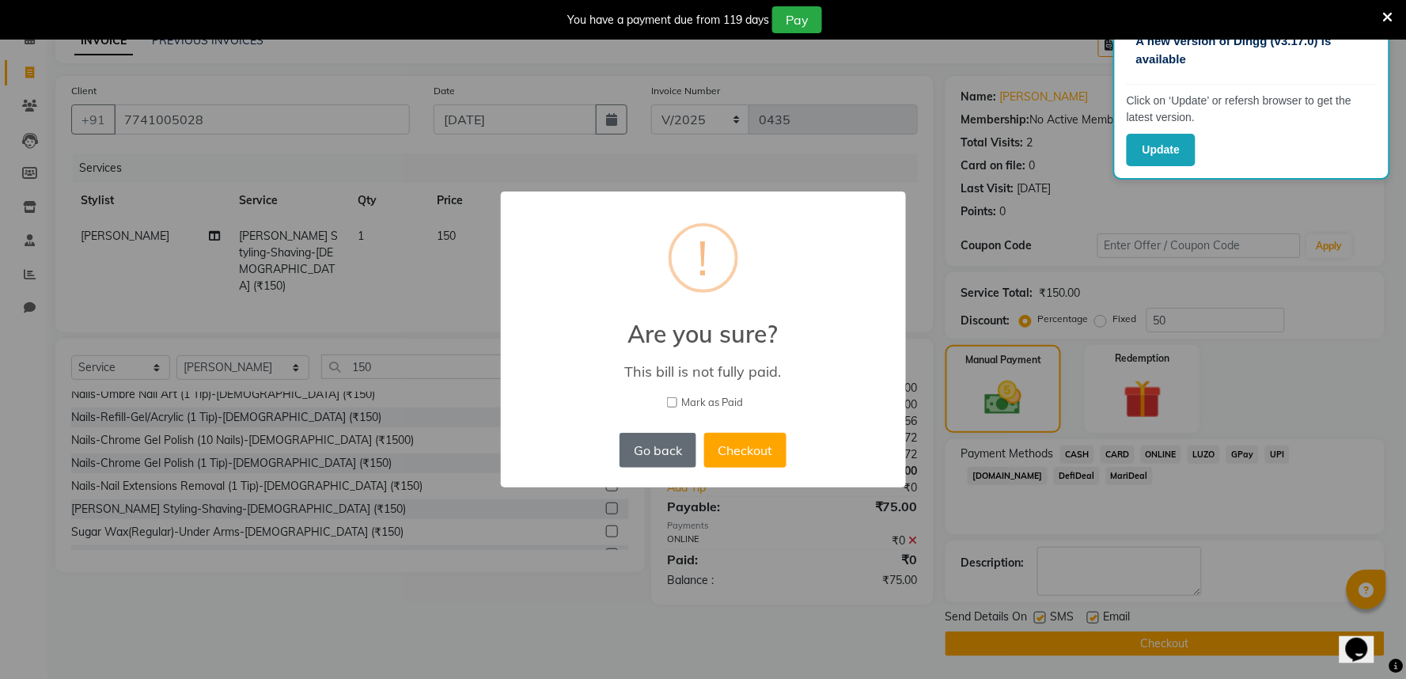
click at [650, 449] on button "Go back" at bounding box center [658, 450] width 76 height 35
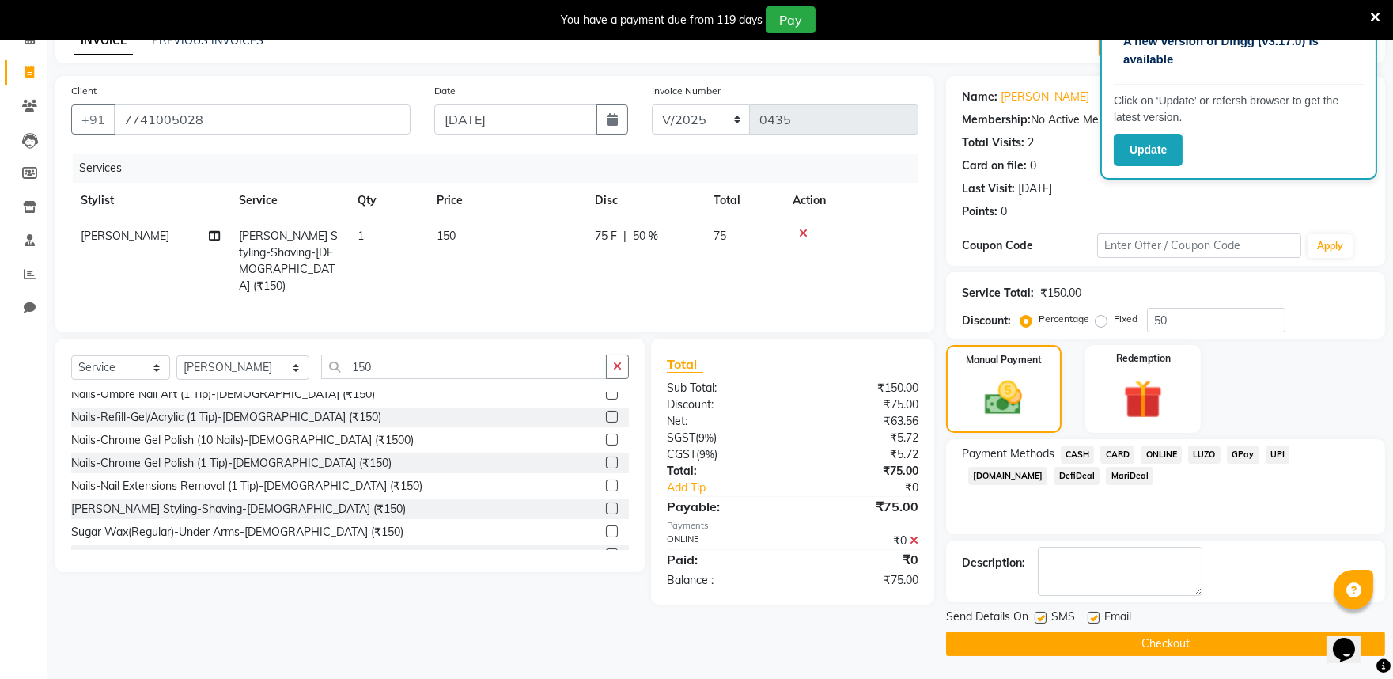
click at [804, 232] on icon at bounding box center [803, 233] width 9 height 11
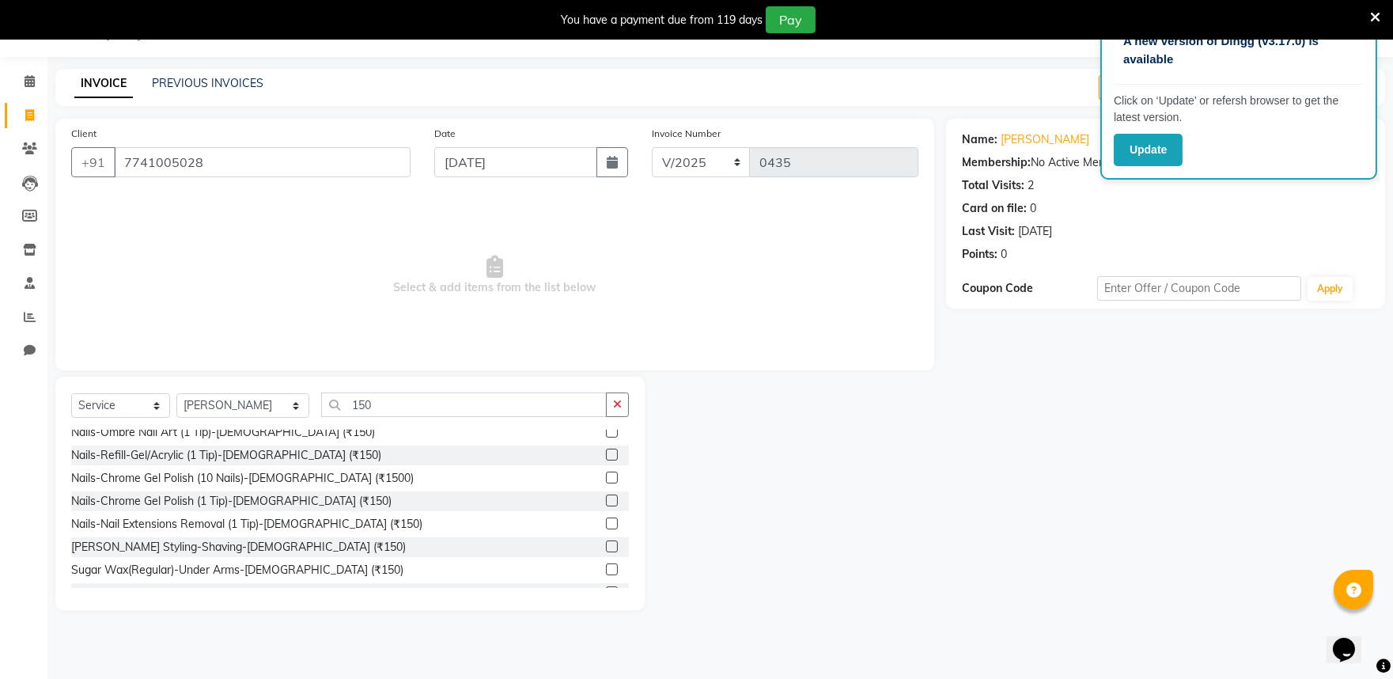
scroll to position [40, 0]
click at [606, 548] on label at bounding box center [612, 546] width 12 height 12
click at [606, 548] on input "checkbox" at bounding box center [611, 547] width 10 height 10
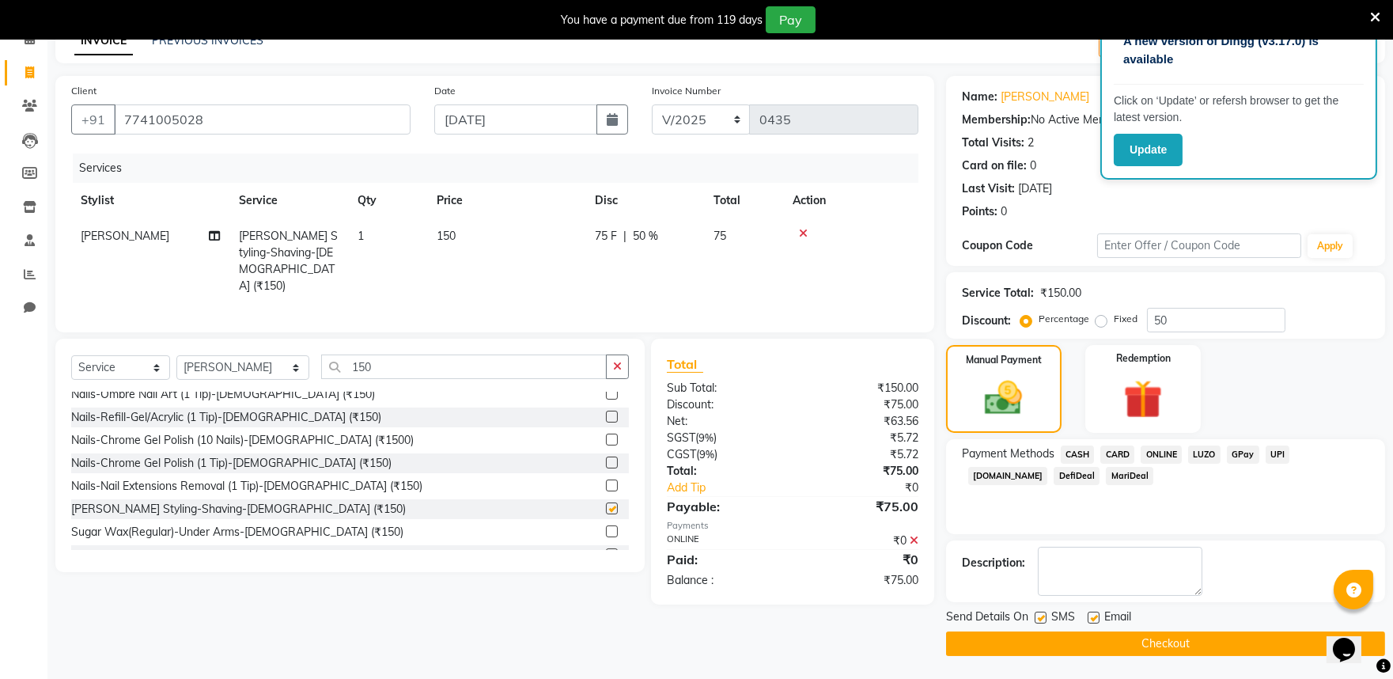
click at [601, 548] on div "Facial-Richfeel [MEDICAL_DATA] Facial-[DEMOGRAPHIC_DATA] (₹1500) Facial-Richfee…" at bounding box center [350, 474] width 558 height 165
checkbox input "false"
click at [1101, 643] on button "Checkout" at bounding box center [1165, 643] width 439 height 25
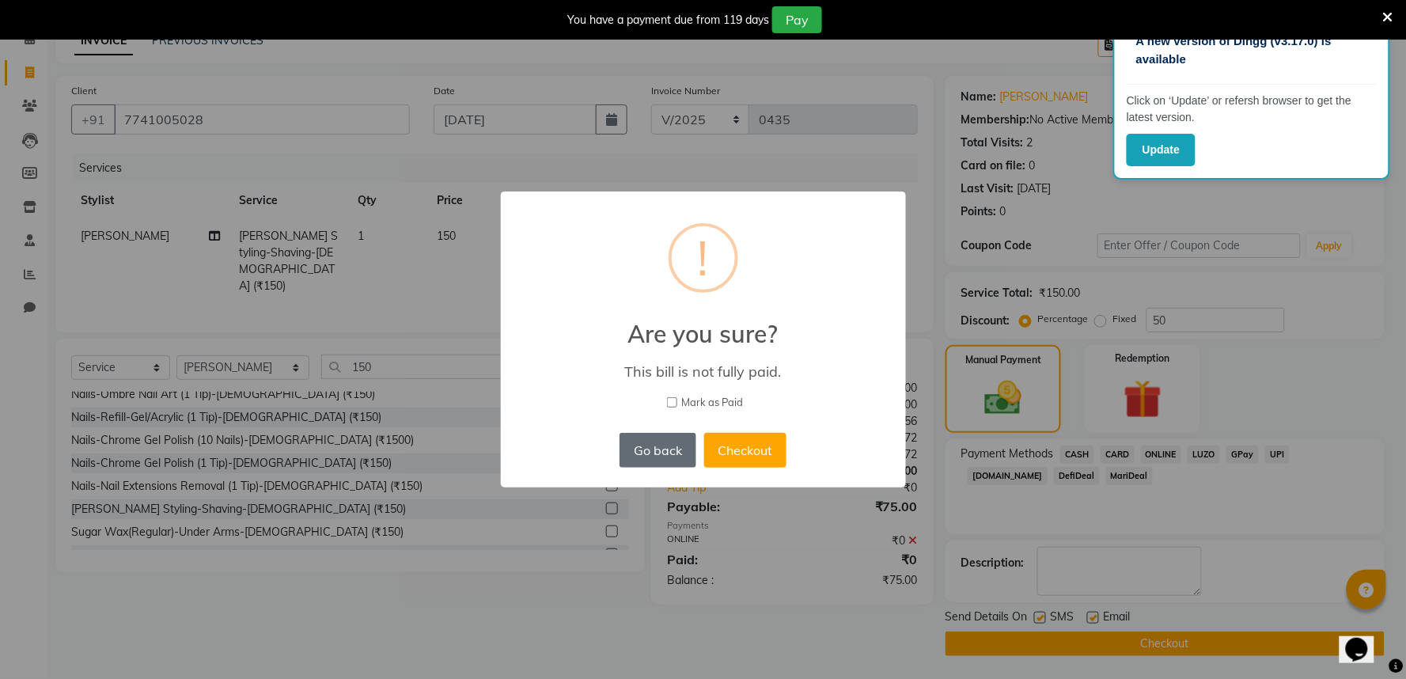
click at [676, 445] on button "Go back" at bounding box center [658, 450] width 76 height 35
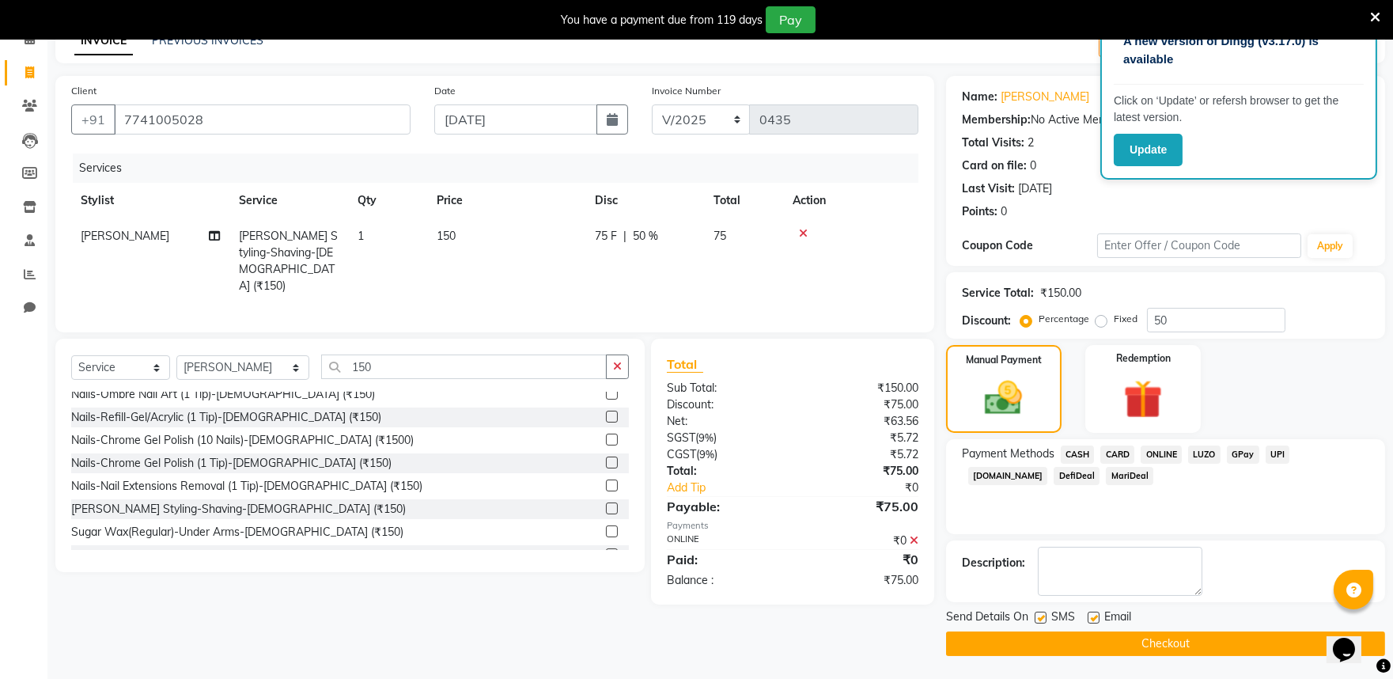
click at [1167, 454] on span "ONLINE" at bounding box center [1161, 454] width 41 height 18
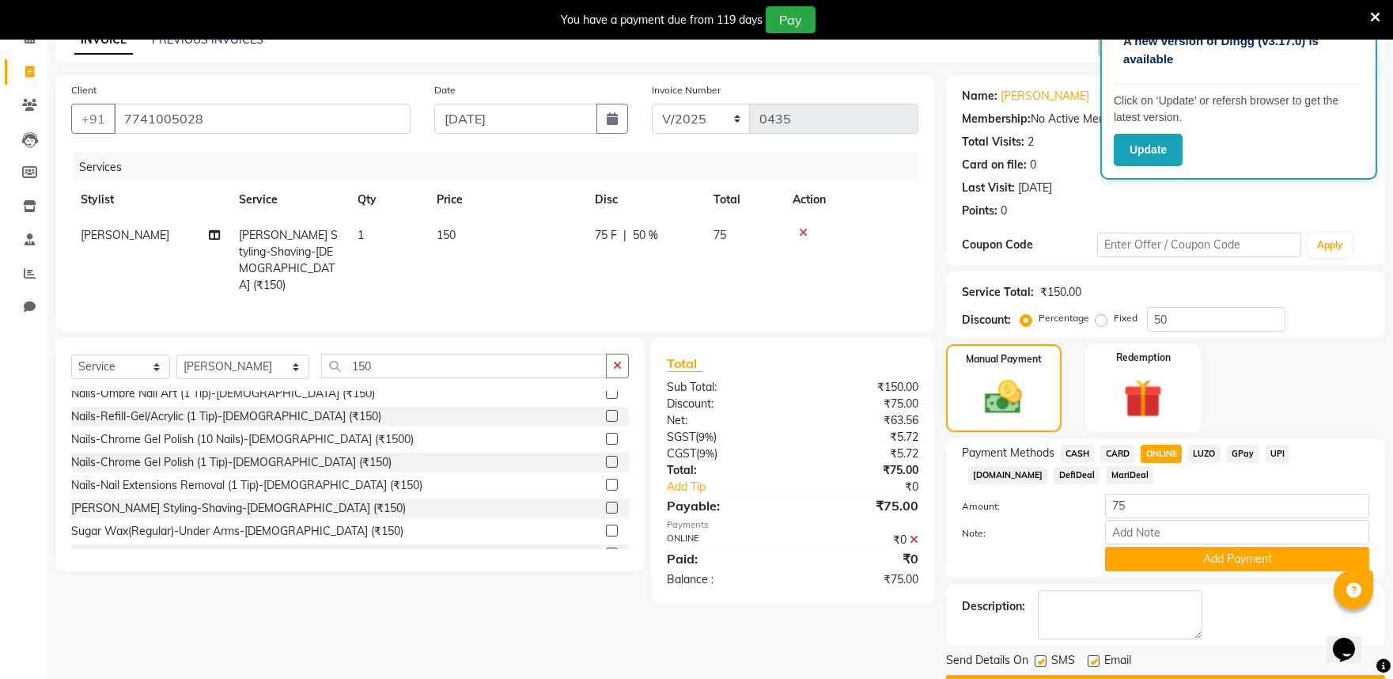
scroll to position [127, 0]
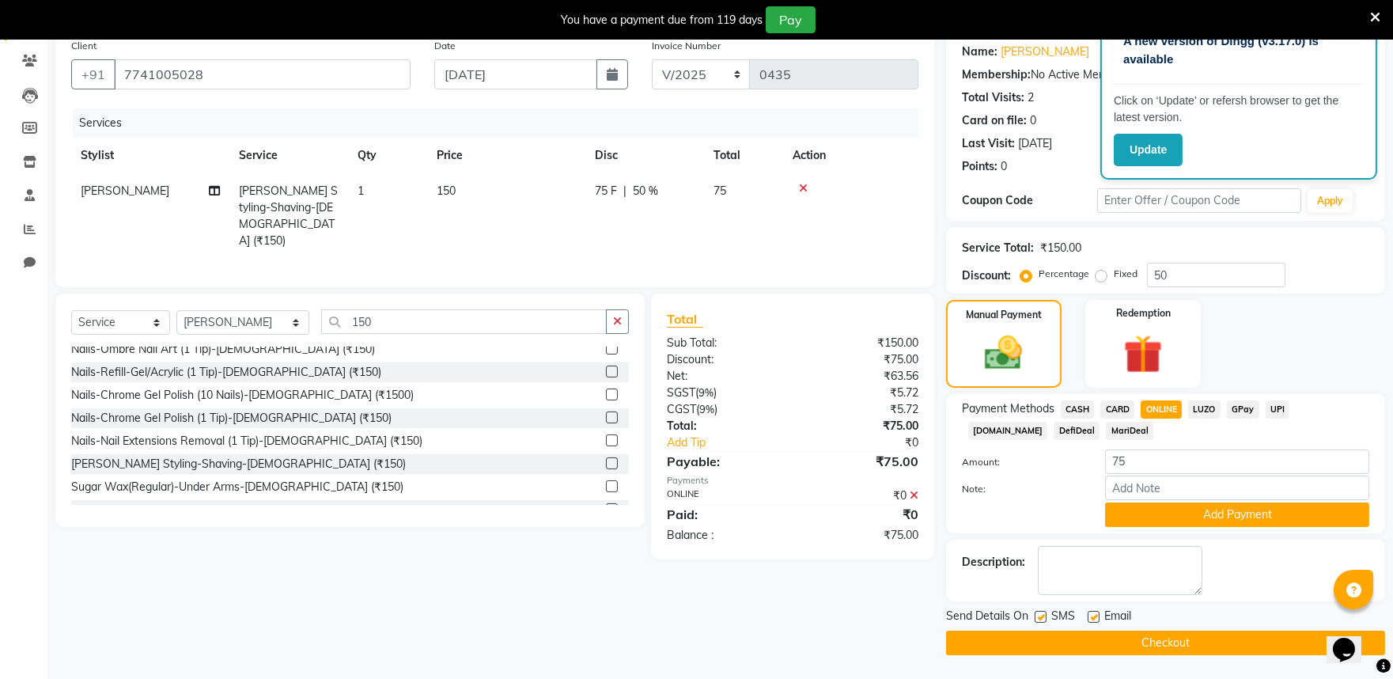
click at [1109, 637] on button "Checkout" at bounding box center [1165, 643] width 439 height 25
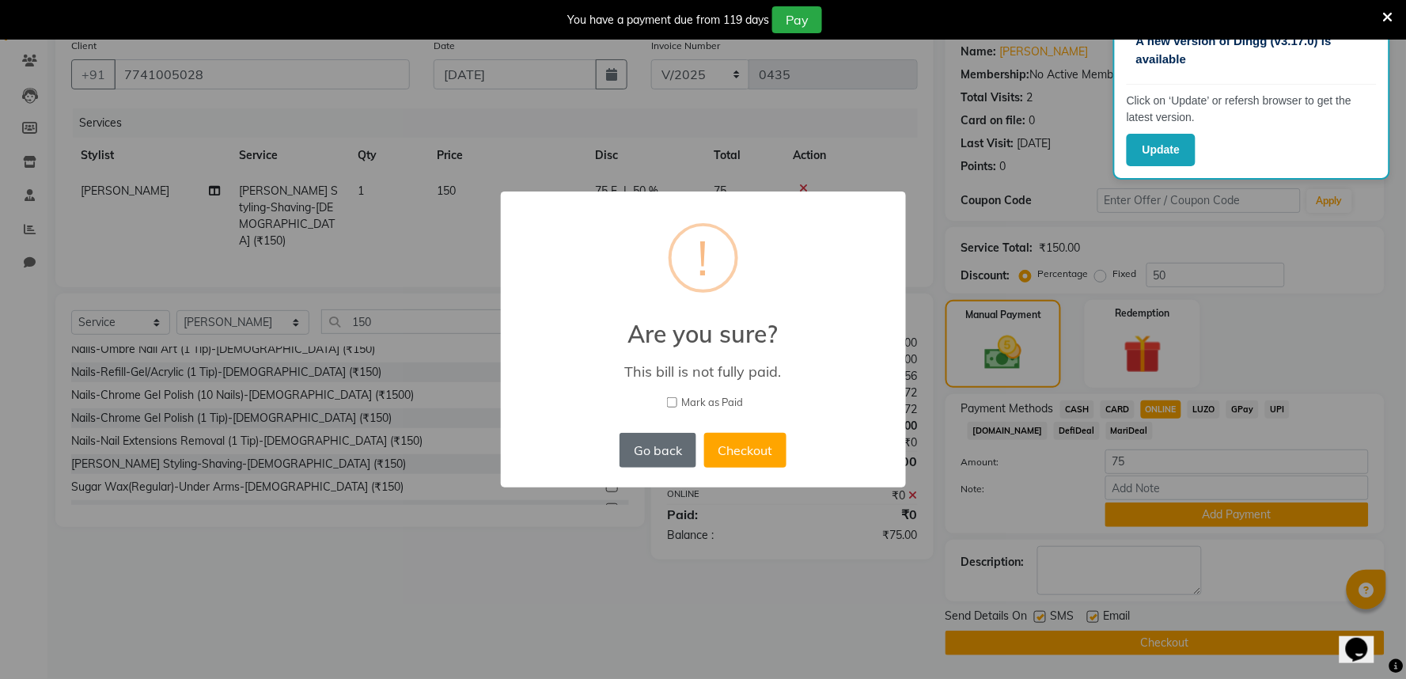
click at [649, 443] on button "Go back" at bounding box center [658, 450] width 76 height 35
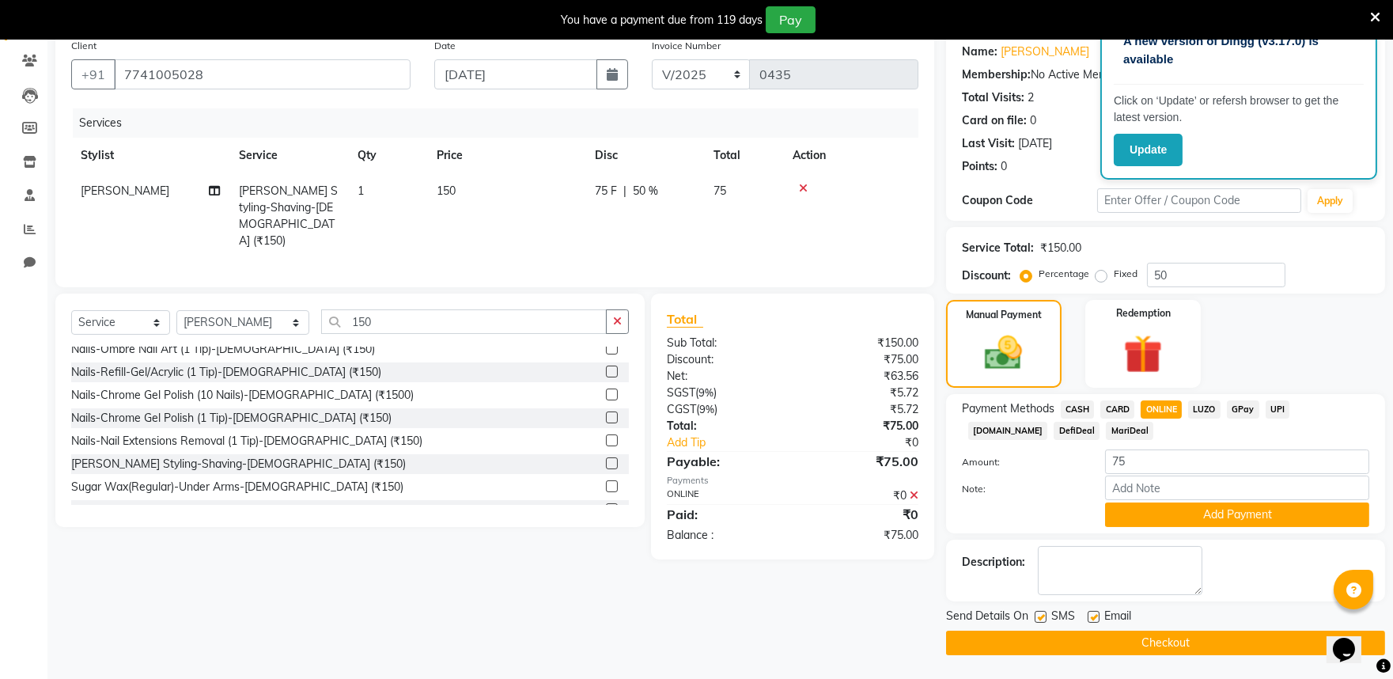
click at [808, 180] on td at bounding box center [850, 215] width 135 height 85
drag, startPoint x: 805, startPoint y: 183, endPoint x: 809, endPoint y: 206, distance: 23.4
click at [809, 206] on td at bounding box center [850, 215] width 135 height 85
click at [808, 190] on div at bounding box center [851, 188] width 116 height 11
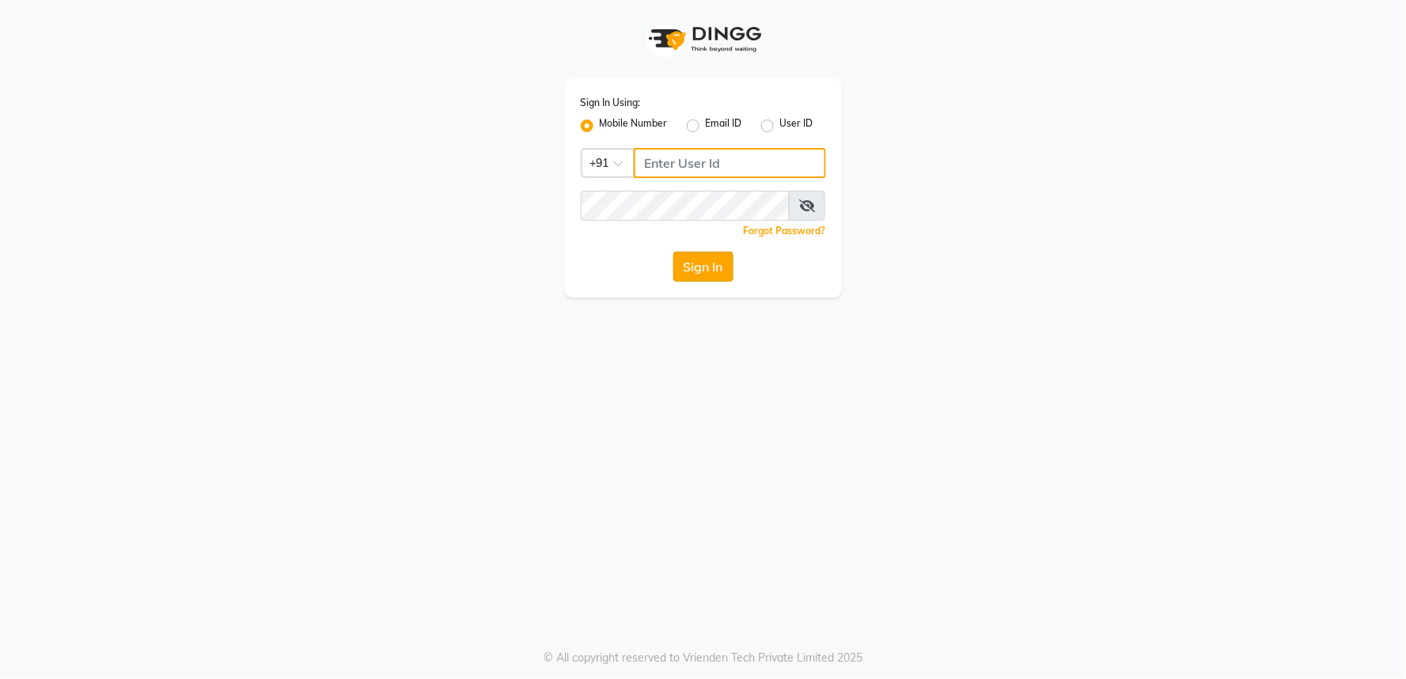
type input "9272109556"
click at [709, 264] on button "Sign In" at bounding box center [703, 267] width 60 height 30
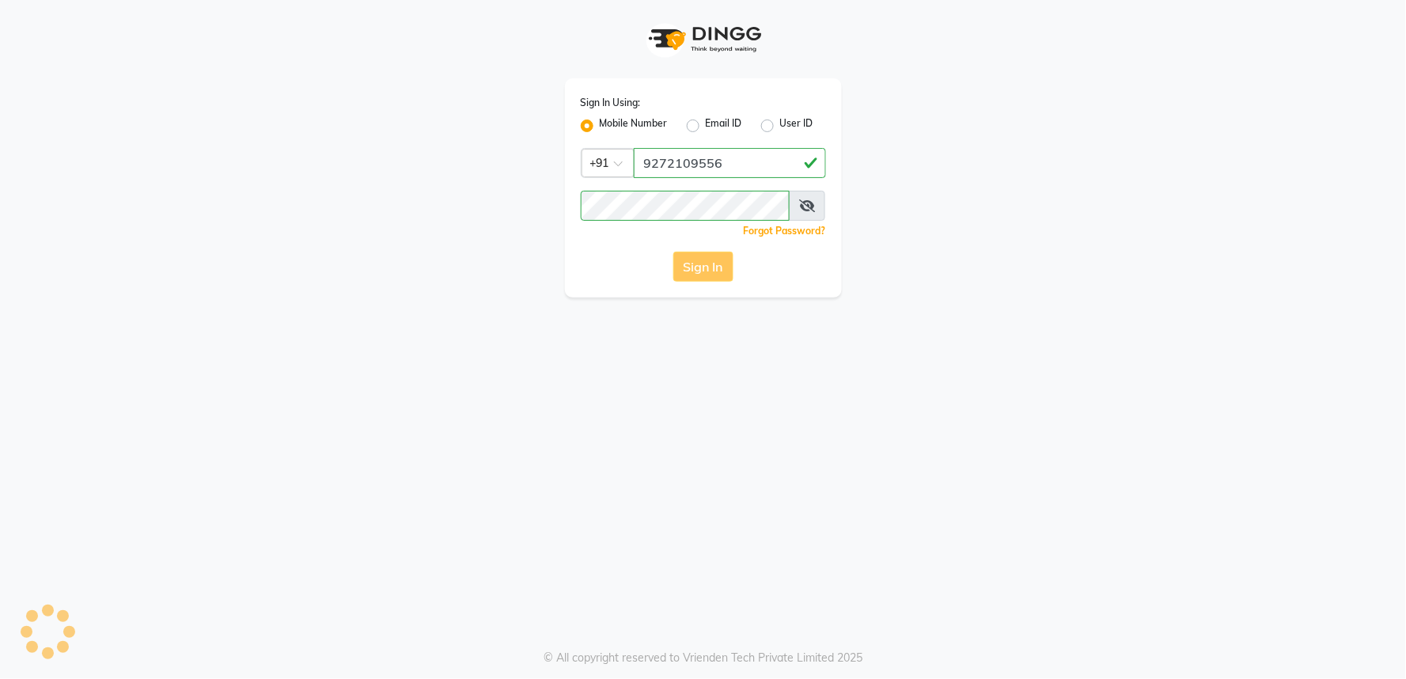
click at [709, 264] on div "Sign In" at bounding box center [703, 267] width 245 height 30
click at [714, 271] on div "Sign In" at bounding box center [703, 267] width 245 height 30
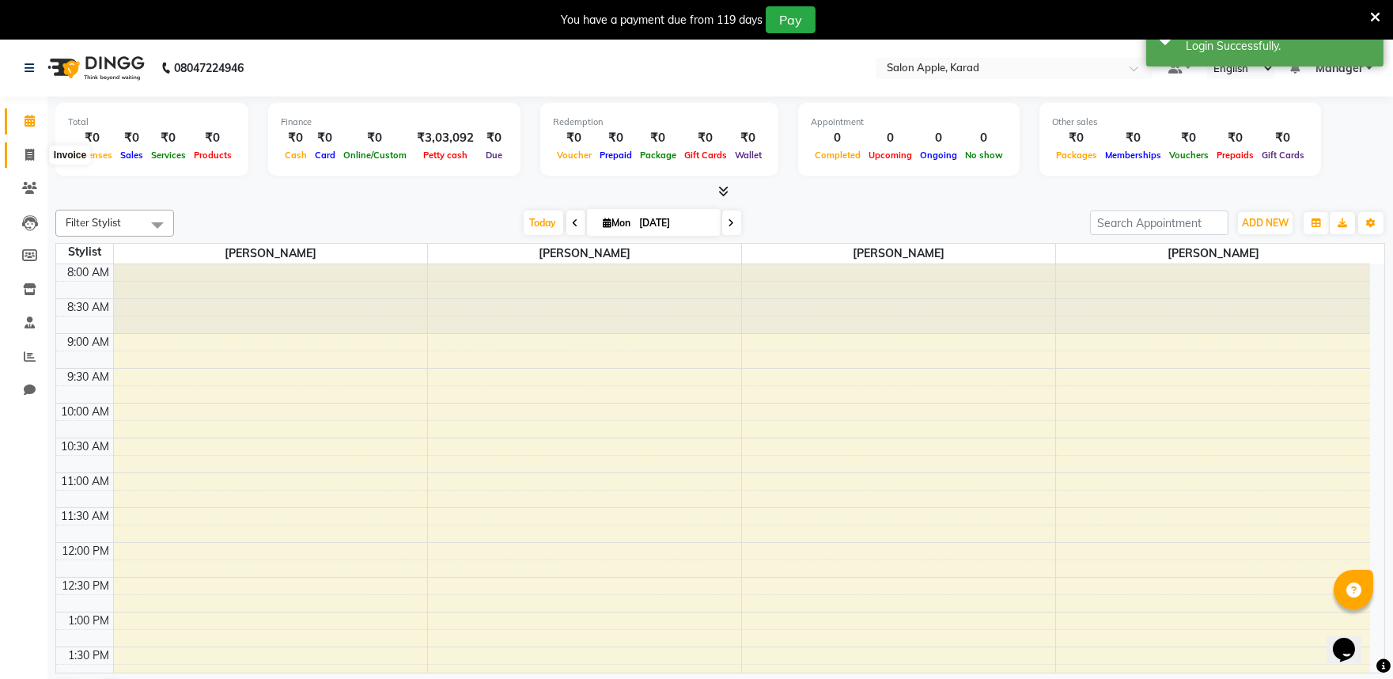
click at [28, 154] on icon at bounding box center [29, 155] width 9 height 12
select select "6151"
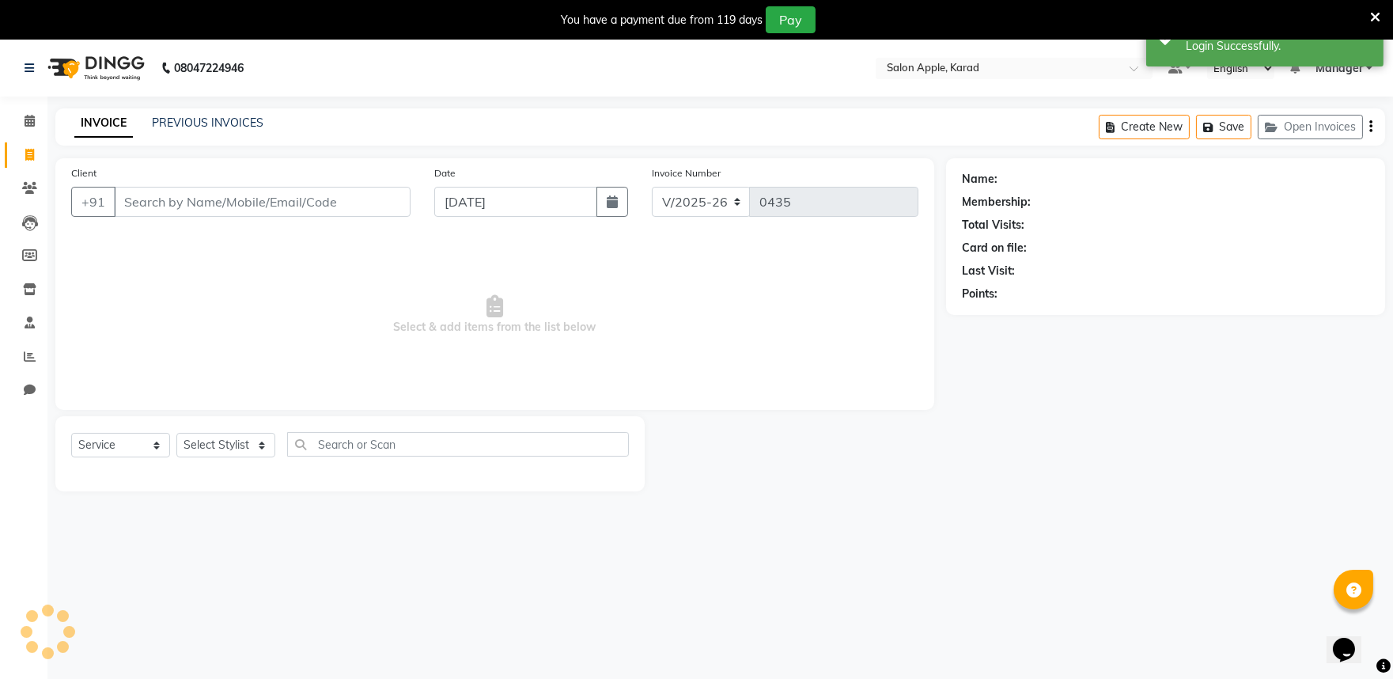
select select "G"
click at [610, 195] on icon "button" at bounding box center [612, 201] width 11 height 13
select select "9"
select select "2025"
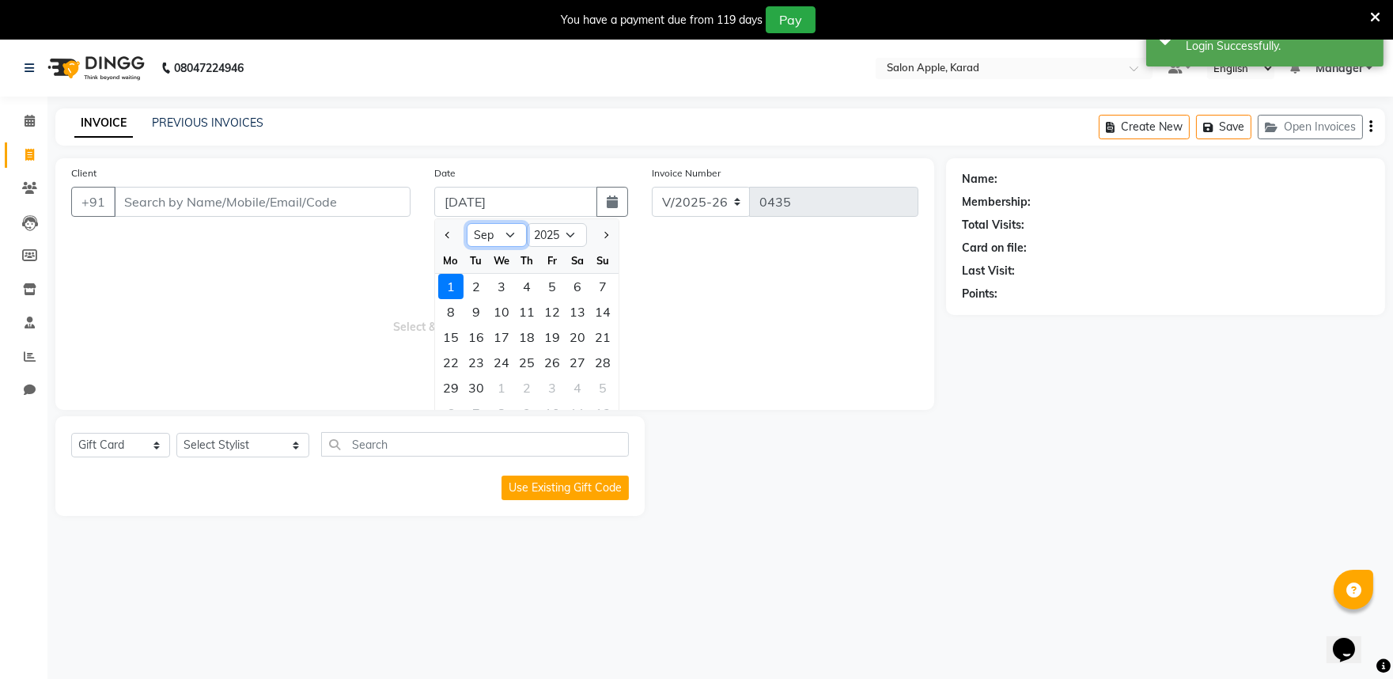
click at [517, 229] on select "Jan Feb Mar Apr May Jun [DATE] Aug Sep Oct Nov Dec" at bounding box center [497, 235] width 60 height 24
select select "8"
click at [467, 223] on select "Jan Feb Mar Apr May Jun [DATE] Aug Sep Oct Nov Dec" at bounding box center [497, 235] width 60 height 24
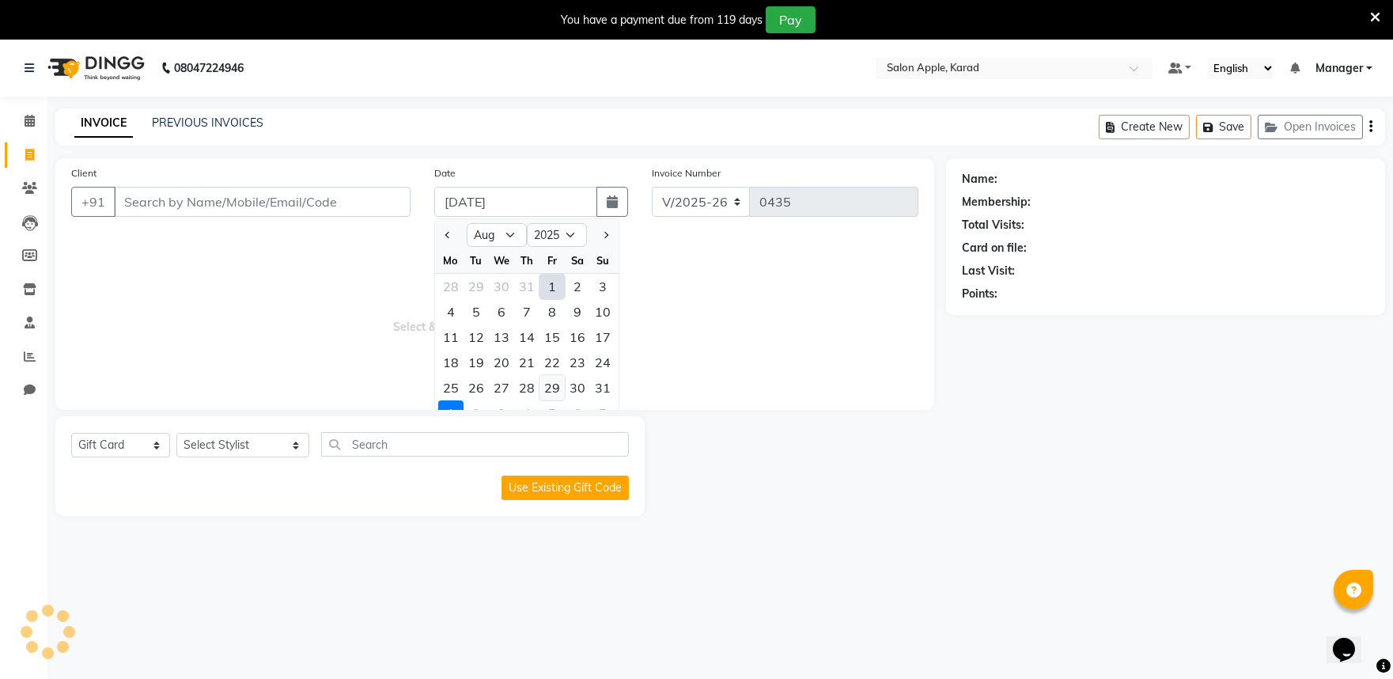
click at [548, 390] on div "29" at bounding box center [552, 387] width 25 height 25
type input "[DATE]"
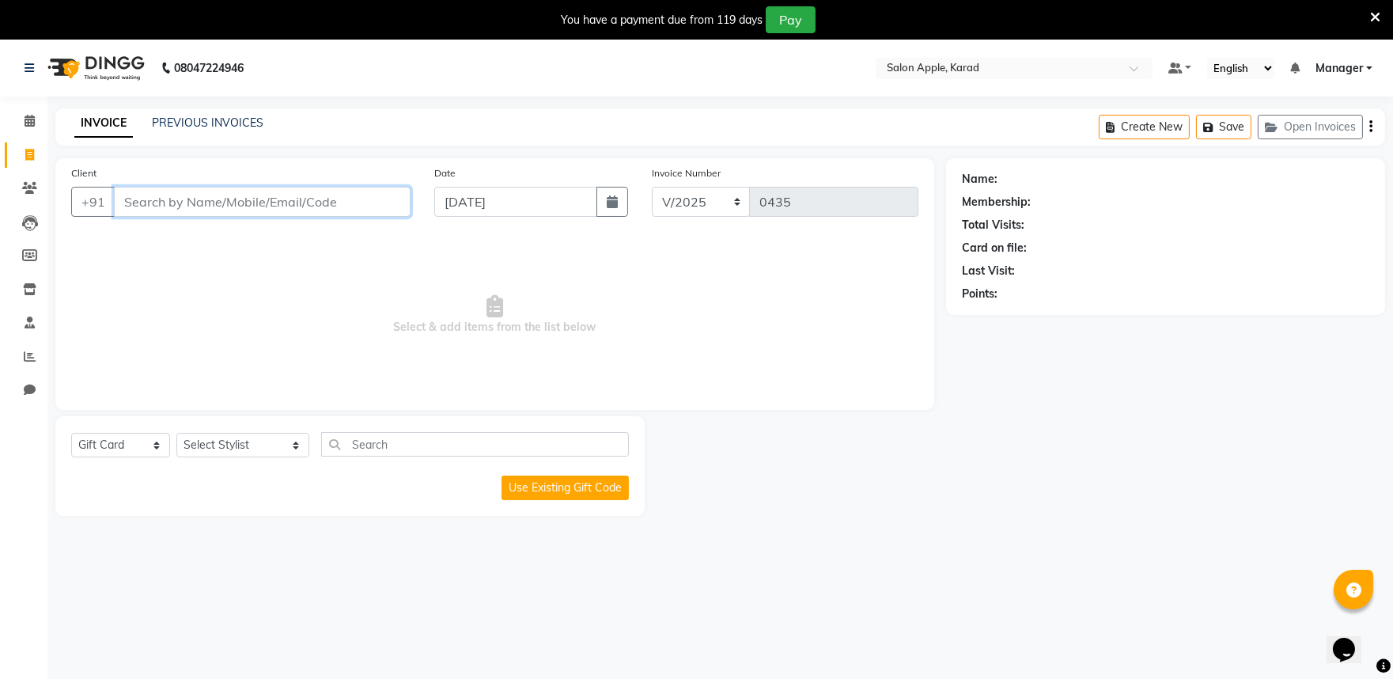
click at [283, 195] on input "Client" at bounding box center [262, 202] width 297 height 30
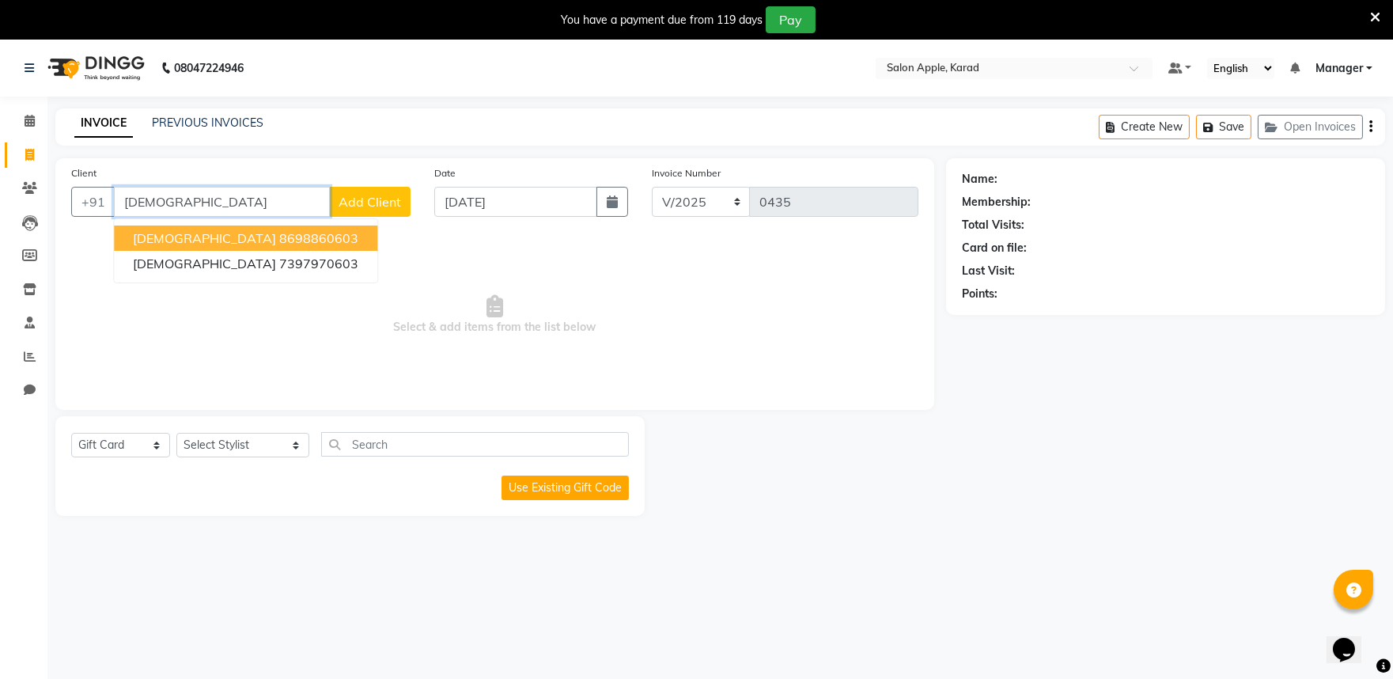
click at [261, 236] on button "vedant 8698860603" at bounding box center [245, 238] width 263 height 25
type input "8698860603"
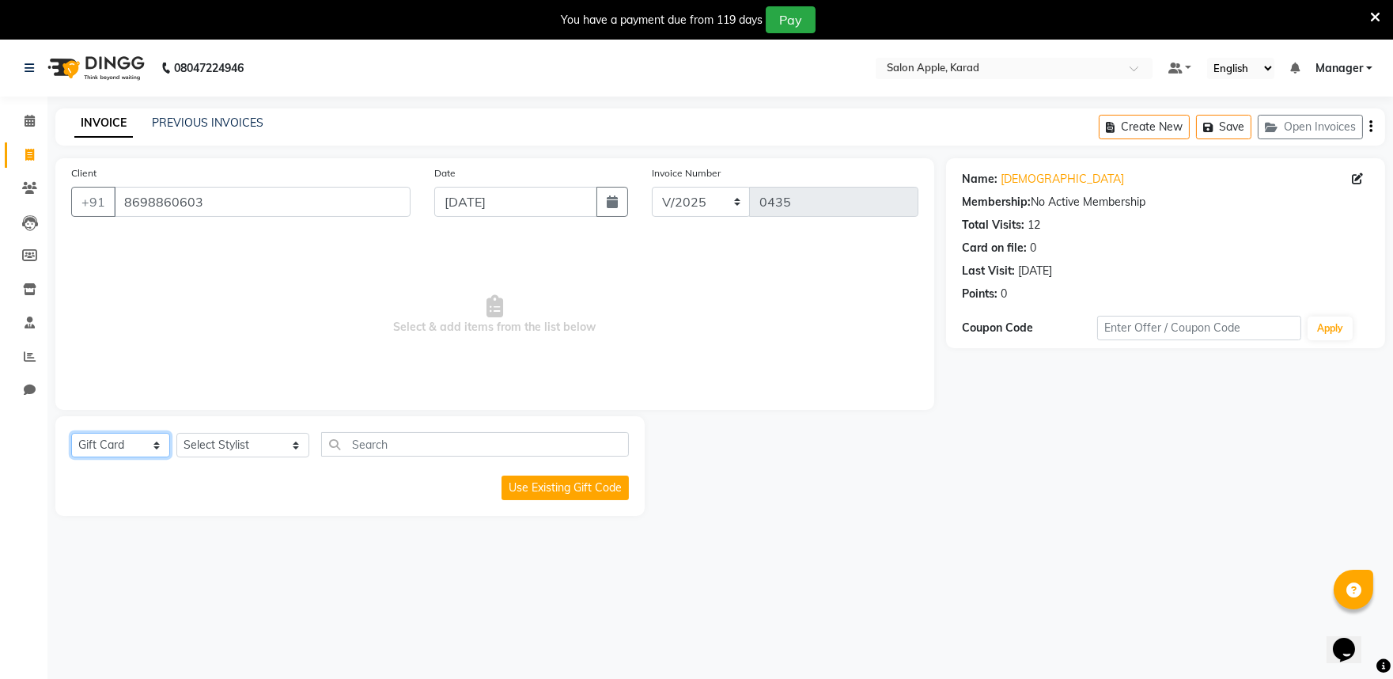
click at [132, 447] on select "Select Service Product Membership Package Voucher Prepaid Gift Card" at bounding box center [120, 445] width 99 height 25
select select "service"
click at [71, 434] on select "Select Service Product Membership Package Voucher Prepaid Gift Card" at bounding box center [120, 445] width 99 height 25
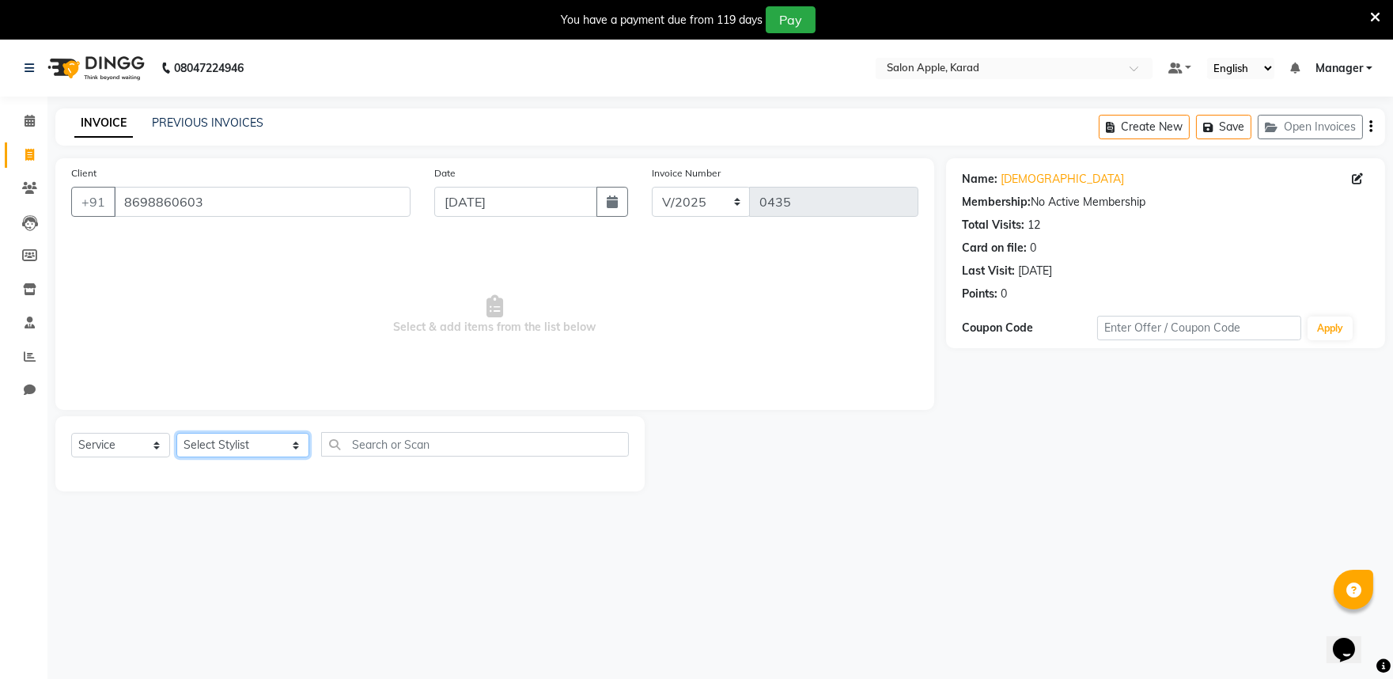
click at [195, 448] on select "Select Stylist [PERSON_NAME] mane [PERSON_NAME] Manager [PERSON_NAME] [PERSON_N…" at bounding box center [242, 445] width 133 height 25
select select "83946"
click at [176, 434] on select "Select Stylist [PERSON_NAME] mane [PERSON_NAME] Manager [PERSON_NAME] [PERSON_N…" at bounding box center [242, 445] width 133 height 25
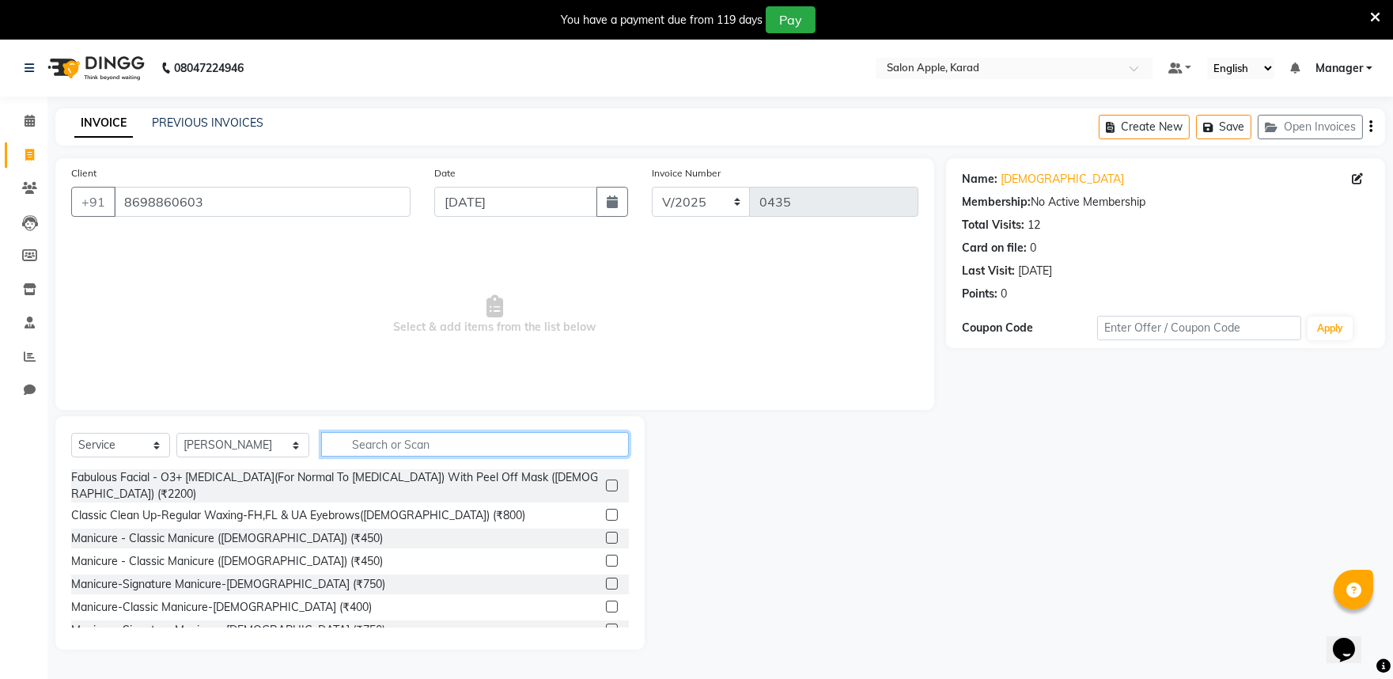
click at [331, 455] on input "text" at bounding box center [475, 444] width 308 height 25
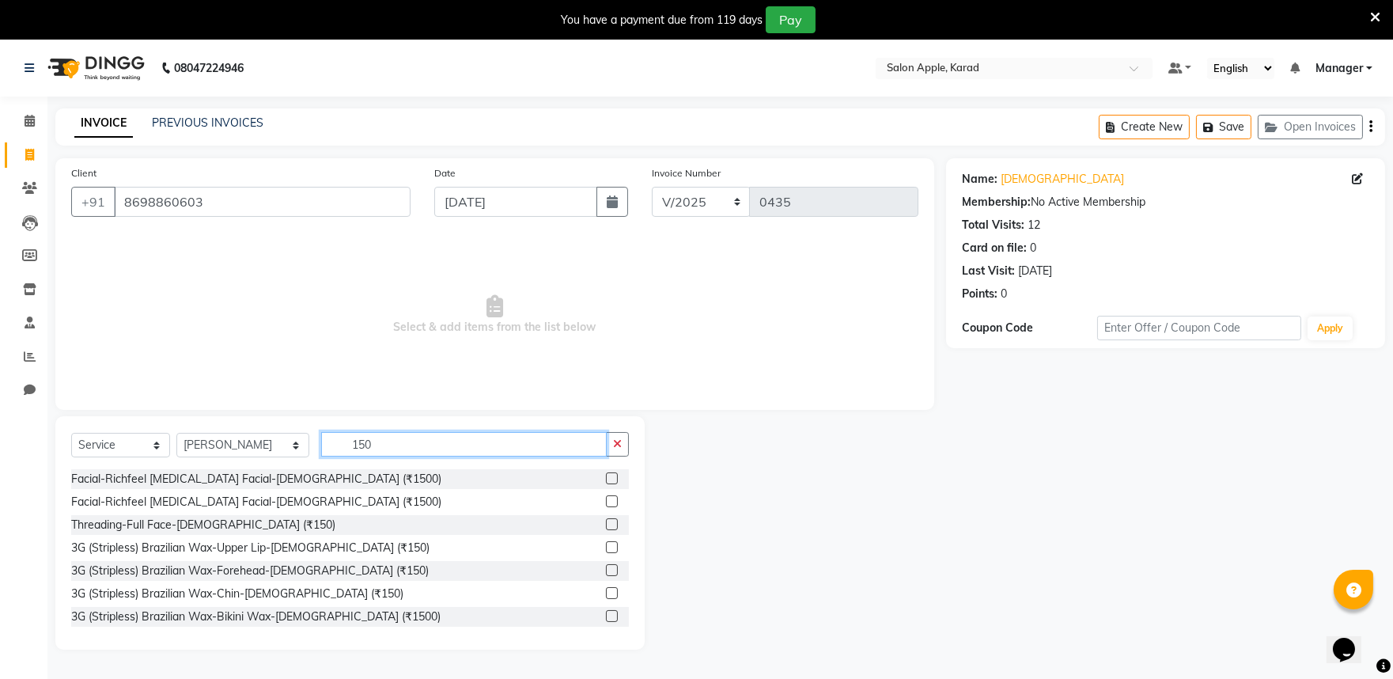
type input "150"
click at [606, 525] on label at bounding box center [612, 524] width 12 height 12
click at [606, 525] on input "checkbox" at bounding box center [611, 525] width 10 height 10
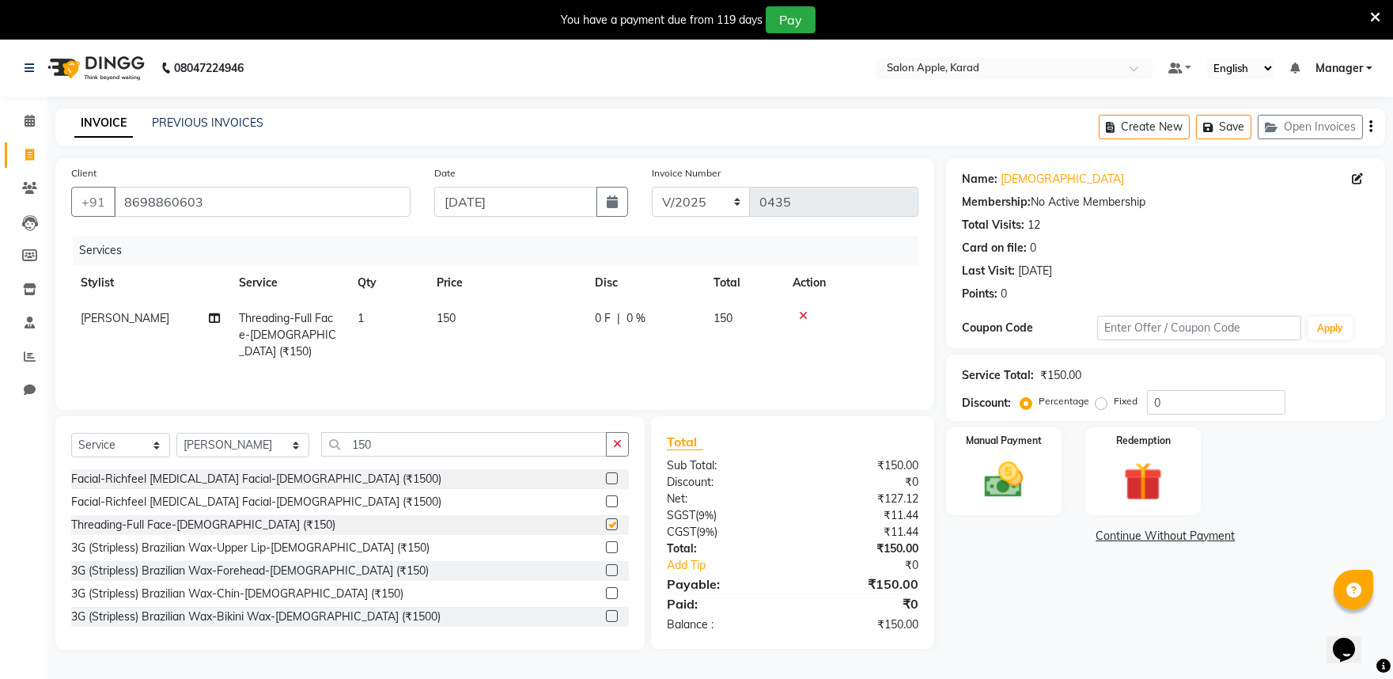
checkbox input "false"
click at [1175, 407] on input "0" at bounding box center [1216, 402] width 138 height 25
type input "0"
type input "50"
click at [995, 472] on img at bounding box center [1004, 480] width 66 height 47
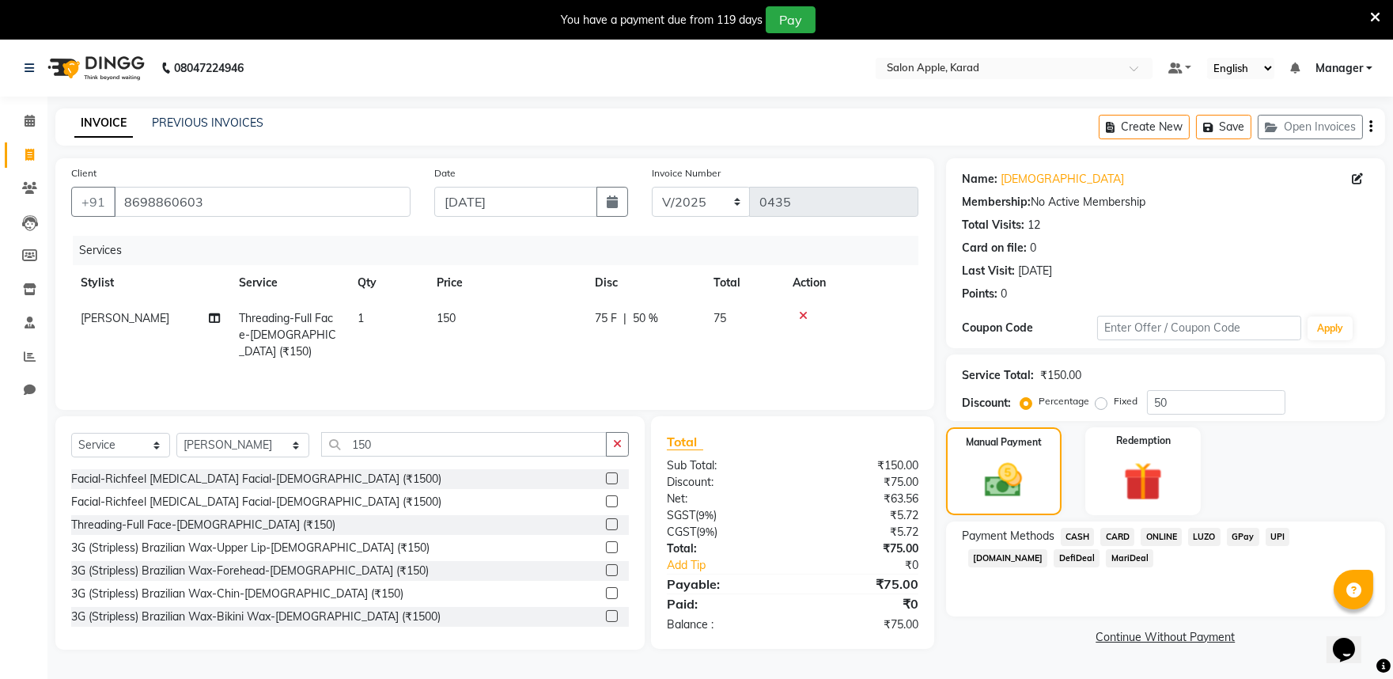
click at [1161, 530] on span "ONLINE" at bounding box center [1161, 537] width 41 height 18
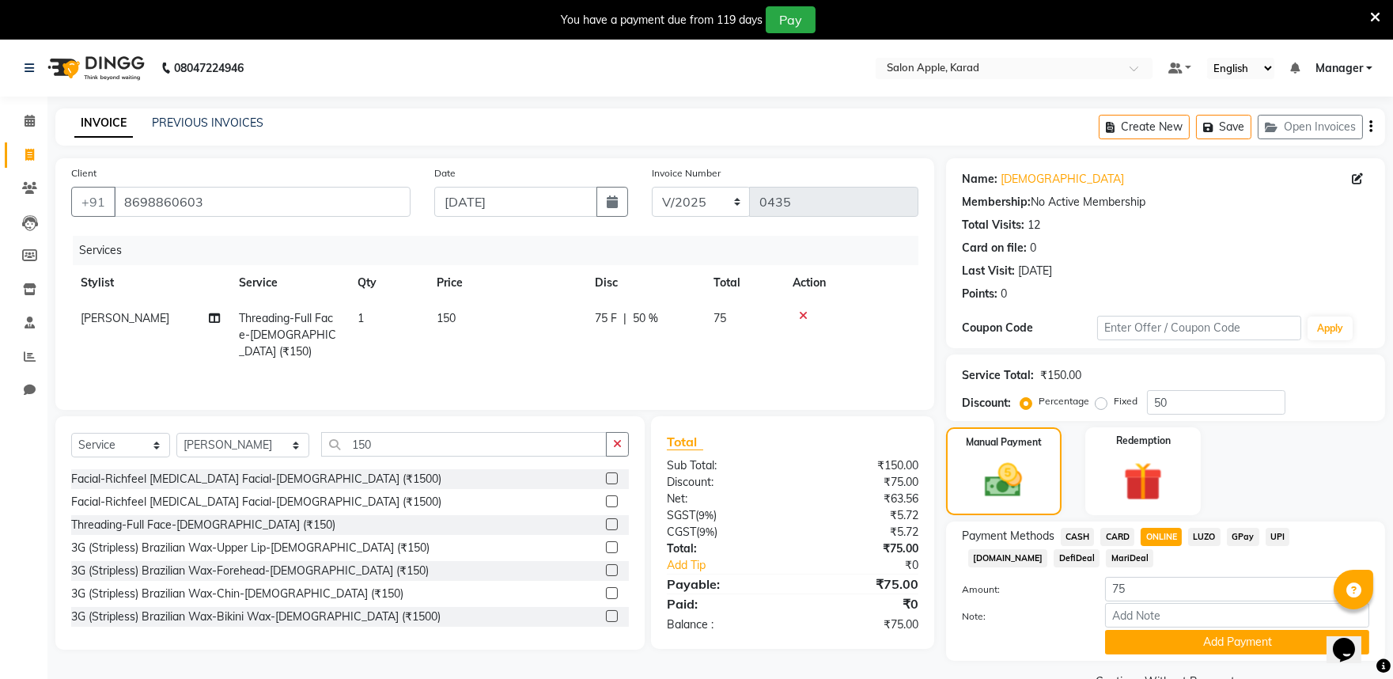
scroll to position [40, 0]
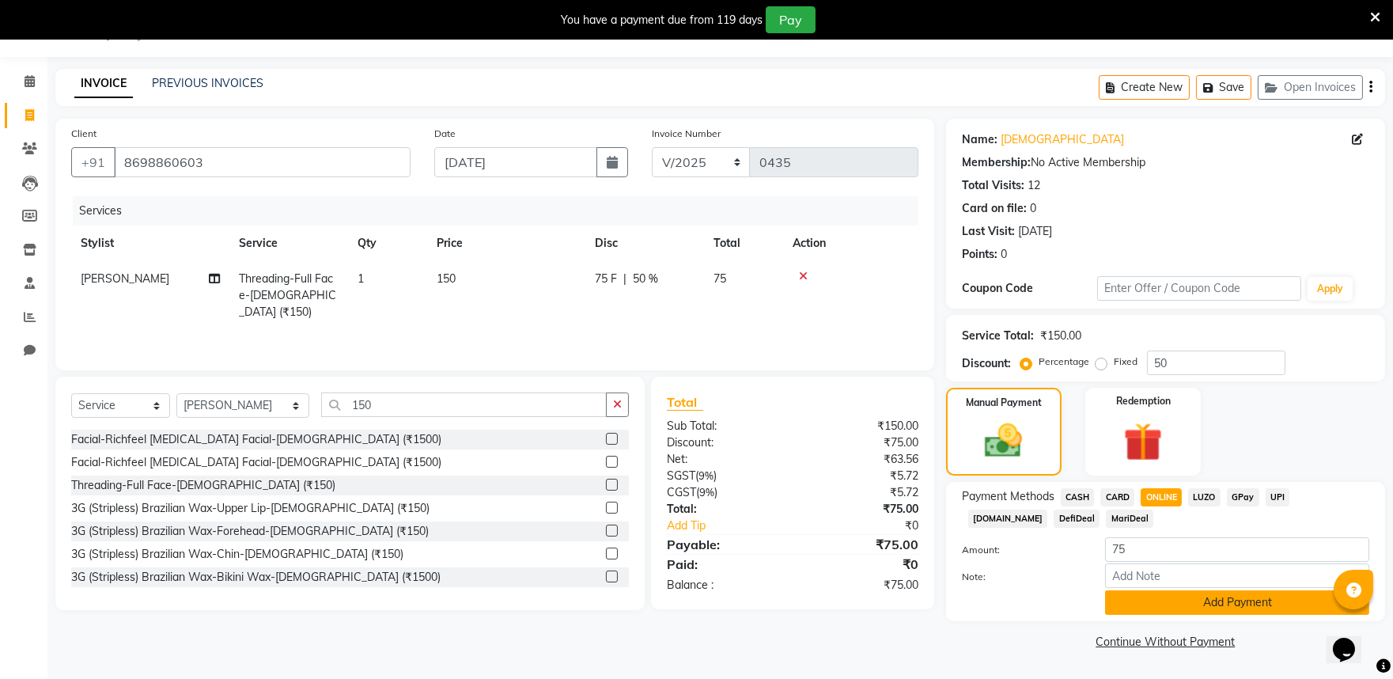
click at [1248, 592] on button "Add Payment" at bounding box center [1237, 602] width 264 height 25
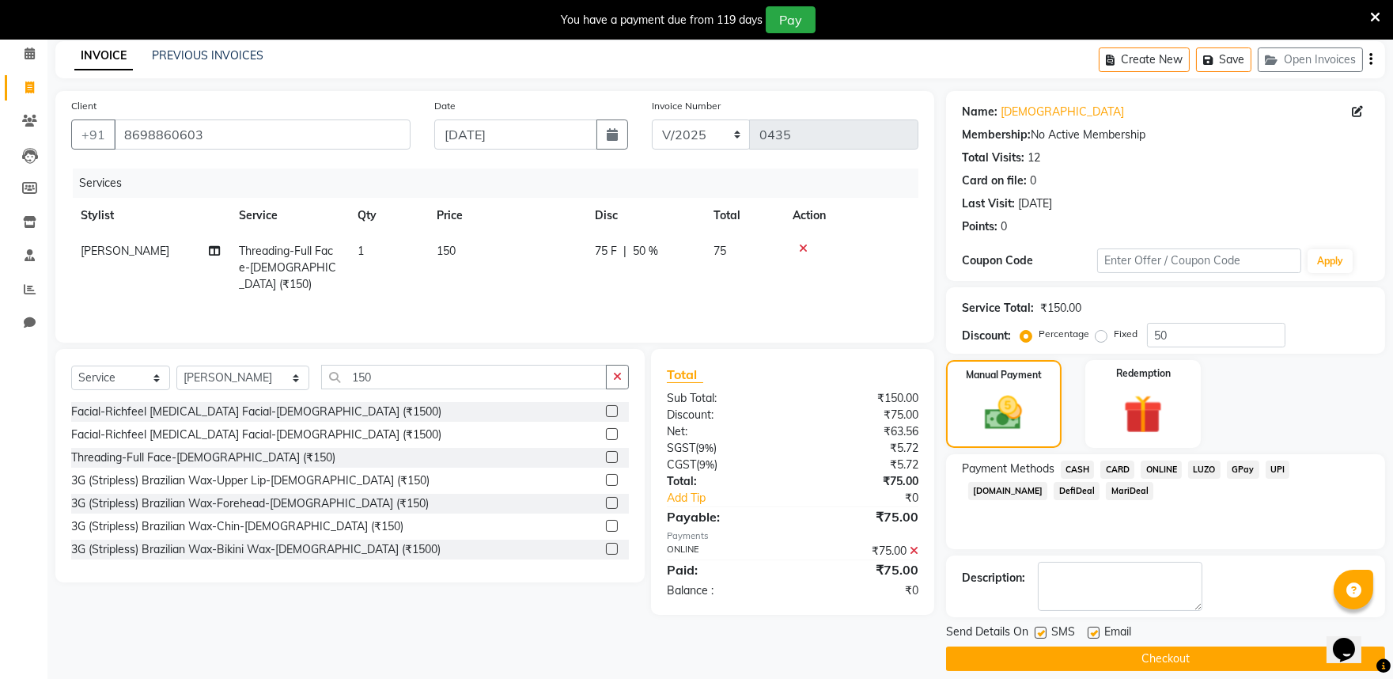
scroll to position [82, 0]
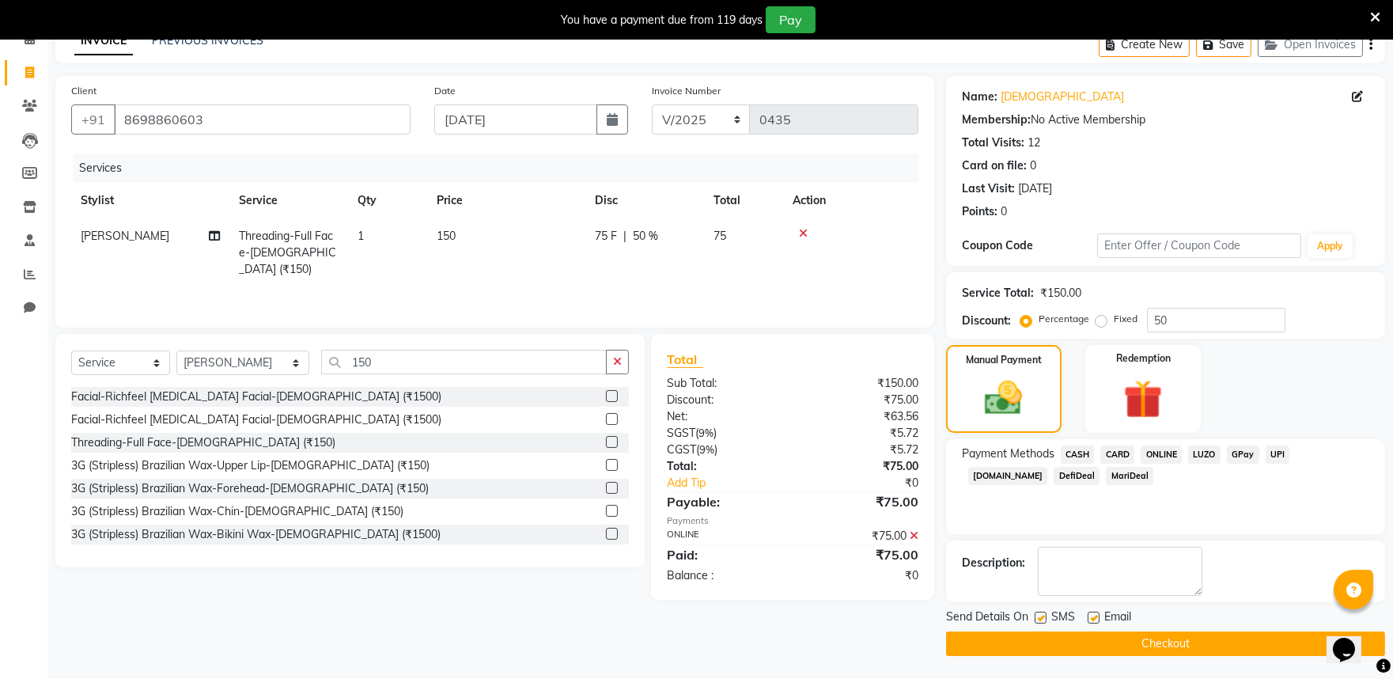
click at [1174, 651] on button "Checkout" at bounding box center [1165, 643] width 439 height 25
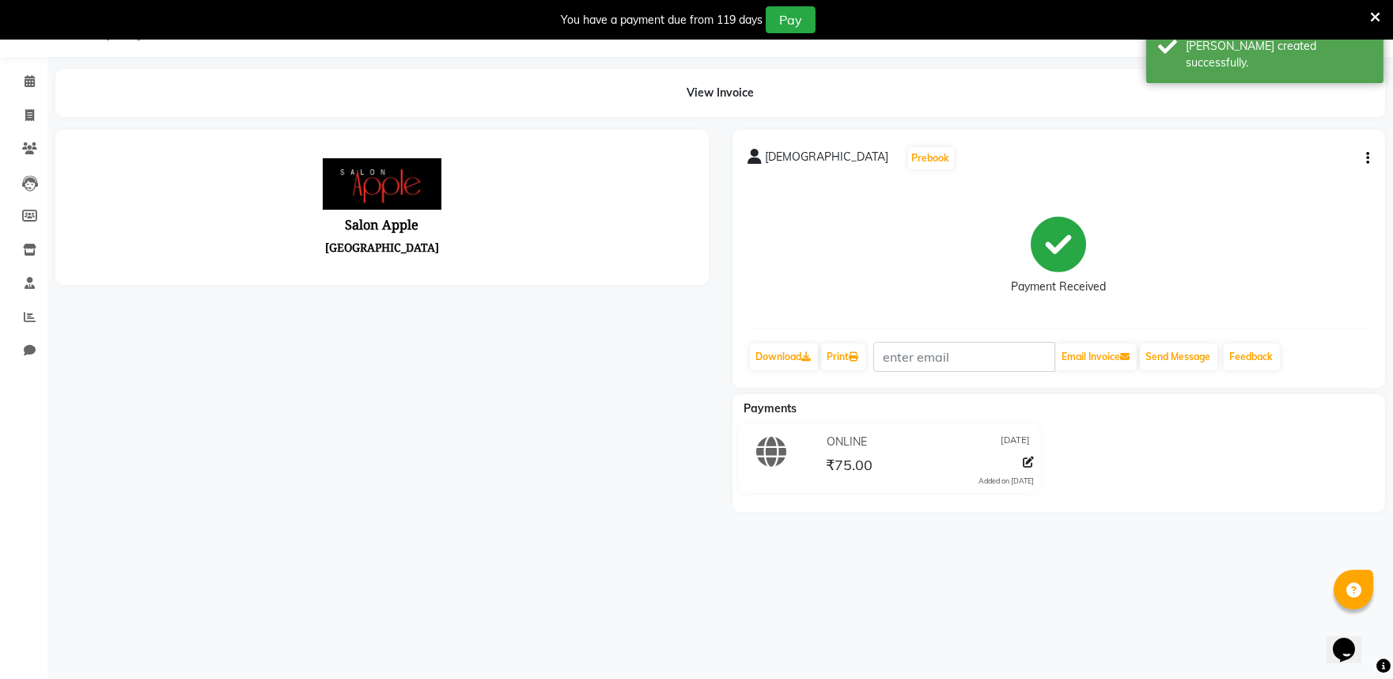
scroll to position [82, 0]
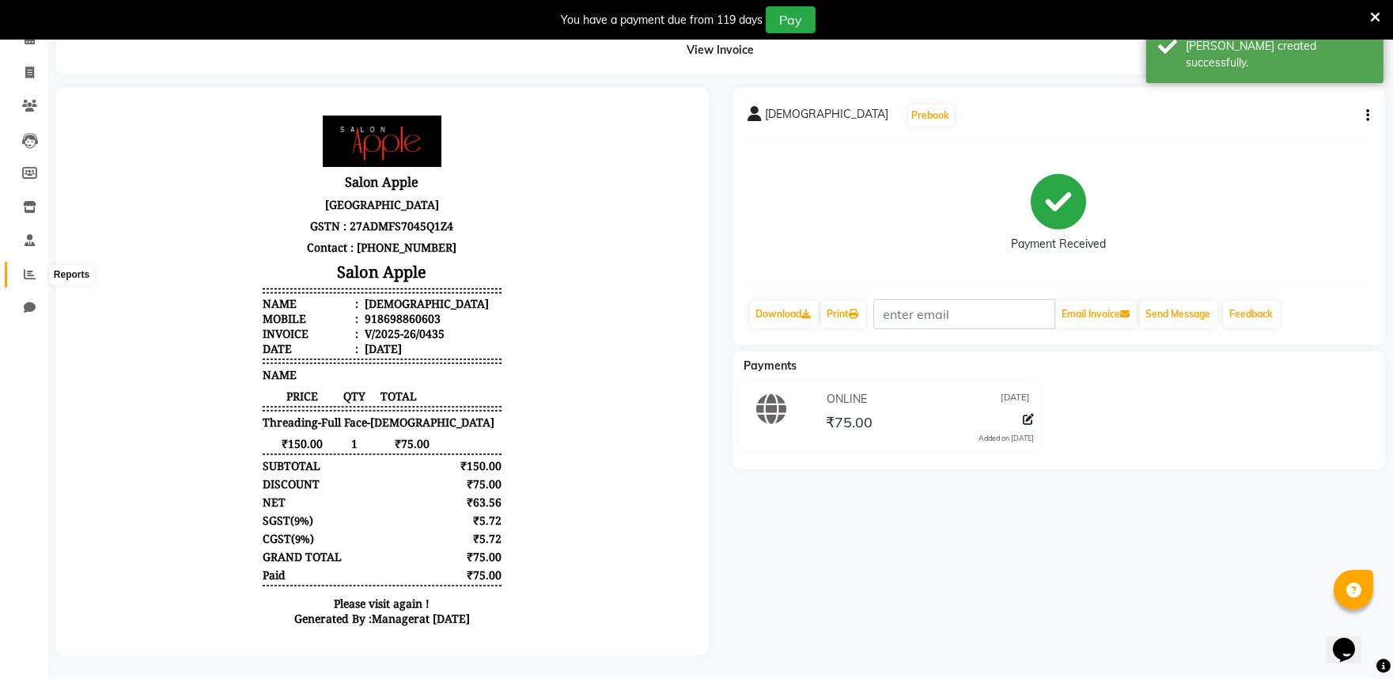
click at [27, 268] on icon at bounding box center [30, 274] width 12 height 12
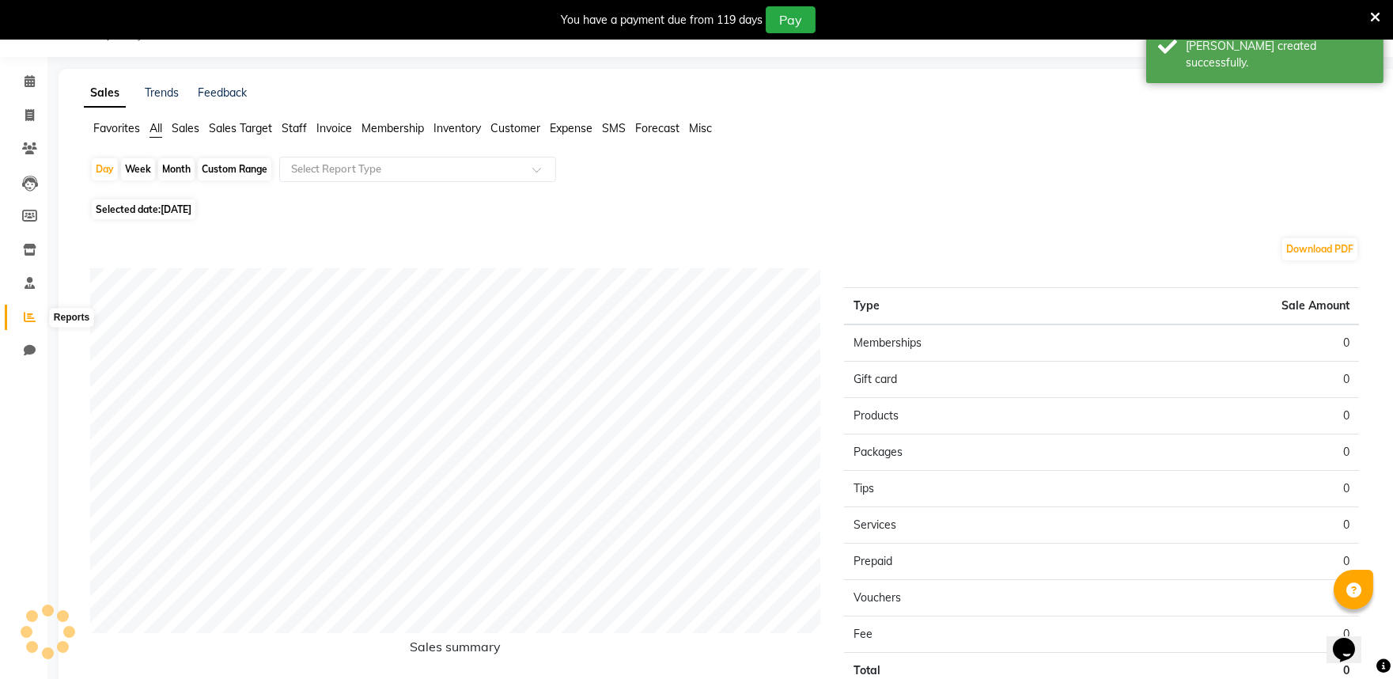
scroll to position [82, 0]
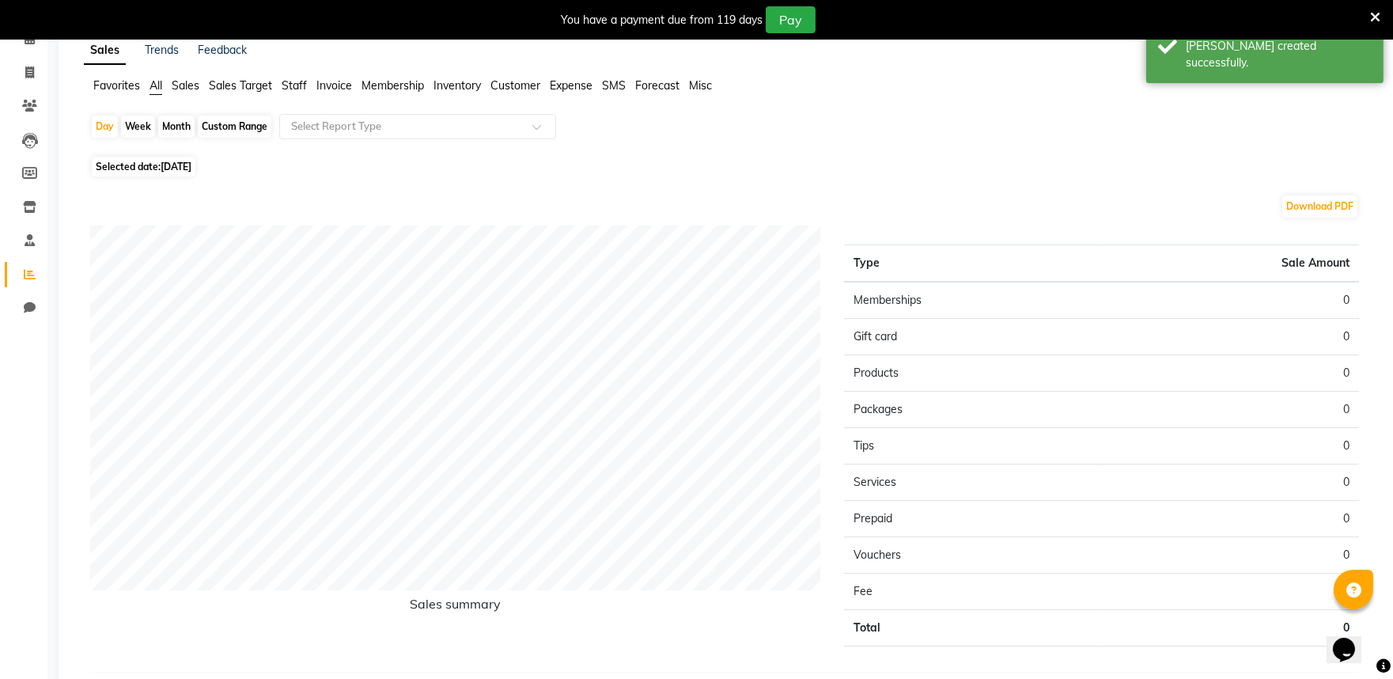
click at [162, 164] on span "[DATE]" at bounding box center [176, 167] width 31 height 12
select select "9"
select select "2025"
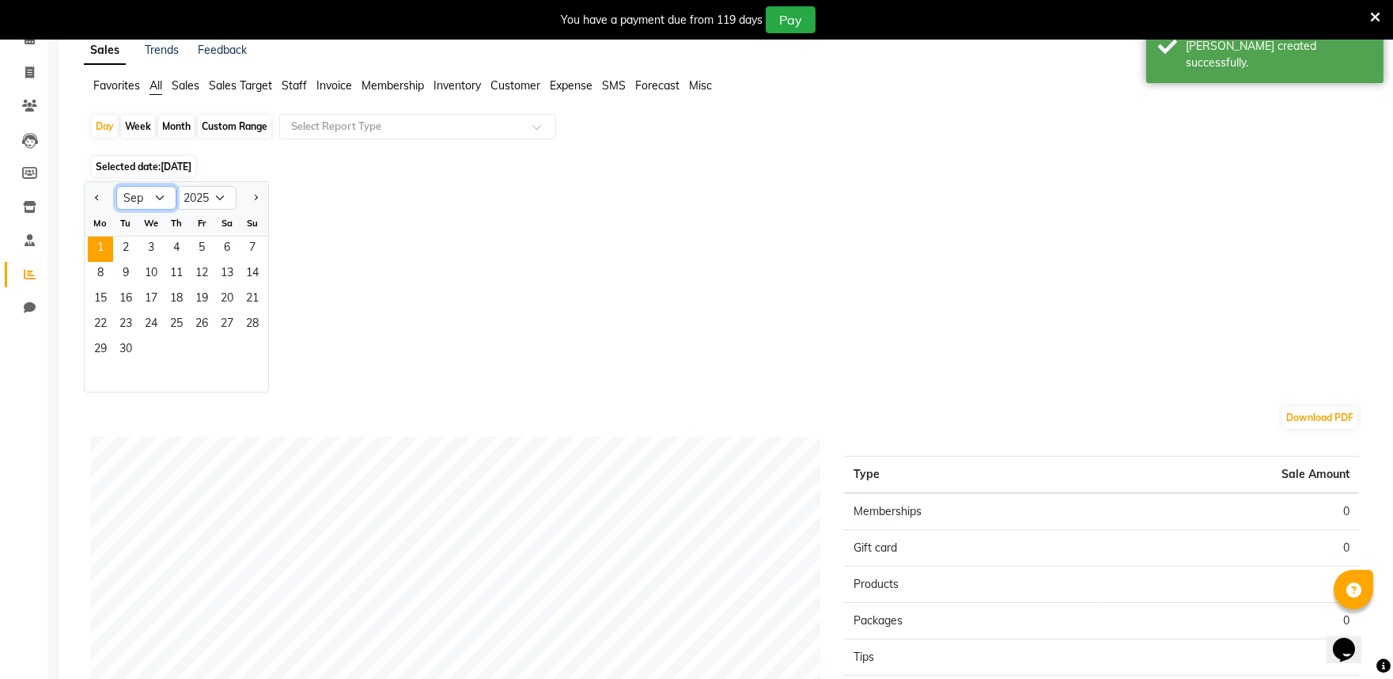
click at [144, 190] on select "Jan Feb Mar Apr May Jun [DATE] Aug Sep Oct Nov Dec" at bounding box center [146, 198] width 60 height 24
select select "8"
click at [116, 186] on select "Jan Feb Mar Apr May Jun [DATE] Aug Sep Oct Nov Dec" at bounding box center [146, 198] width 60 height 24
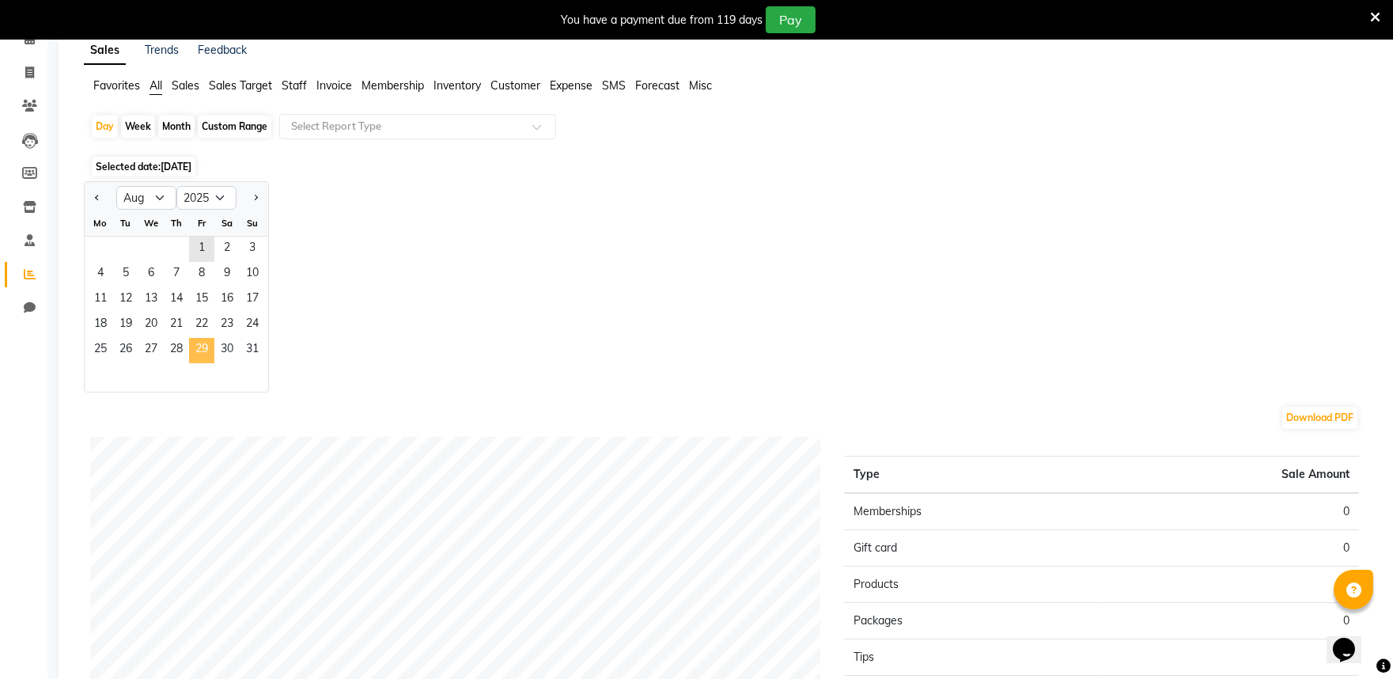
click at [203, 343] on span "29" at bounding box center [201, 350] width 25 height 25
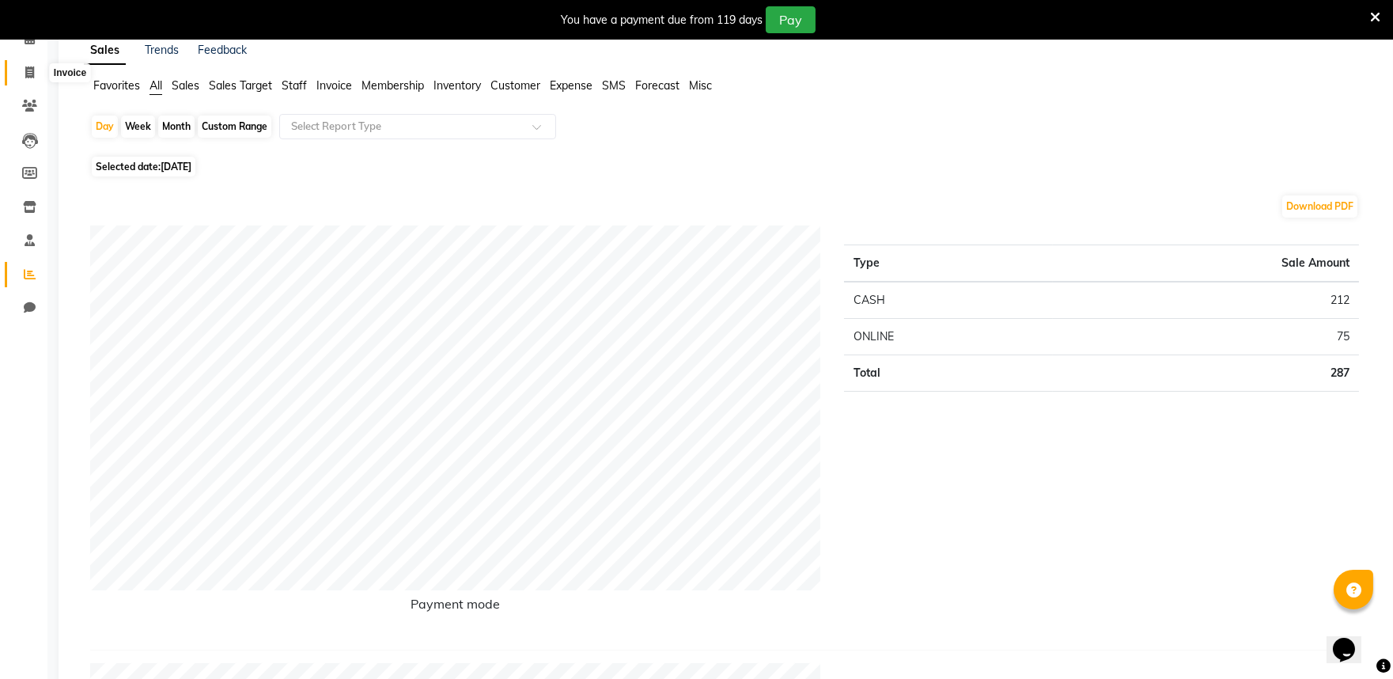
click at [29, 69] on icon at bounding box center [29, 72] width 9 height 12
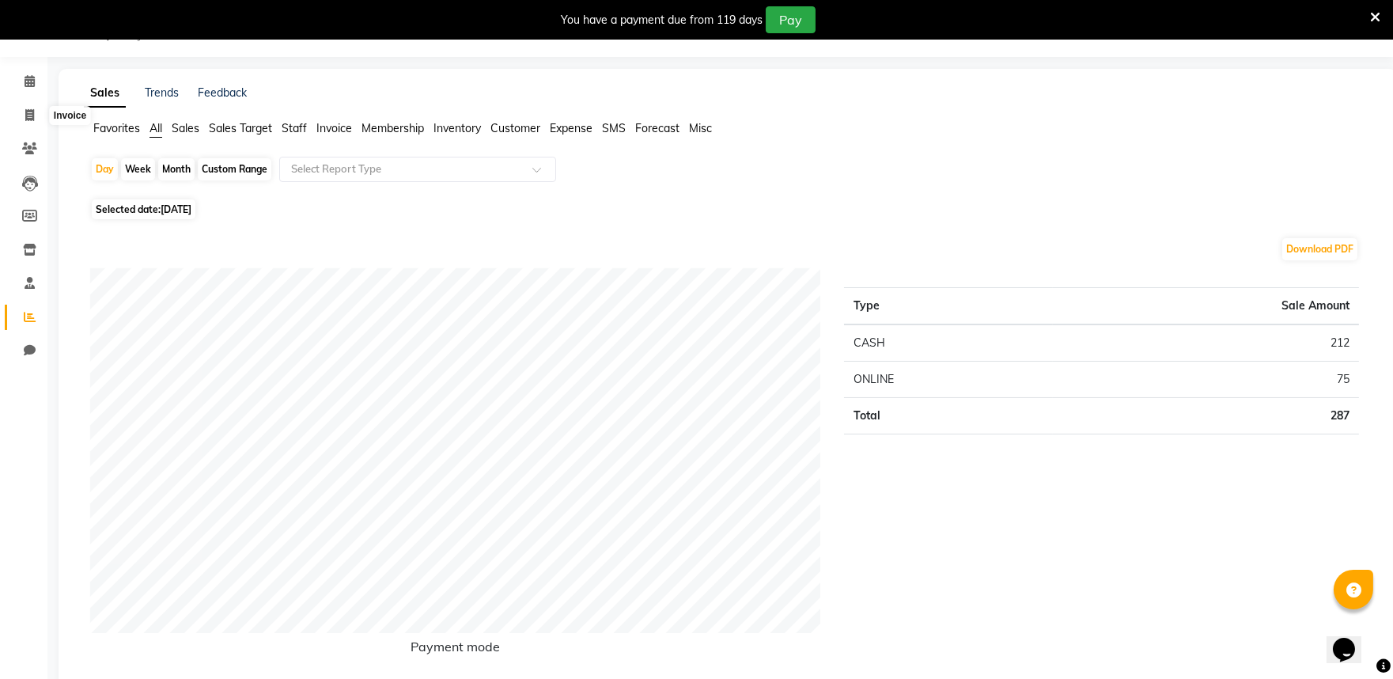
select select "6151"
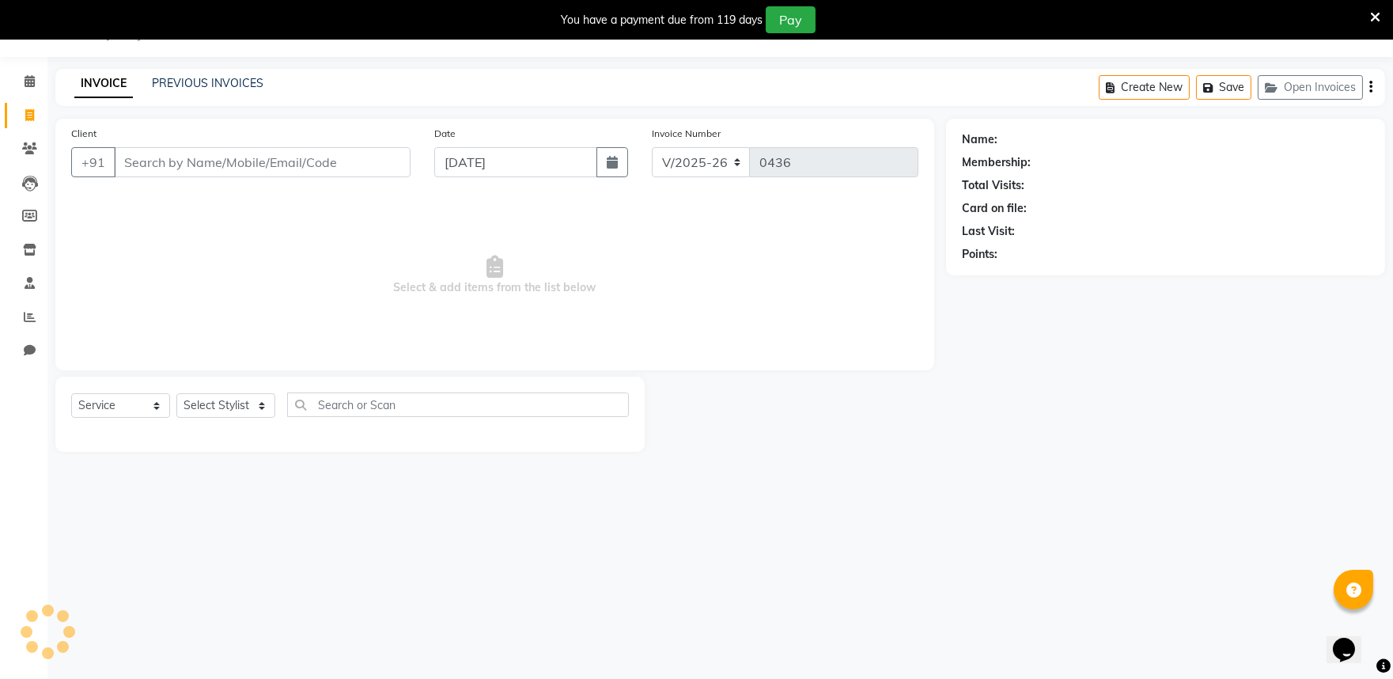
select select "G"
click at [610, 161] on icon "button" at bounding box center [612, 162] width 11 height 13
select select "9"
select select "2025"
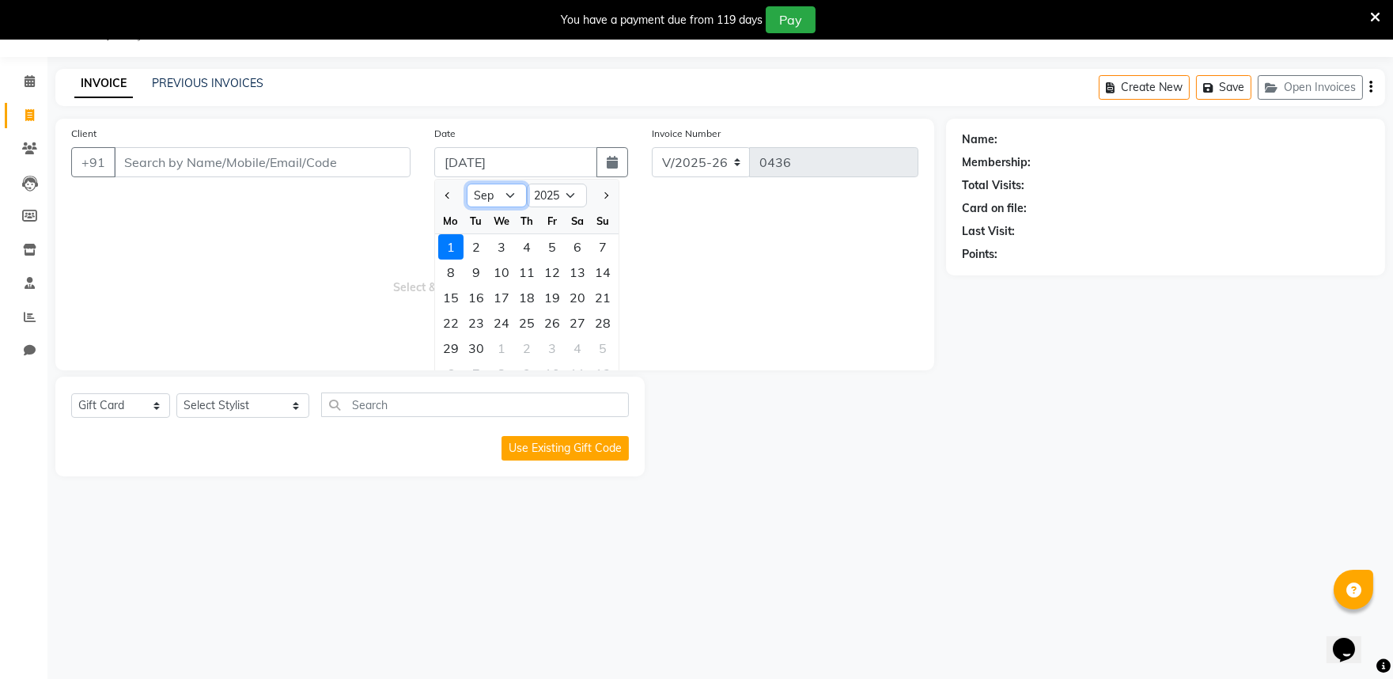
click at [487, 194] on select "Jan Feb Mar Apr May Jun [DATE] Aug Sep Oct Nov Dec" at bounding box center [497, 196] width 60 height 24
select select "8"
click at [467, 184] on select "Jan Feb Mar Apr May Jun [DATE] Aug Sep Oct Nov Dec" at bounding box center [497, 196] width 60 height 24
click at [579, 346] on div "30" at bounding box center [577, 347] width 25 height 25
type input "[DATE]"
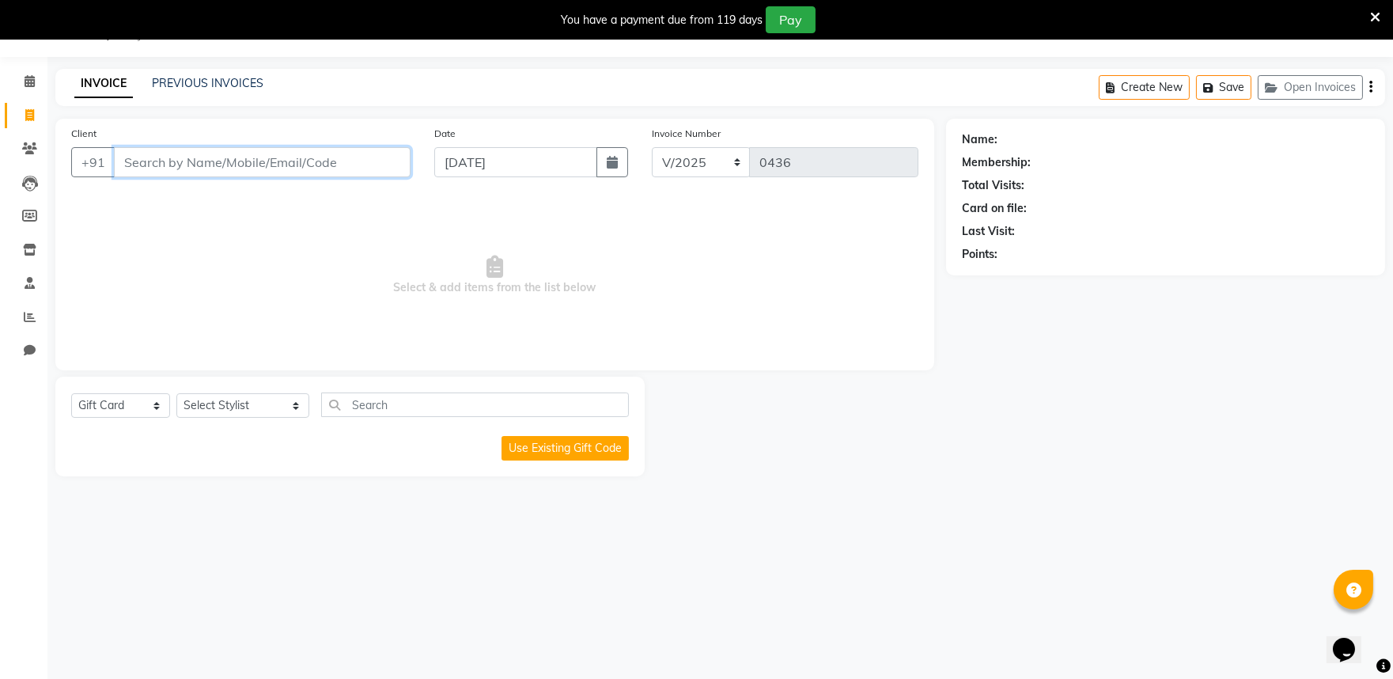
click at [214, 166] on input "Client" at bounding box center [262, 162] width 297 height 30
click at [168, 163] on input "Client" at bounding box center [262, 162] width 297 height 30
type input "S"
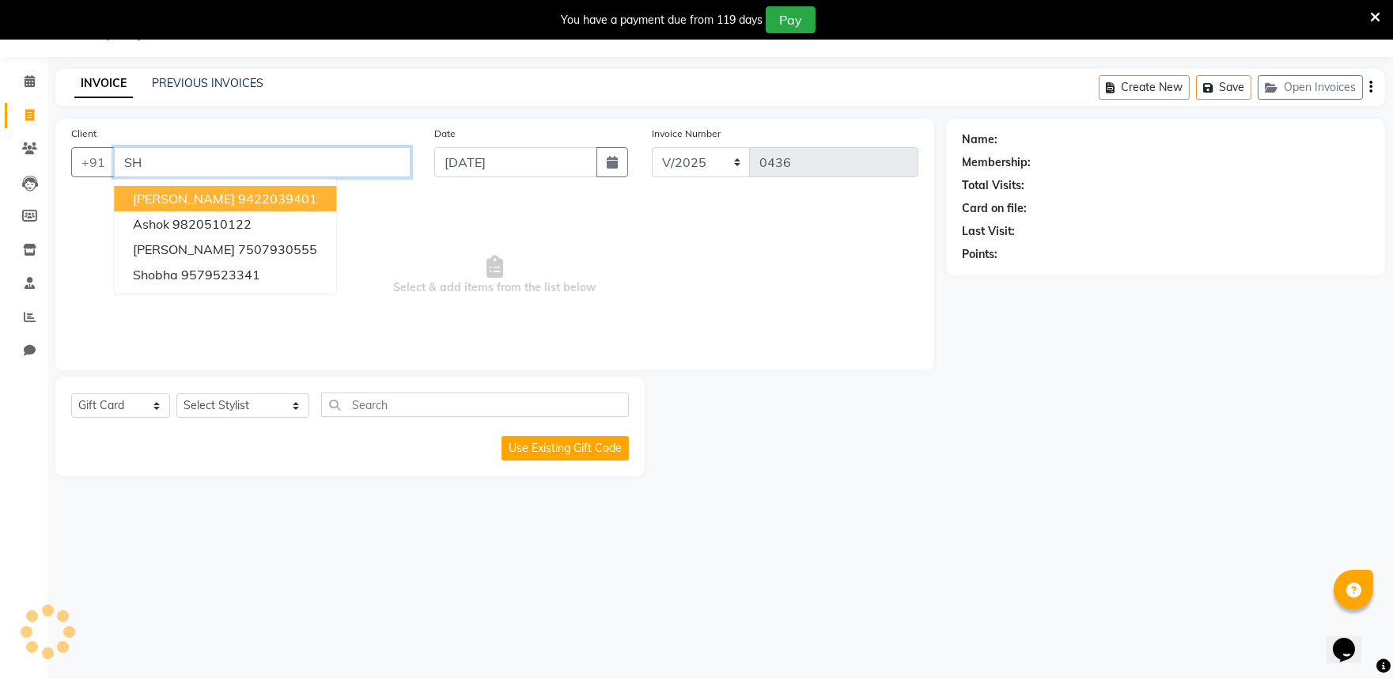
type input "S"
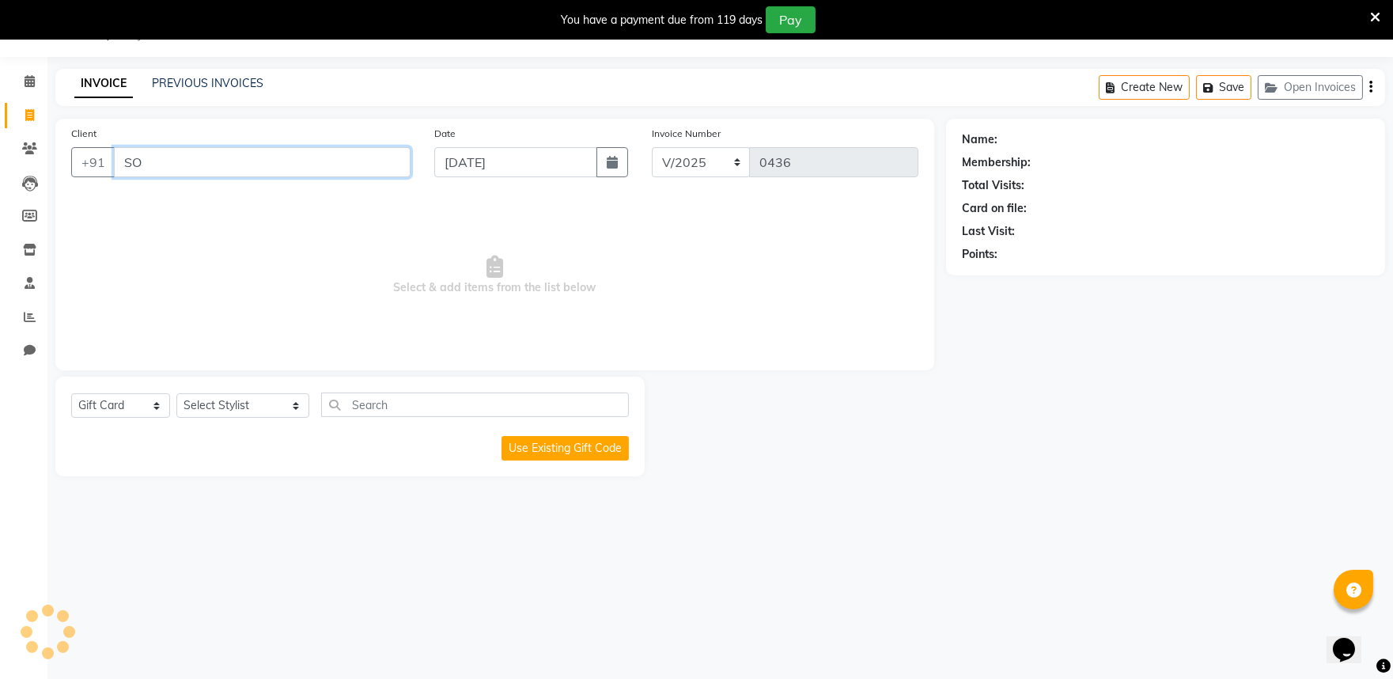
type input "S"
click at [138, 165] on input "729898720" at bounding box center [222, 162] width 216 height 30
type input "7219898720"
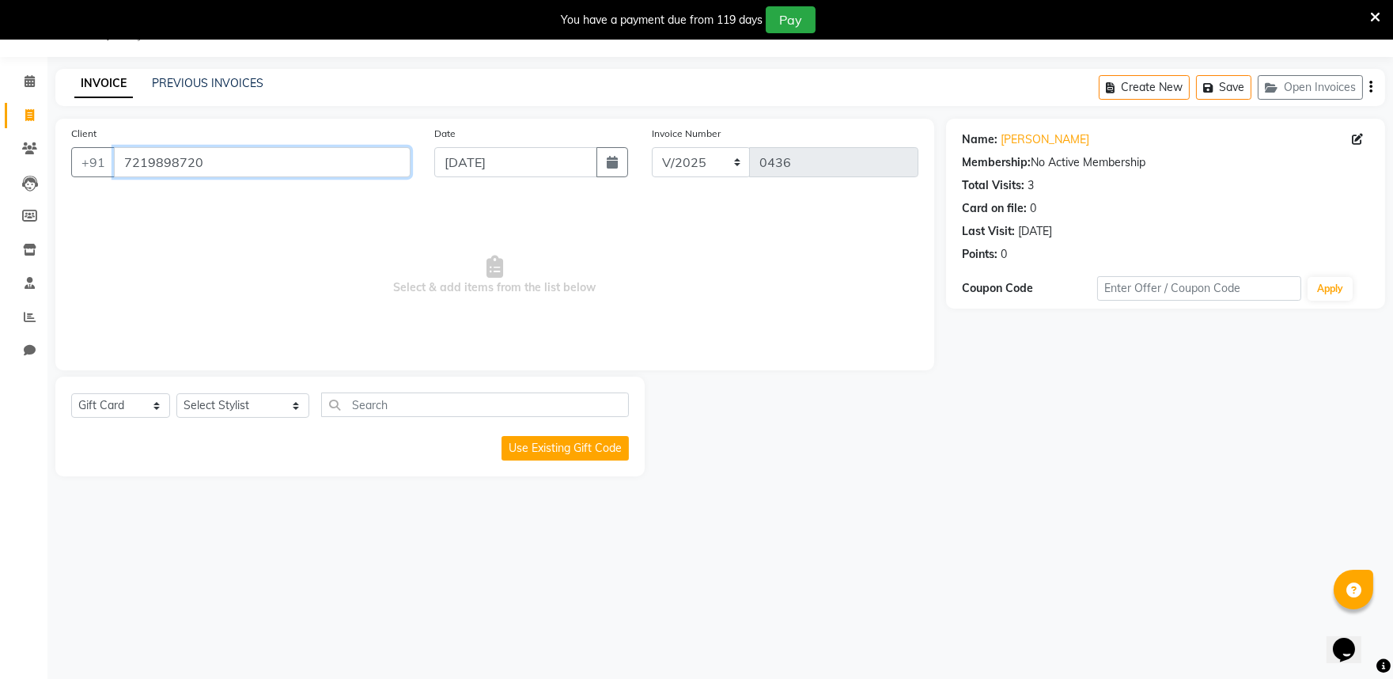
click at [246, 154] on input "7219898720" at bounding box center [262, 162] width 297 height 30
click at [249, 156] on input "7219898720" at bounding box center [262, 162] width 297 height 30
click at [152, 419] on div "Select Service Product Membership Package Voucher Prepaid Gift Card Select Styl…" at bounding box center [350, 410] width 558 height 37
select select "service"
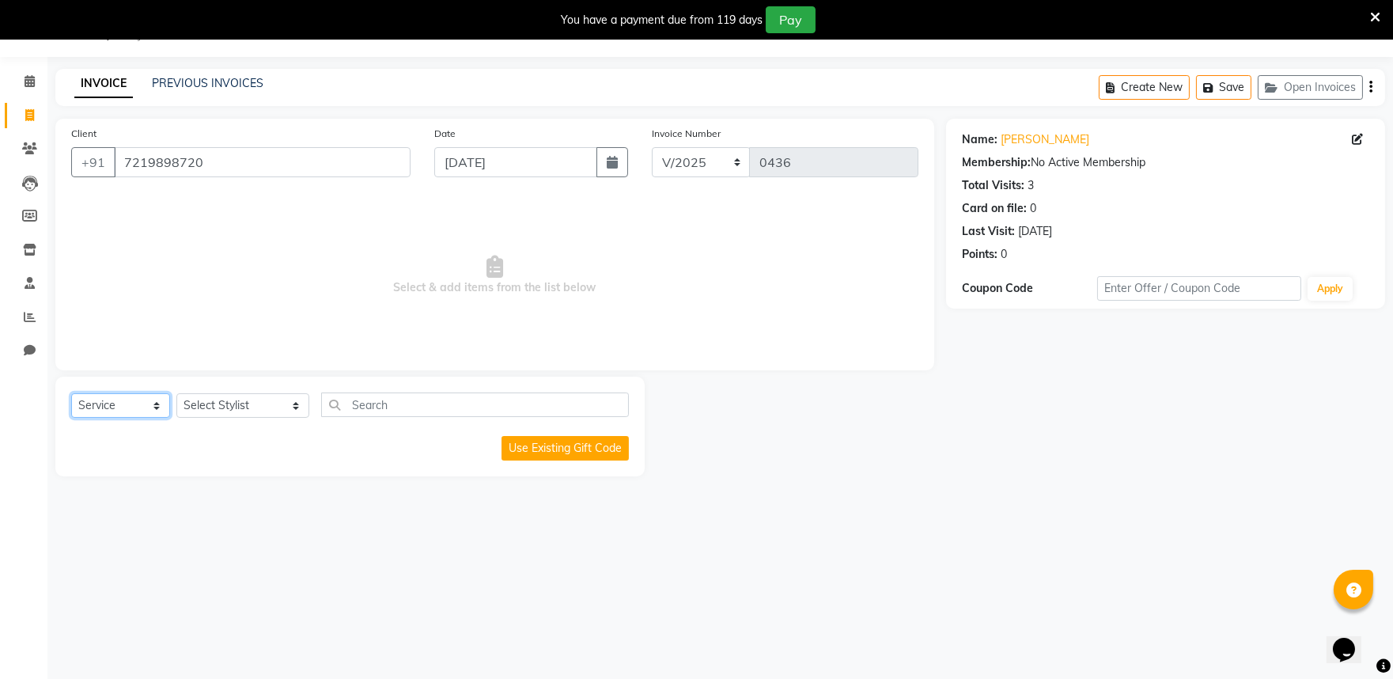
click at [71, 394] on select "Select Service Product Membership Package Voucher Prepaid Gift Card" at bounding box center [120, 405] width 99 height 25
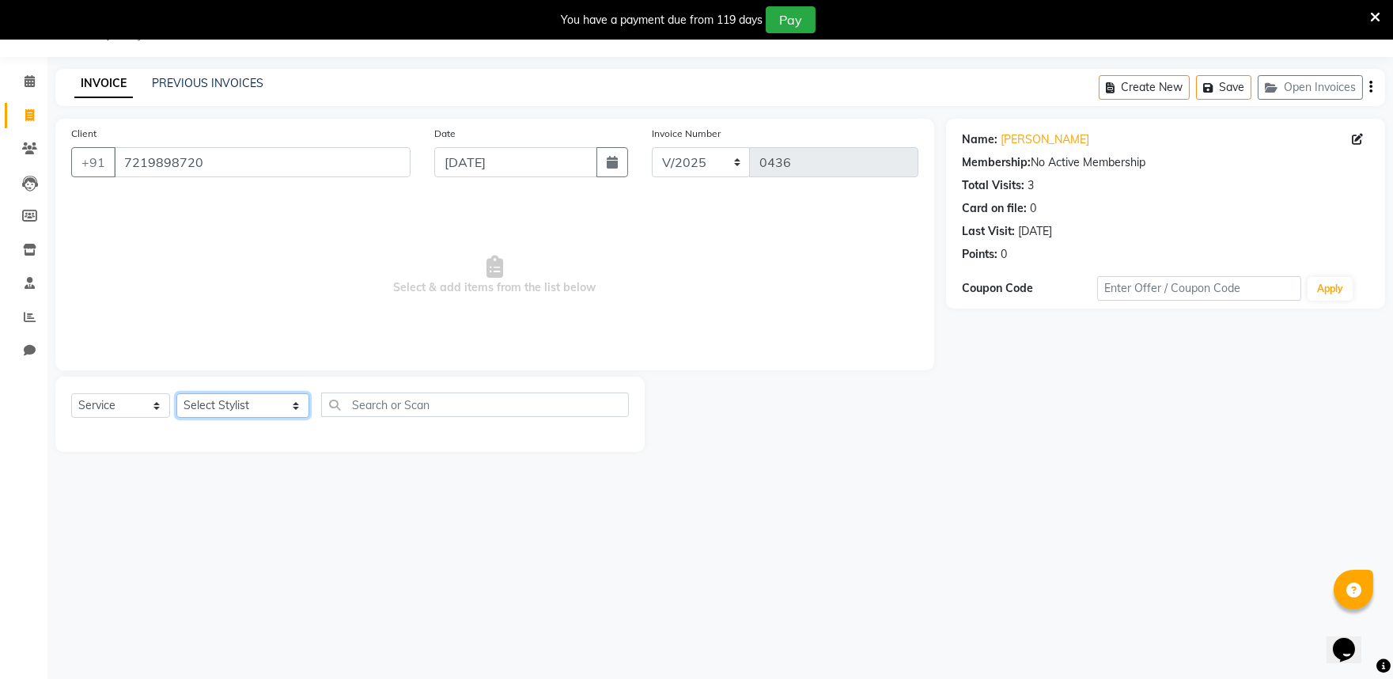
click at [195, 405] on select "Select Stylist [PERSON_NAME] mane [PERSON_NAME] Manager [PERSON_NAME] [PERSON_N…" at bounding box center [242, 405] width 133 height 25
select select "67332"
click at [176, 394] on select "Select Stylist [PERSON_NAME] mane [PERSON_NAME] Manager [PERSON_NAME] [PERSON_N…" at bounding box center [242, 405] width 133 height 25
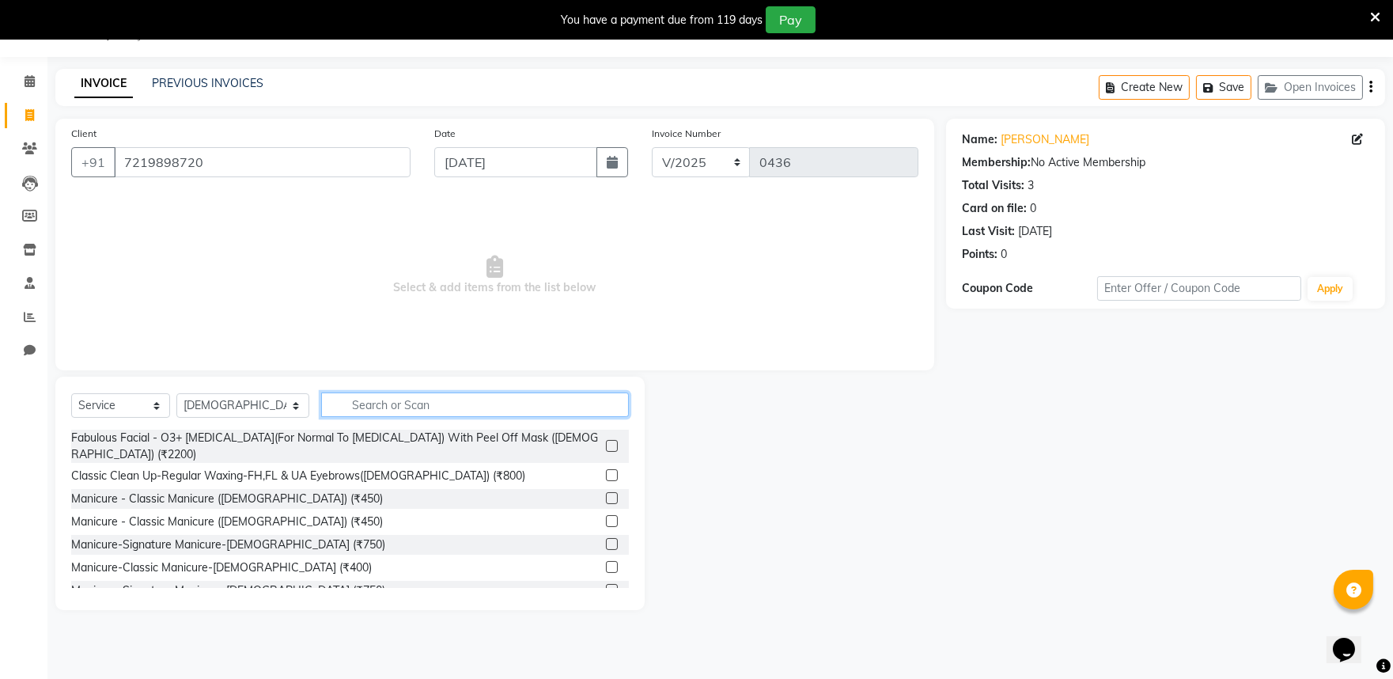
click at [336, 408] on input "text" at bounding box center [475, 404] width 308 height 25
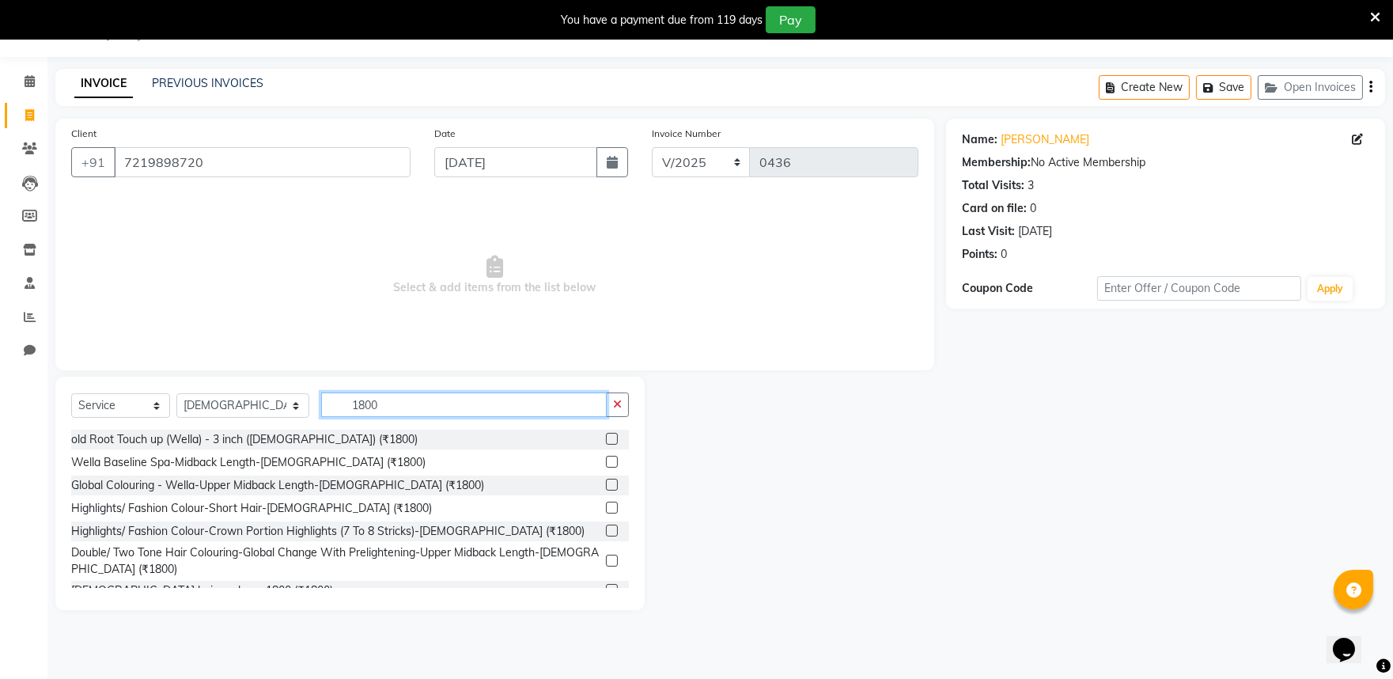
type input "1800"
click at [606, 459] on label at bounding box center [612, 462] width 12 height 12
click at [606, 459] on input "checkbox" at bounding box center [611, 462] width 10 height 10
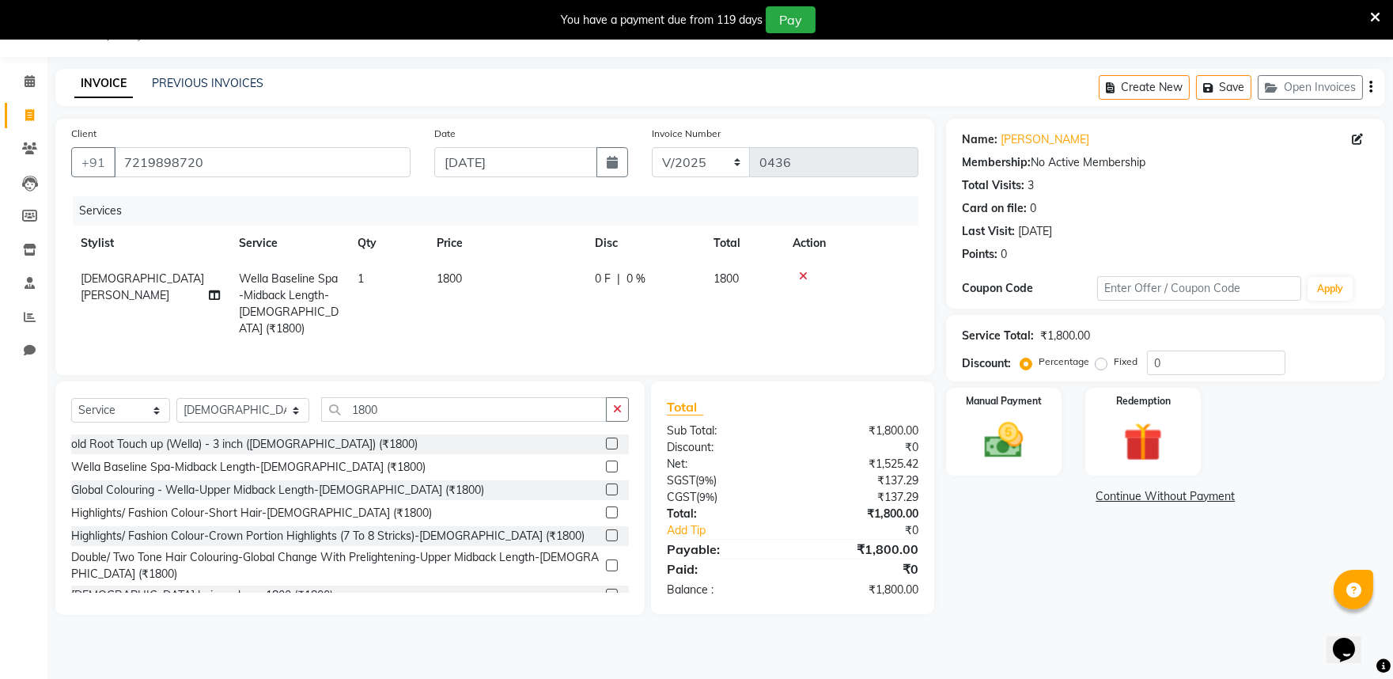
click at [799, 275] on icon at bounding box center [803, 276] width 9 height 11
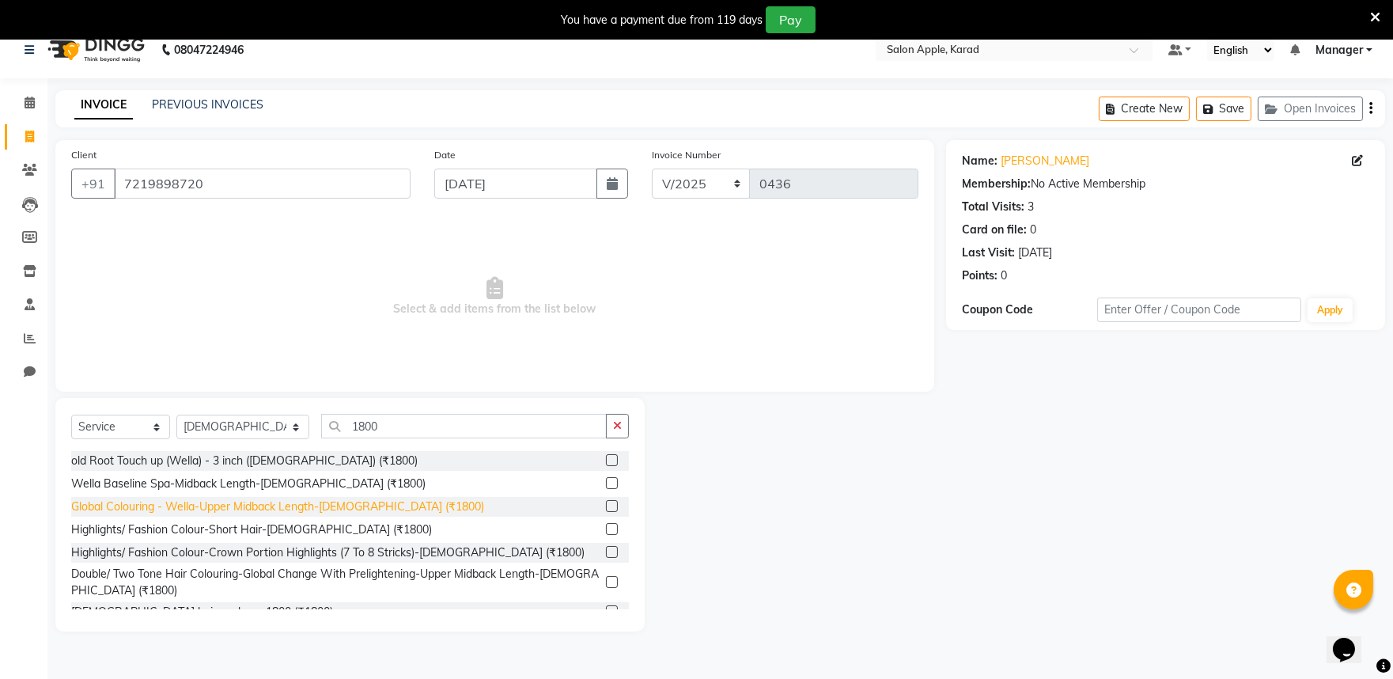
scroll to position [0, 0]
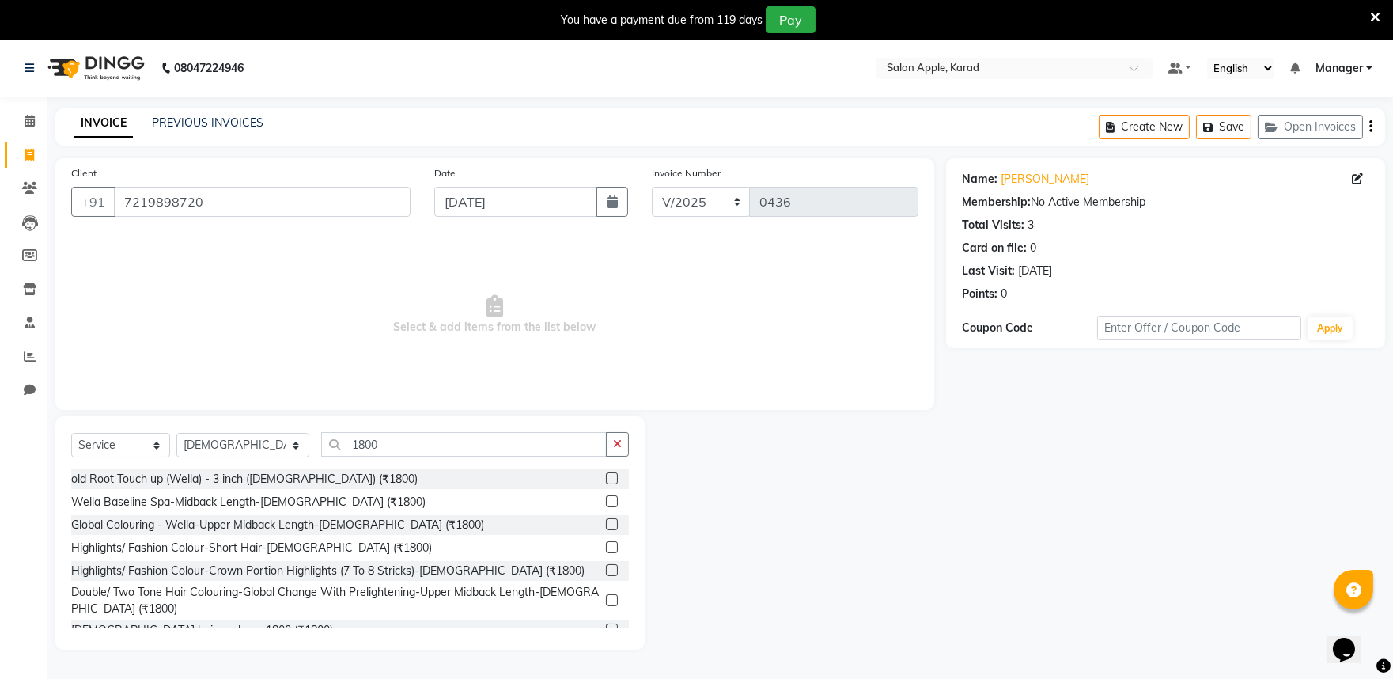
click at [606, 499] on label at bounding box center [612, 501] width 12 height 12
click at [606, 499] on input "checkbox" at bounding box center [611, 502] width 10 height 10
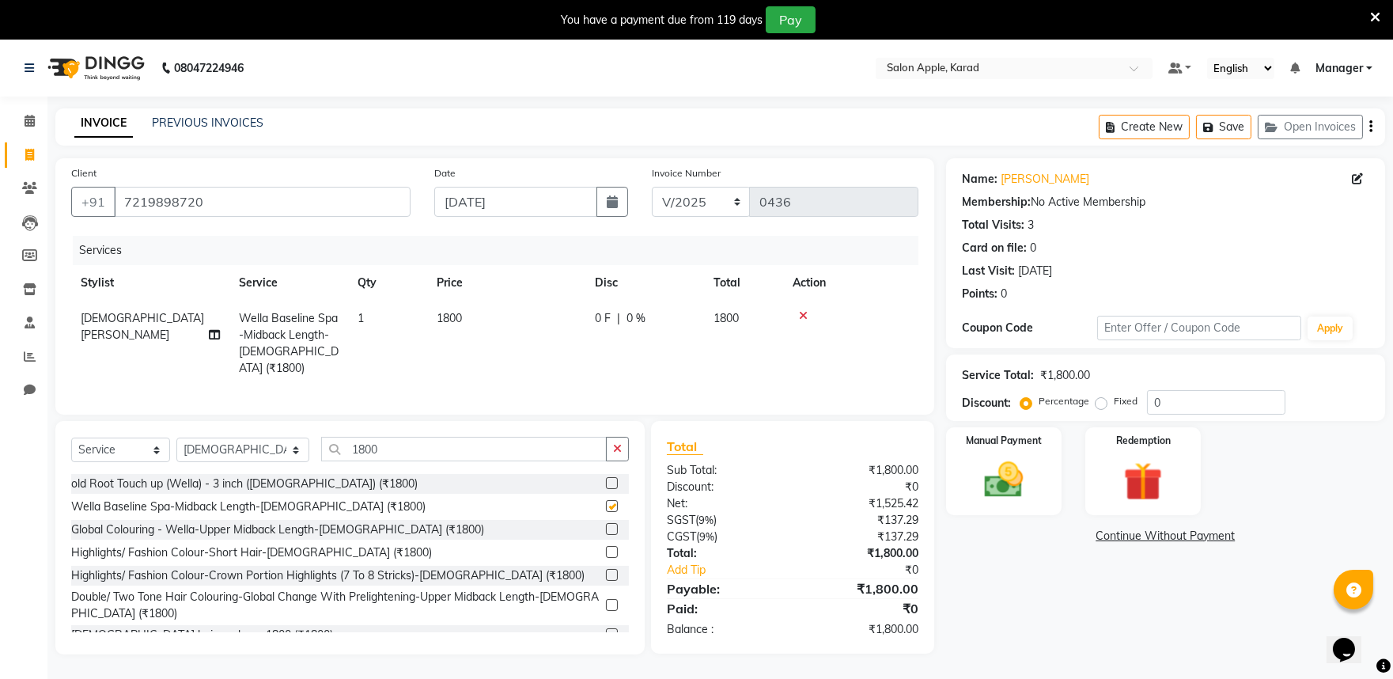
checkbox input "false"
click at [984, 468] on img at bounding box center [1004, 480] width 66 height 47
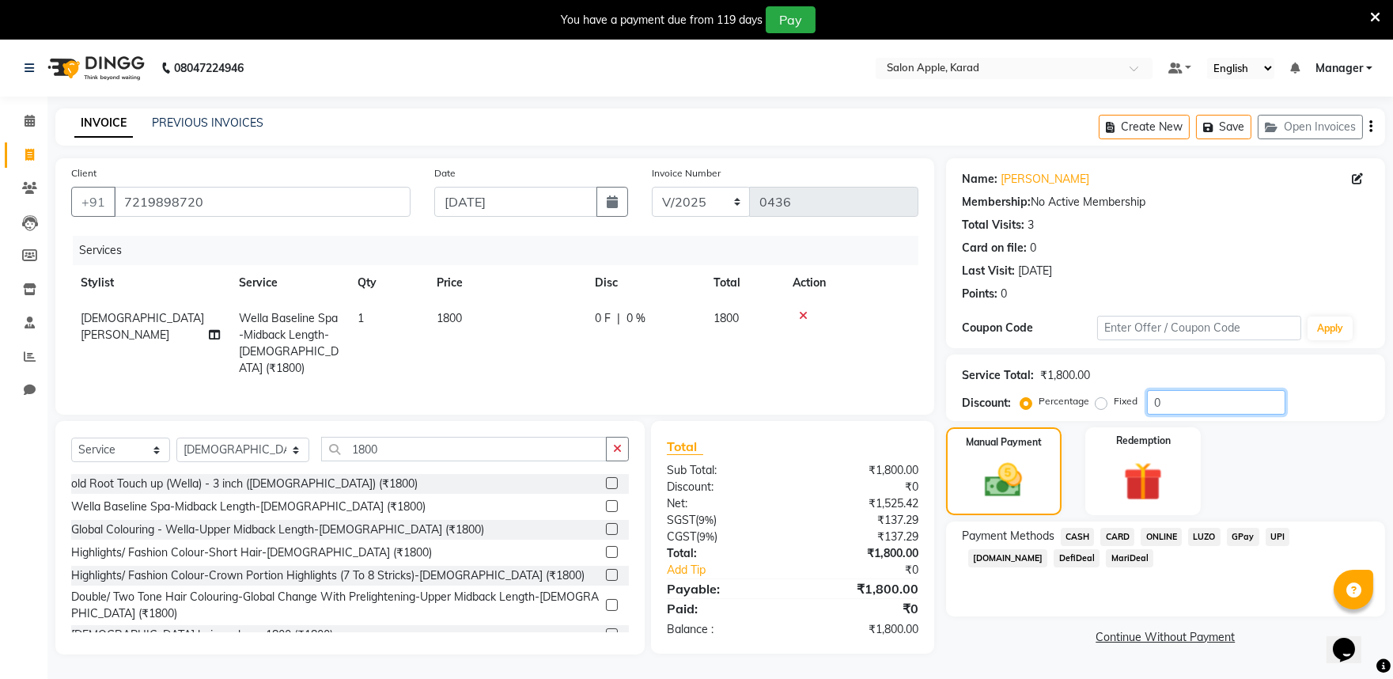
click at [1183, 404] on input "0" at bounding box center [1216, 402] width 138 height 25
type input "050"
click at [1166, 539] on span "ONLINE" at bounding box center [1161, 537] width 41 height 18
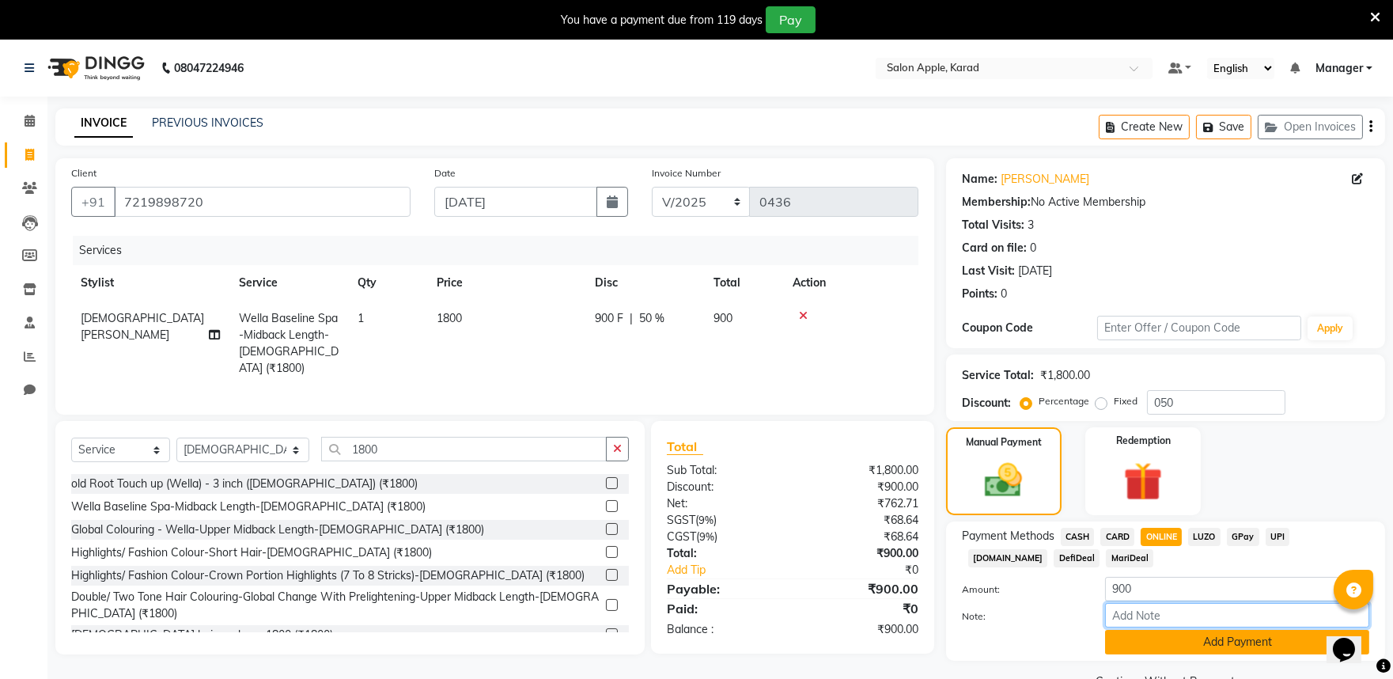
click at [1205, 630] on div "Amount: 900 Note: Add Payment" at bounding box center [1165, 616] width 407 height 78
click at [1205, 636] on button "Add Payment" at bounding box center [1237, 642] width 264 height 25
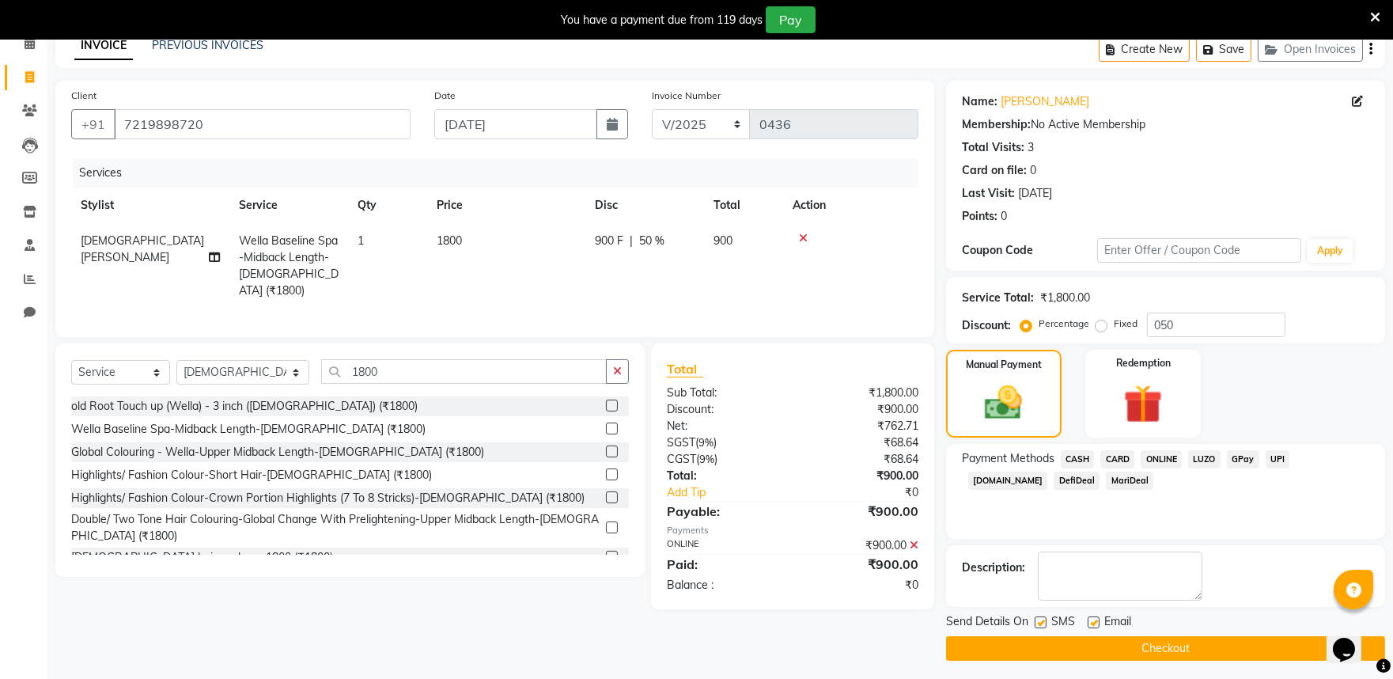
scroll to position [82, 0]
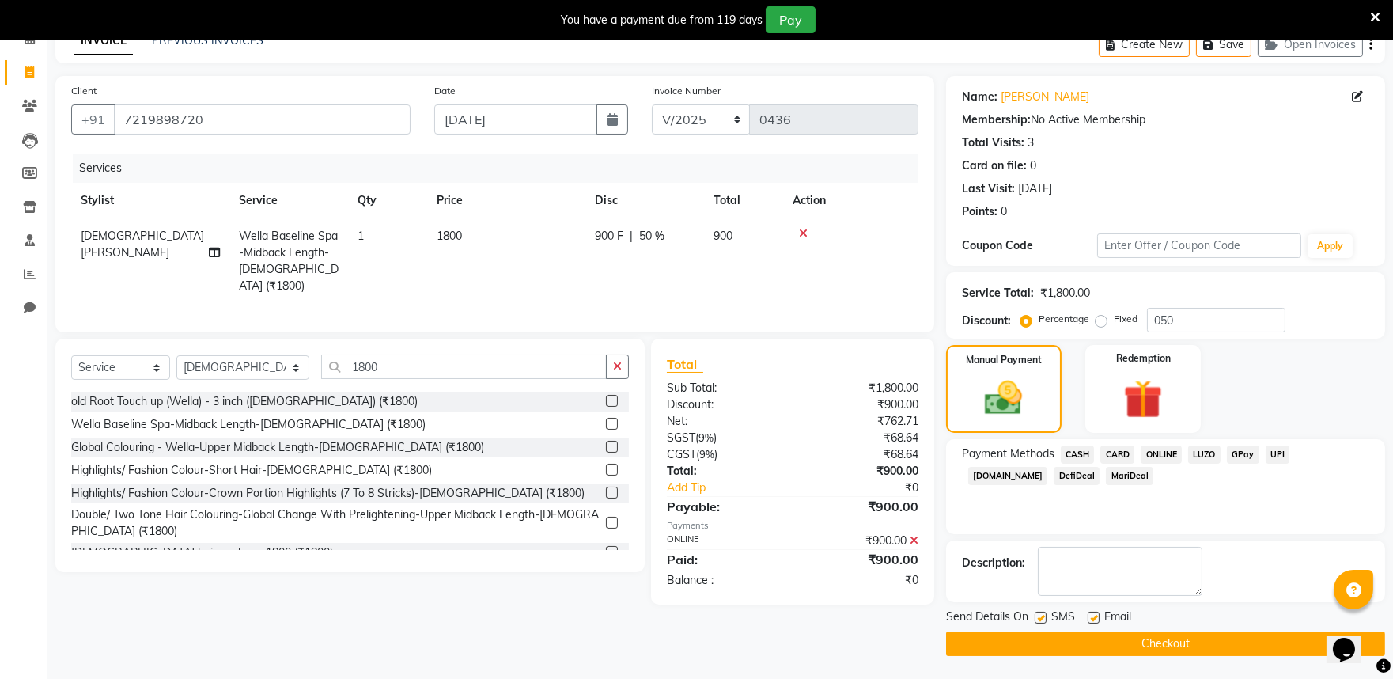
click at [1141, 637] on button "Checkout" at bounding box center [1165, 643] width 439 height 25
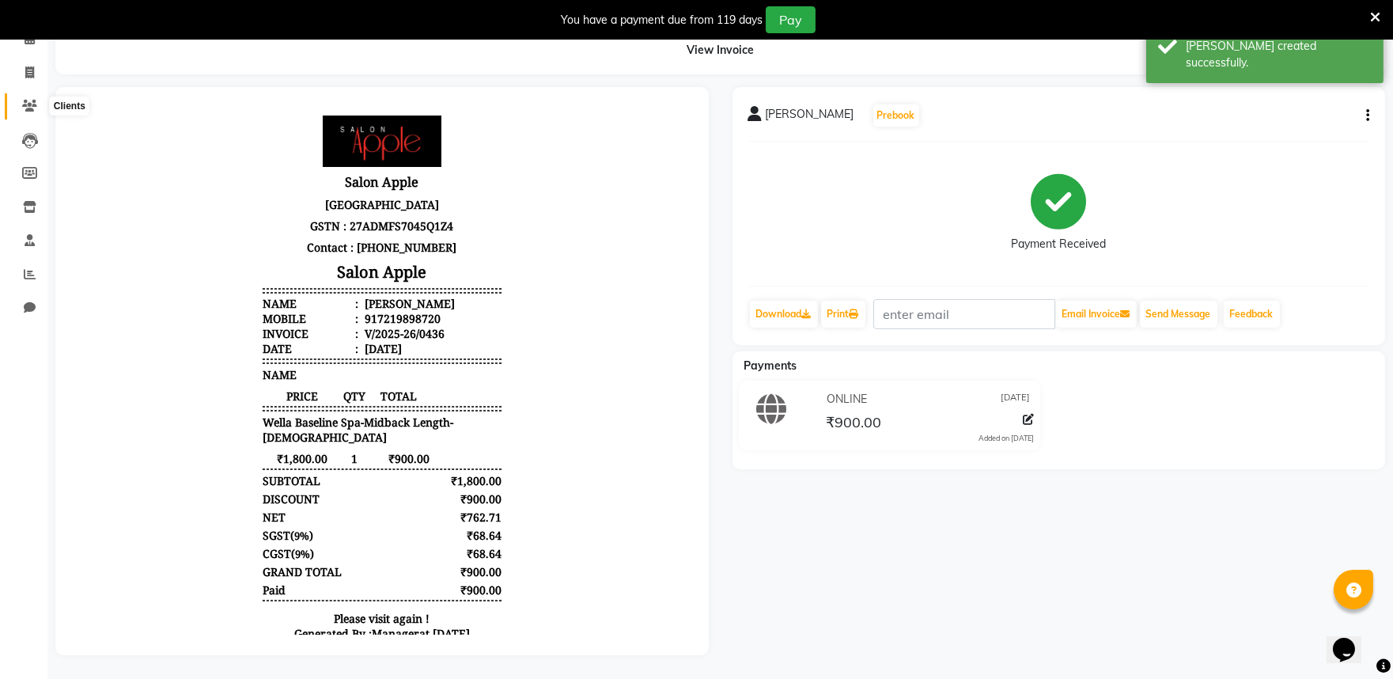
click at [28, 111] on icon at bounding box center [29, 106] width 15 height 12
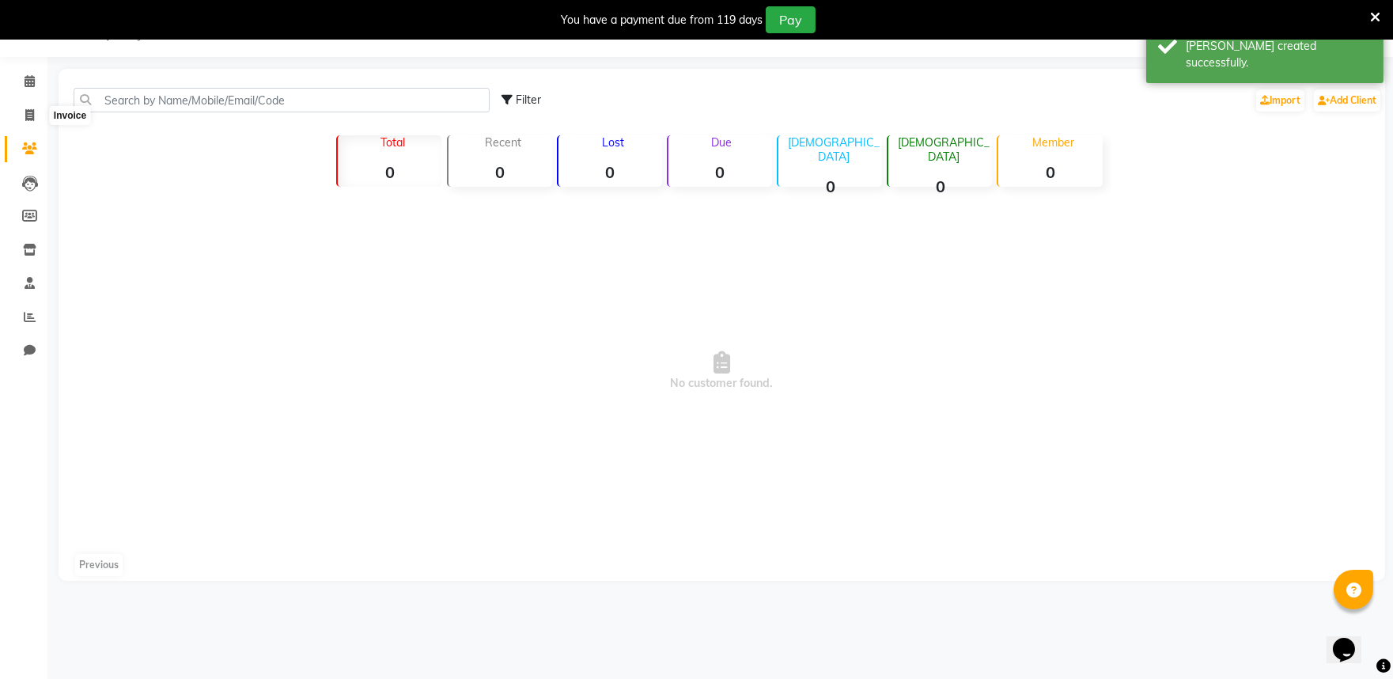
scroll to position [44, 0]
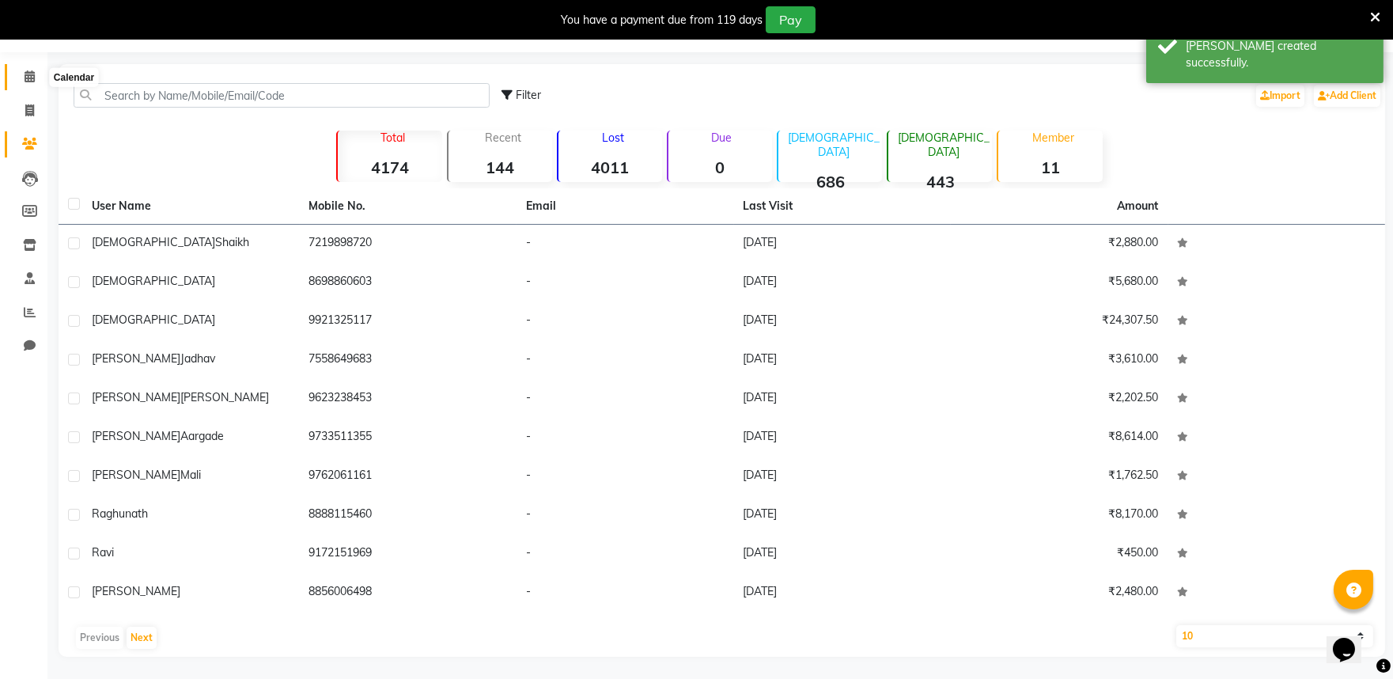
click at [34, 69] on span at bounding box center [30, 77] width 28 height 18
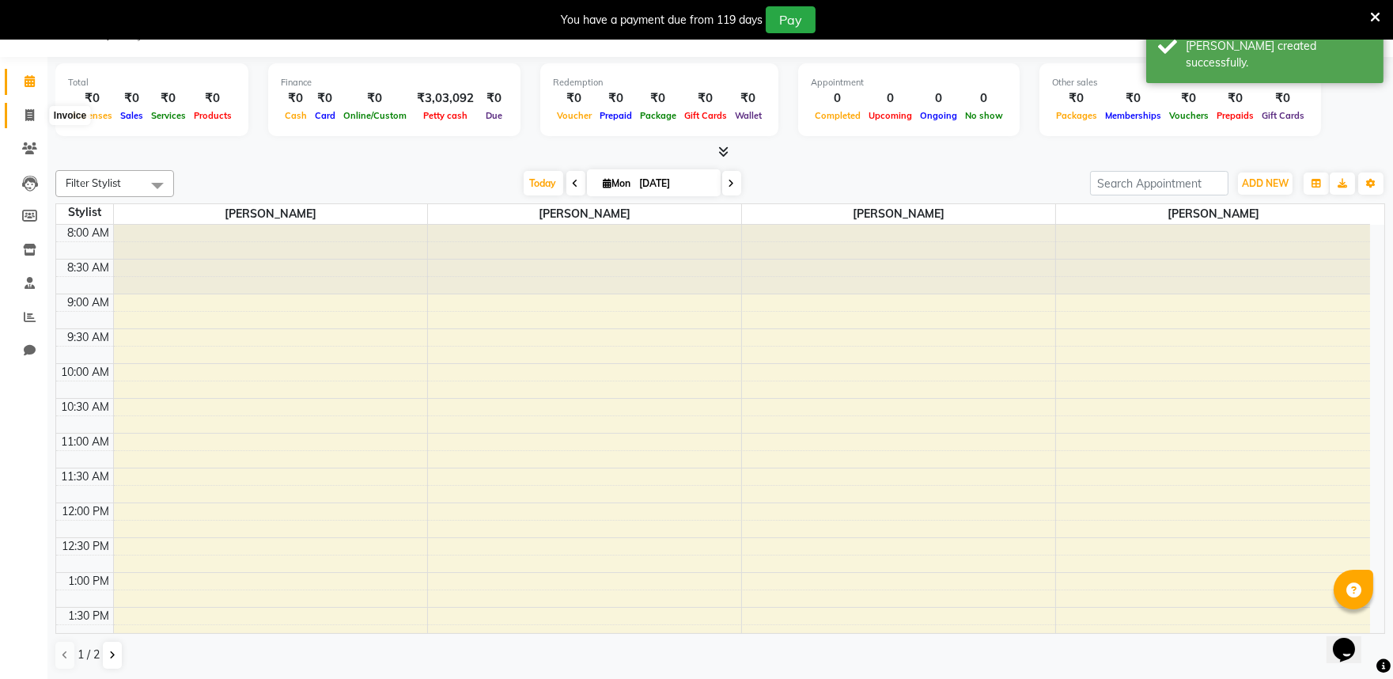
click at [32, 115] on icon at bounding box center [29, 115] width 9 height 12
select select "6151"
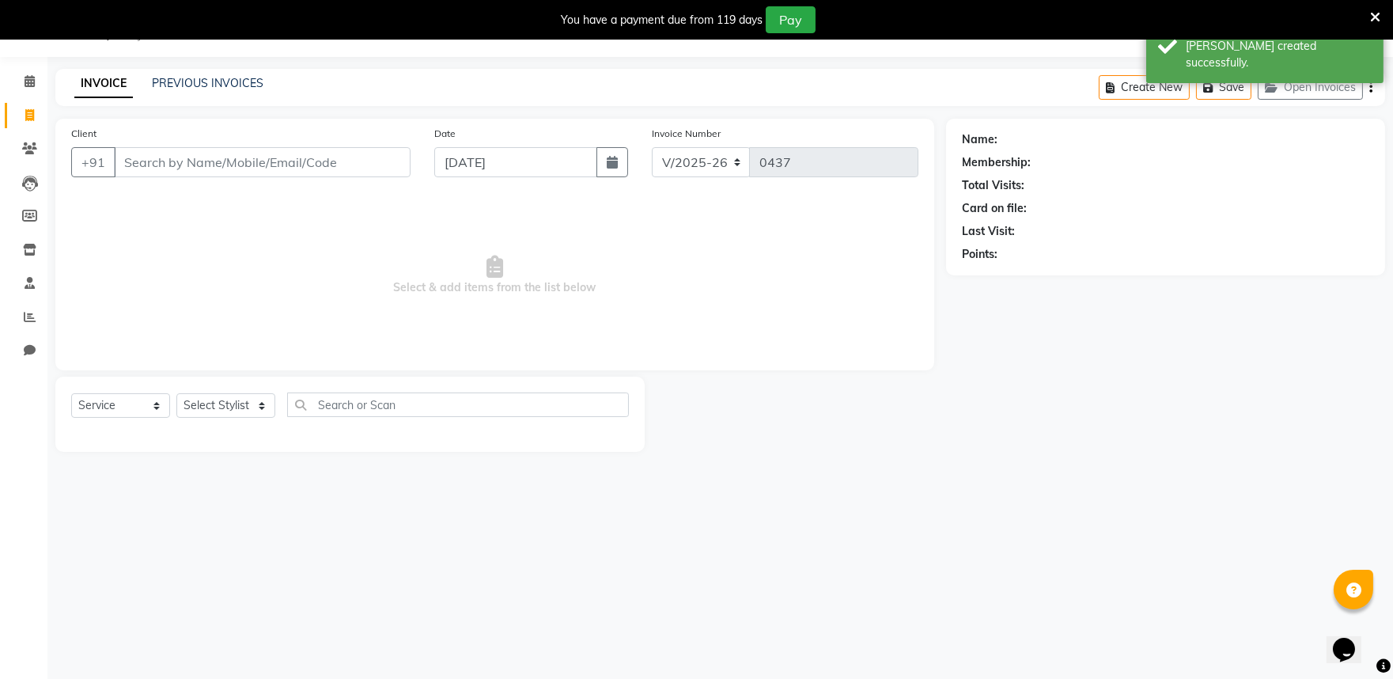
select select "G"
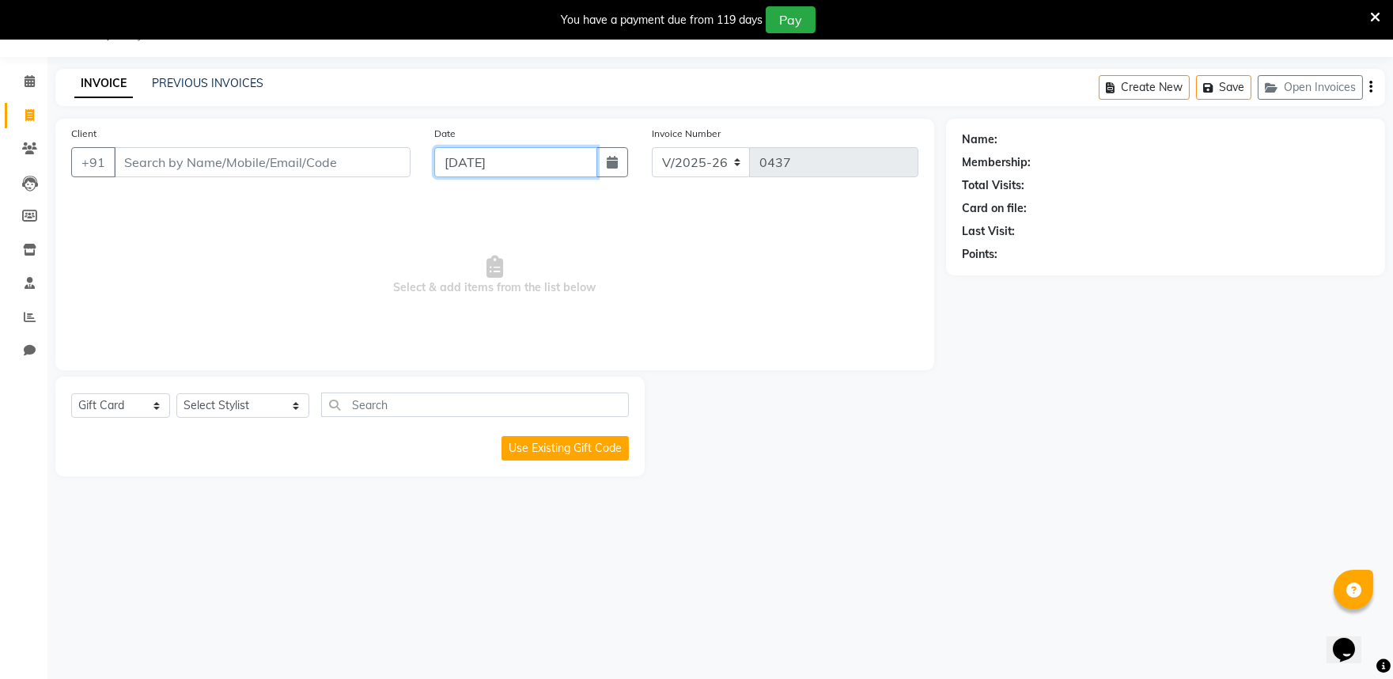
click at [582, 168] on input "[DATE]" at bounding box center [515, 162] width 163 height 30
select select "9"
select select "2025"
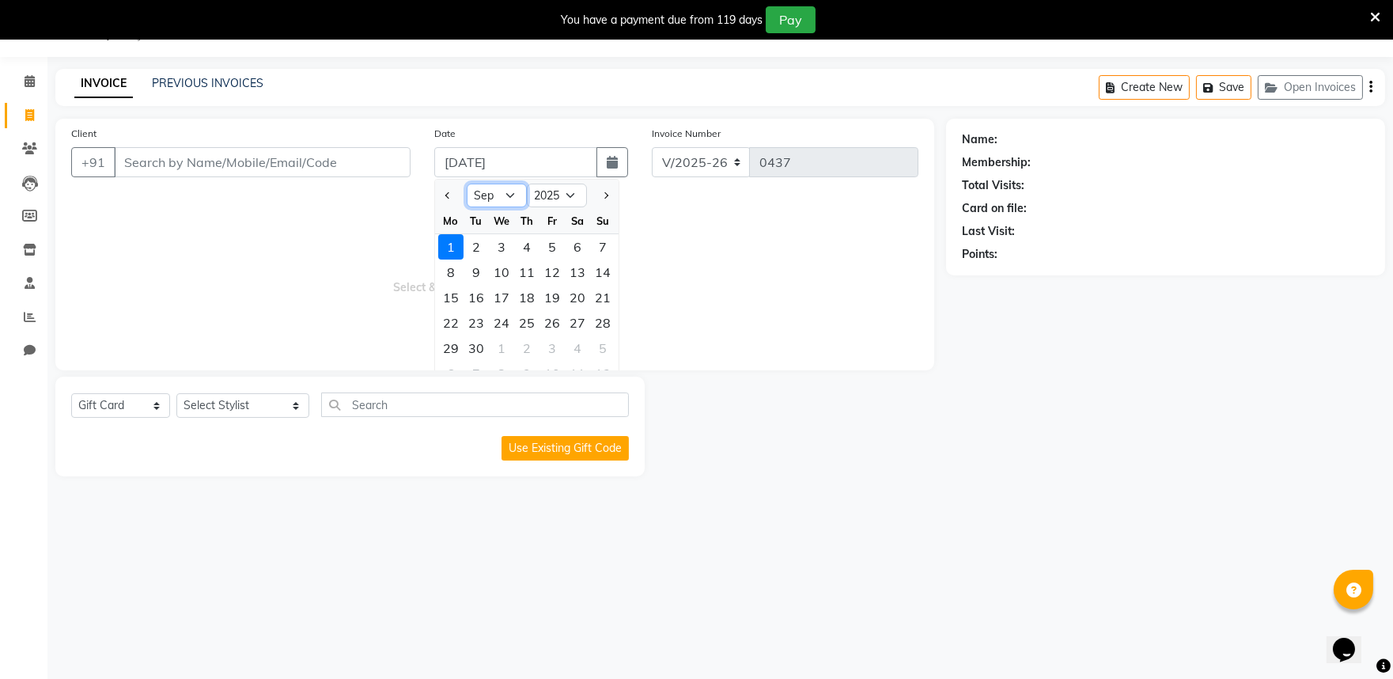
drag, startPoint x: 506, startPoint y: 188, endPoint x: 505, endPoint y: 203, distance: 14.3
click at [506, 191] on select "Jan Feb Mar Apr May Jun [DATE] Aug Sep Oct Nov Dec" at bounding box center [497, 196] width 60 height 24
select select "8"
click at [467, 184] on select "Jan Feb Mar Apr May Jun [DATE] Aug Sep Oct Nov Dec" at bounding box center [497, 196] width 60 height 24
click at [579, 343] on div "30" at bounding box center [577, 347] width 25 height 25
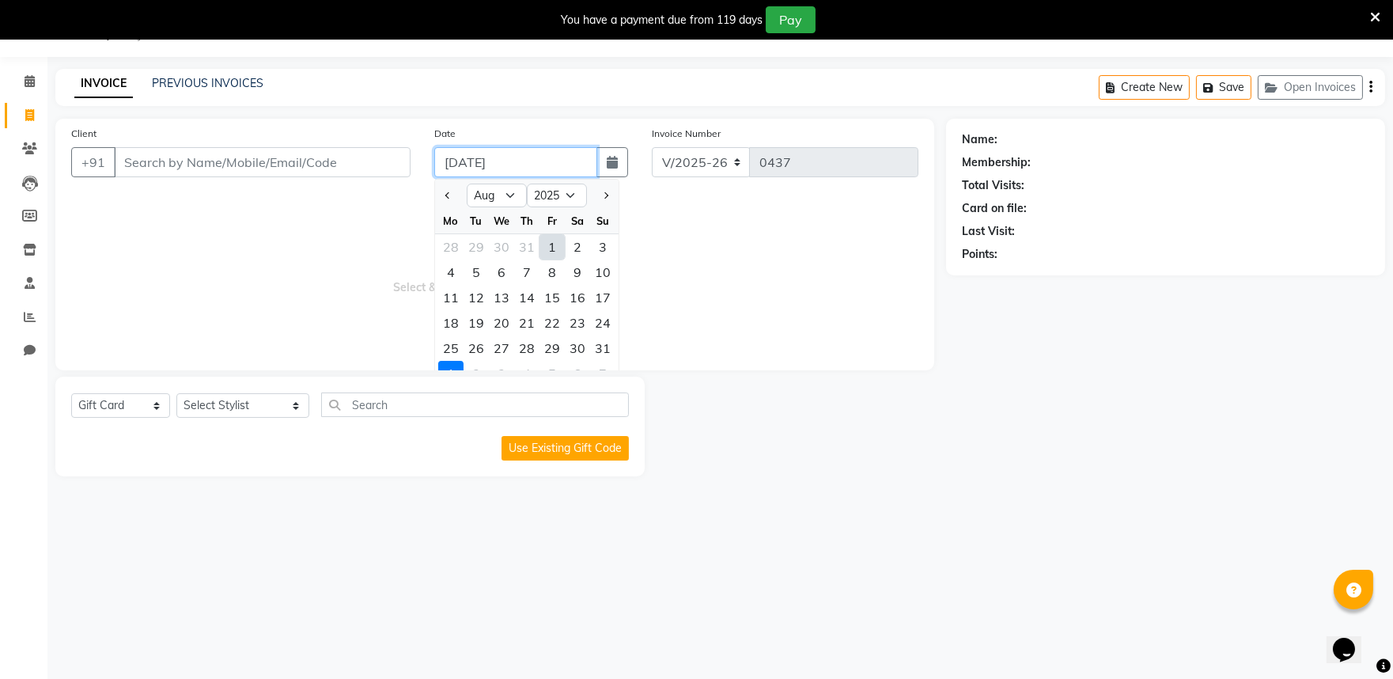
type input "[DATE]"
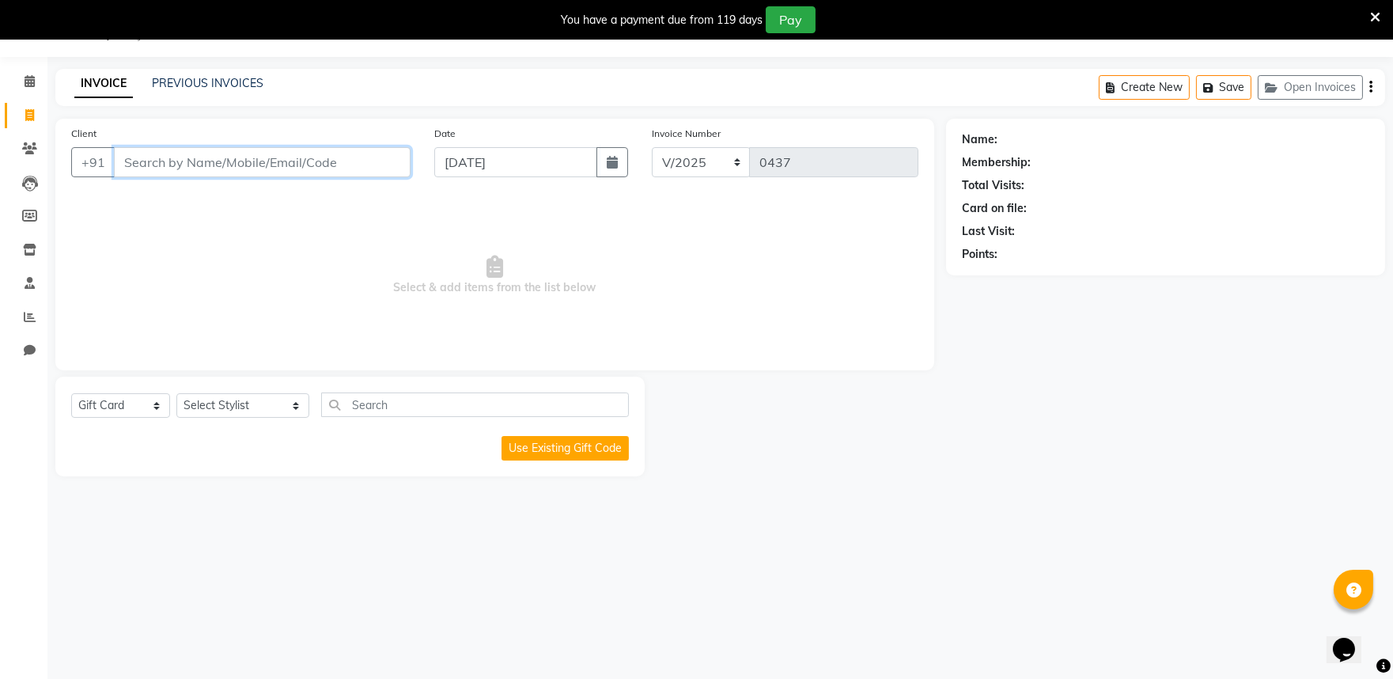
click at [257, 157] on input "Client" at bounding box center [262, 162] width 297 height 30
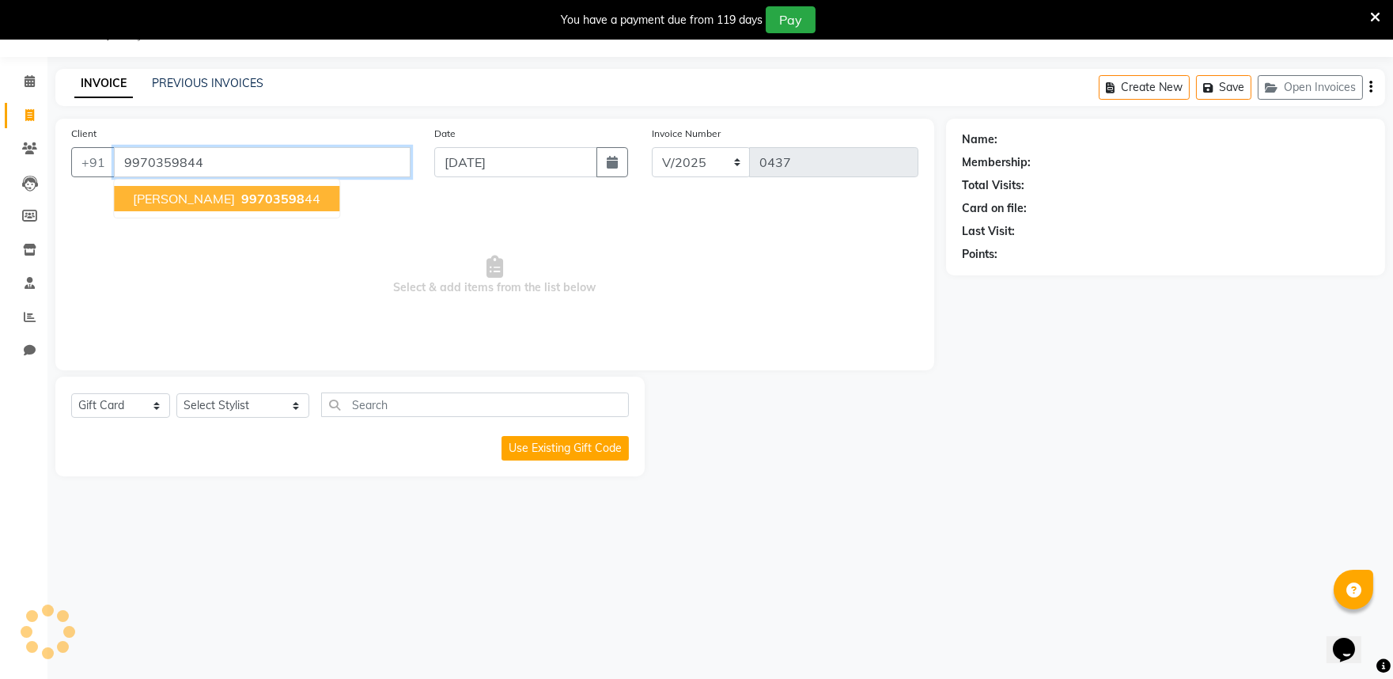
type input "9970359844"
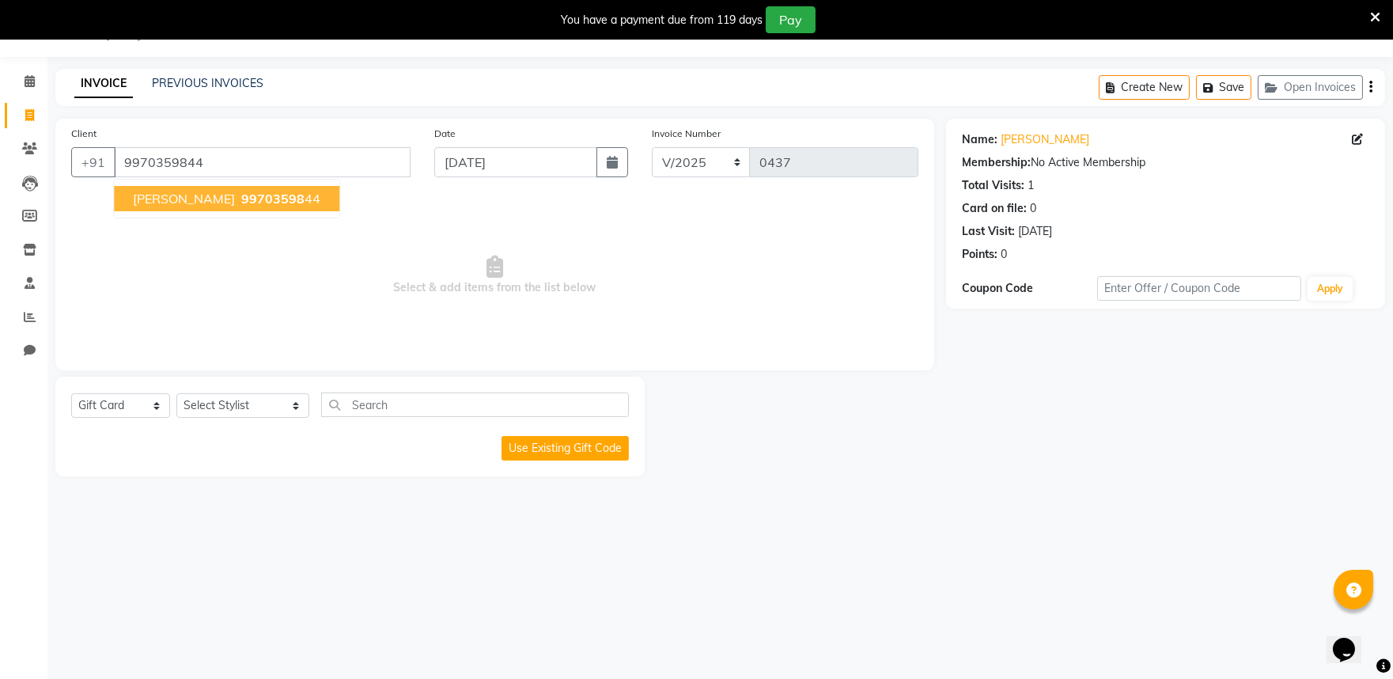
click at [169, 203] on span "akshata" at bounding box center [184, 199] width 102 height 16
click at [104, 400] on select "Select Service Product Membership Package Voucher Prepaid Gift Card" at bounding box center [120, 405] width 99 height 25
select select "service"
click at [71, 394] on select "Select Service Product Membership Package Voucher Prepaid Gift Card" at bounding box center [120, 405] width 99 height 25
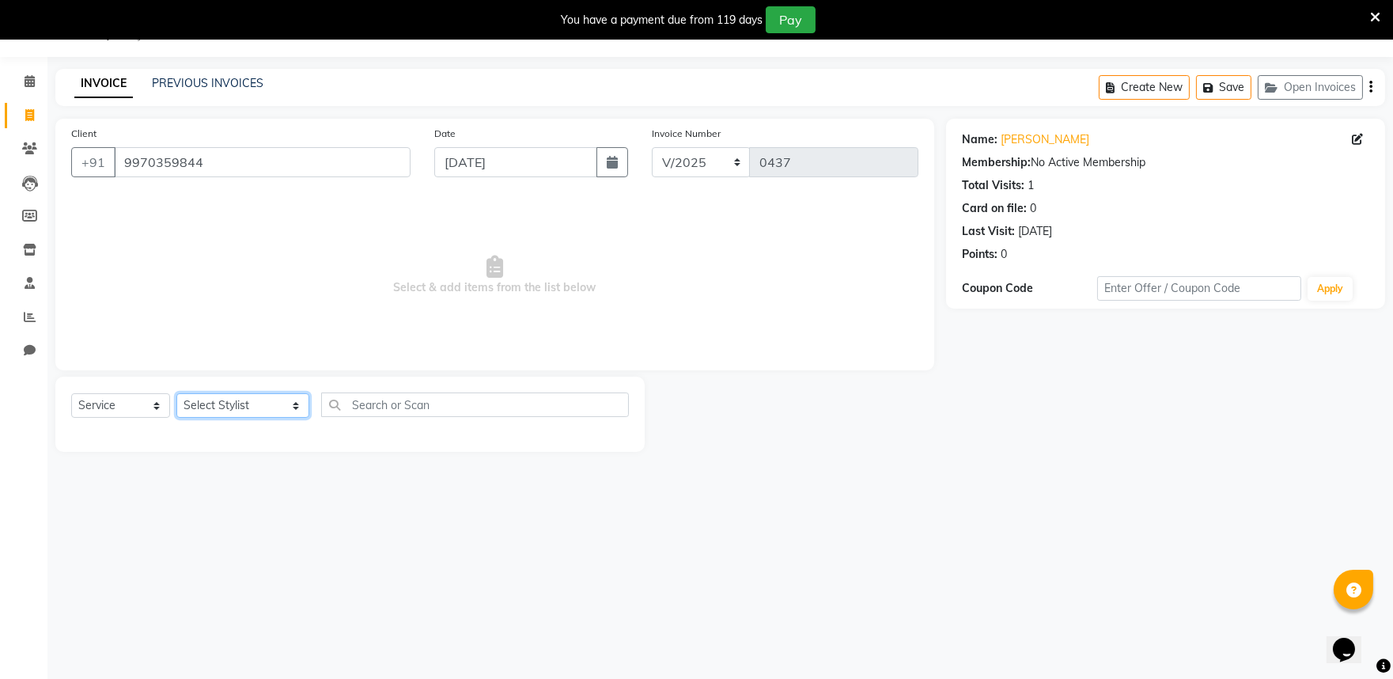
click at [195, 411] on select "Select Stylist [PERSON_NAME] mane [PERSON_NAME] Manager [PERSON_NAME] [PERSON_N…" at bounding box center [242, 405] width 133 height 25
select select "62710"
click at [176, 394] on select "Select Stylist [PERSON_NAME] mane [PERSON_NAME] Manager [PERSON_NAME] [PERSON_N…" at bounding box center [242, 405] width 133 height 25
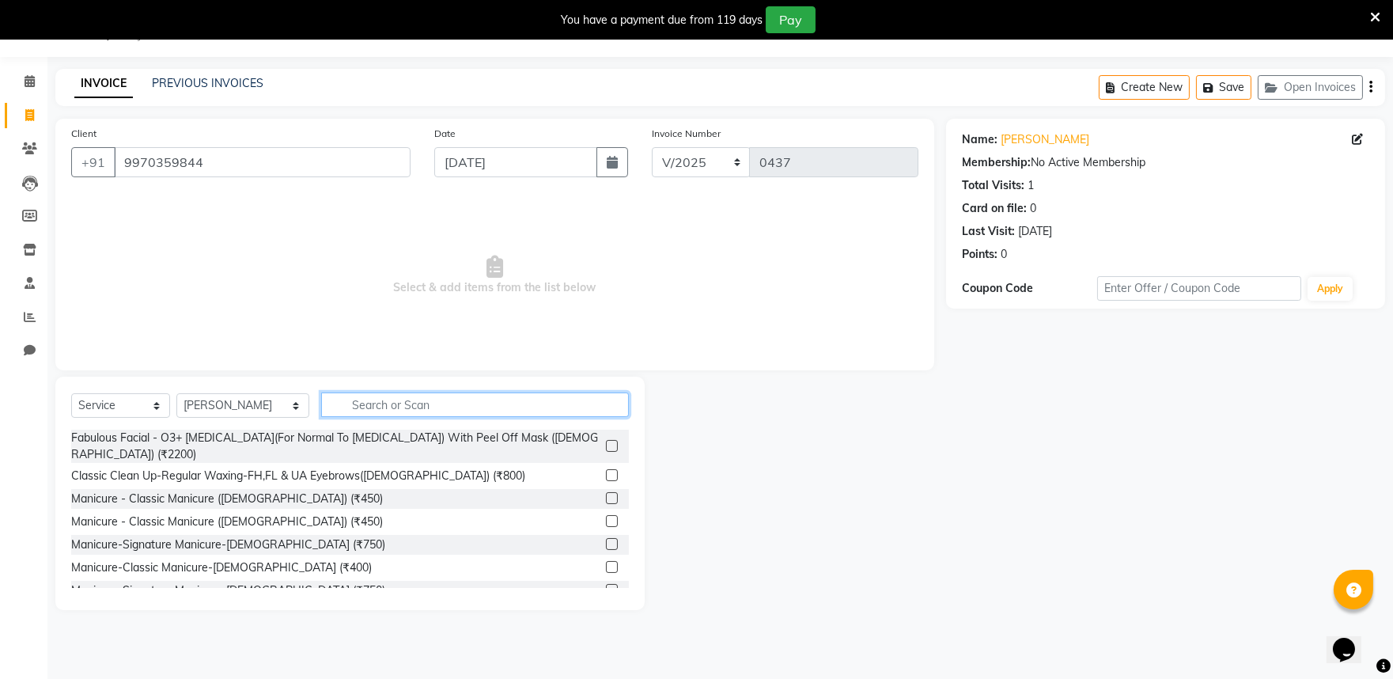
click at [343, 400] on input "text" at bounding box center [475, 404] width 308 height 25
